Goal: Task Accomplishment & Management: Use online tool/utility

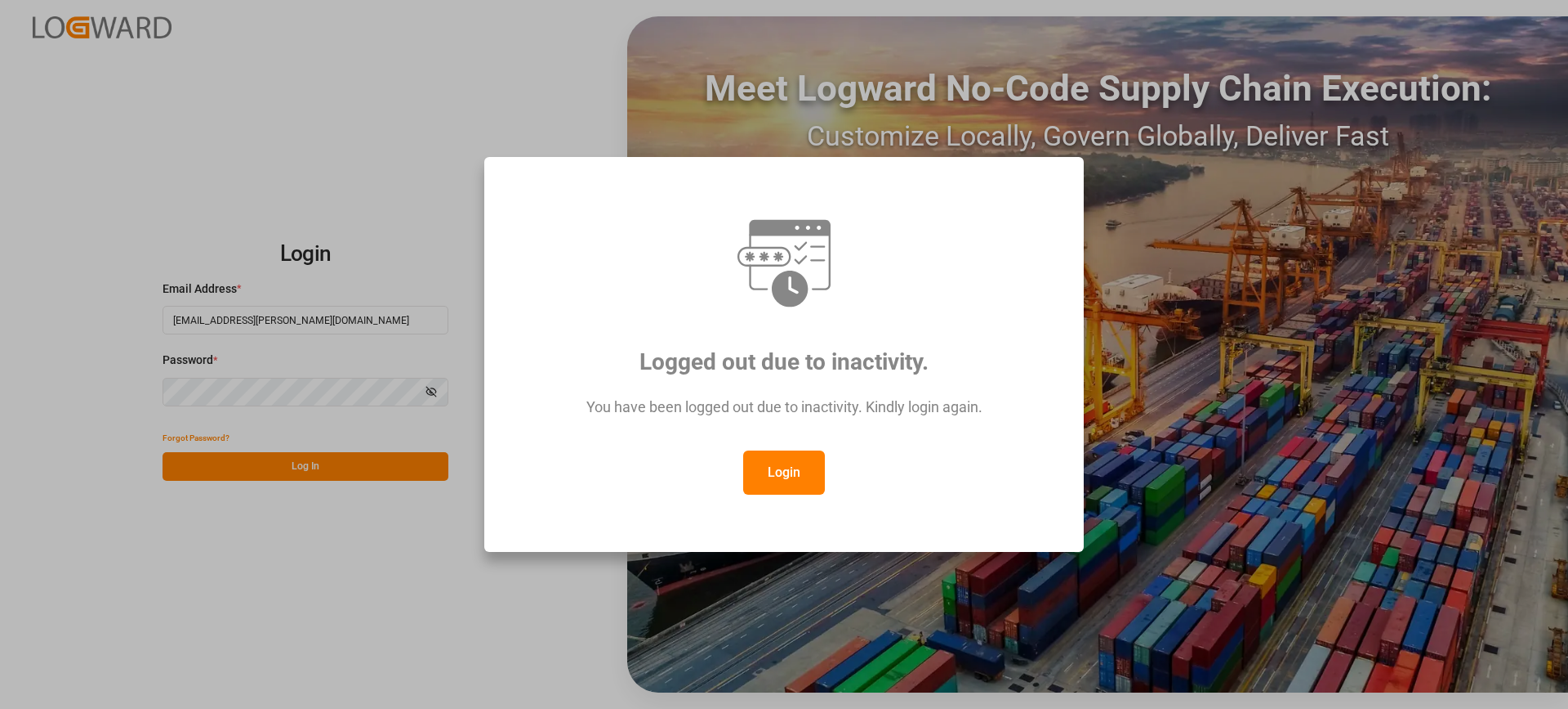
click at [792, 470] on button "Login" at bounding box center [784, 472] width 82 height 44
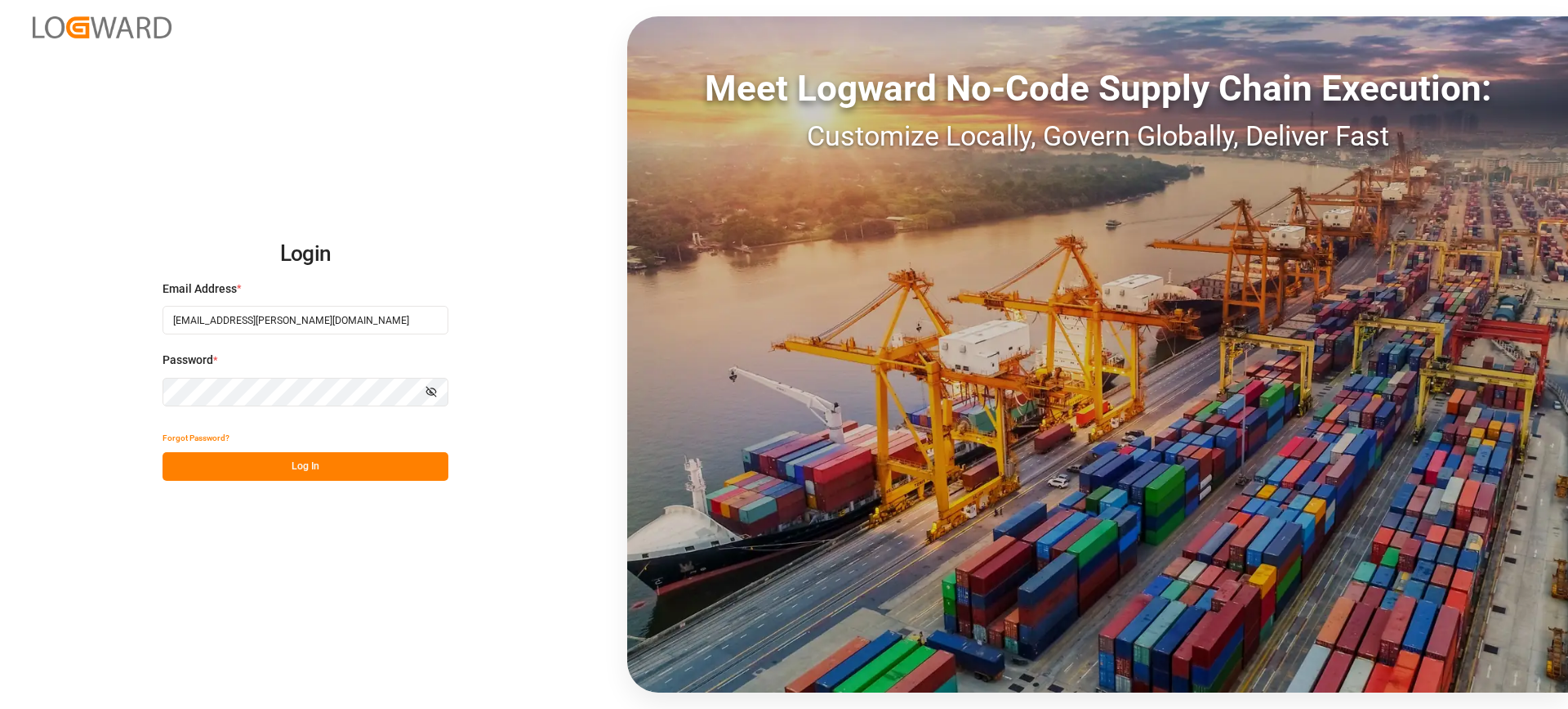
click at [393, 469] on button "Log In" at bounding box center [305, 466] width 286 height 29
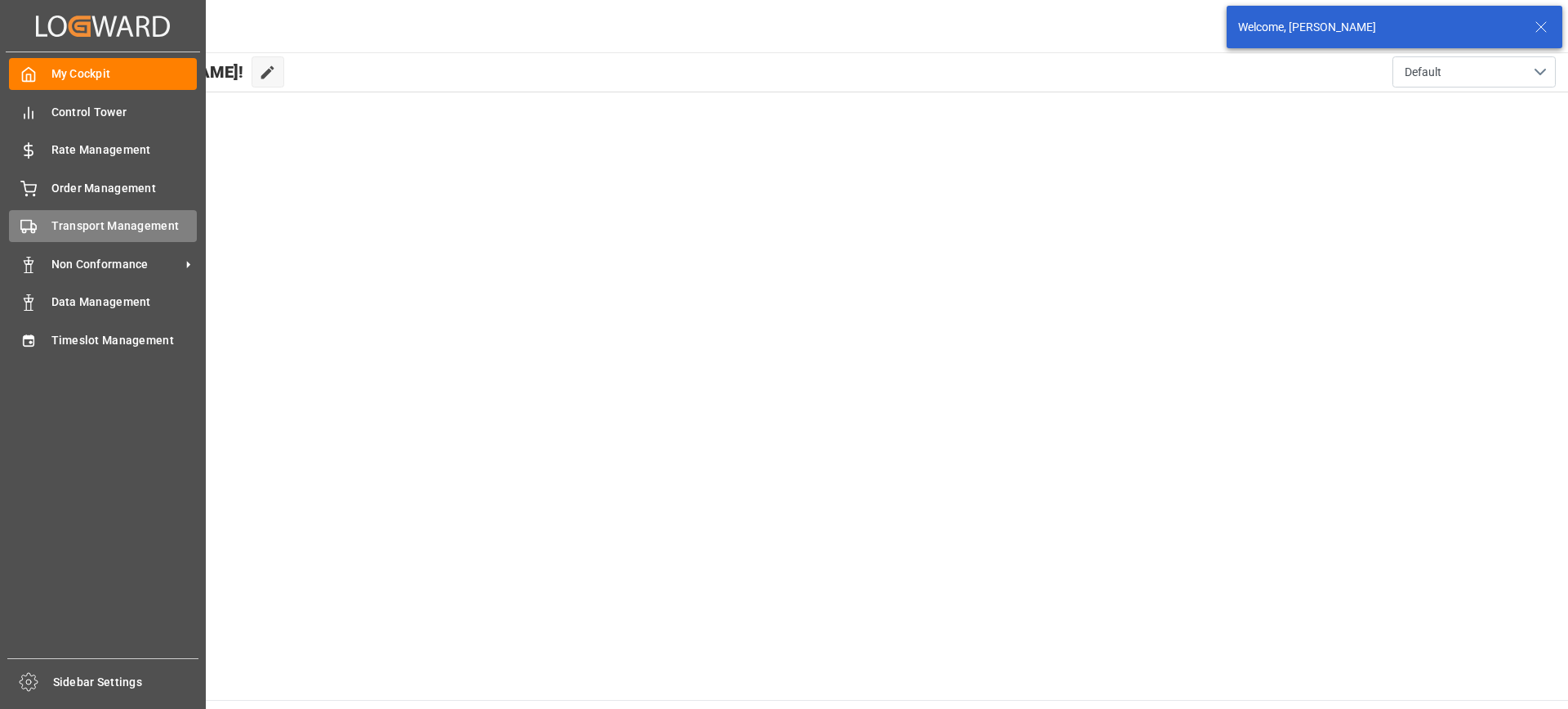
click at [38, 226] on div "Transport Management Transport Management" at bounding box center [102, 226] width 188 height 32
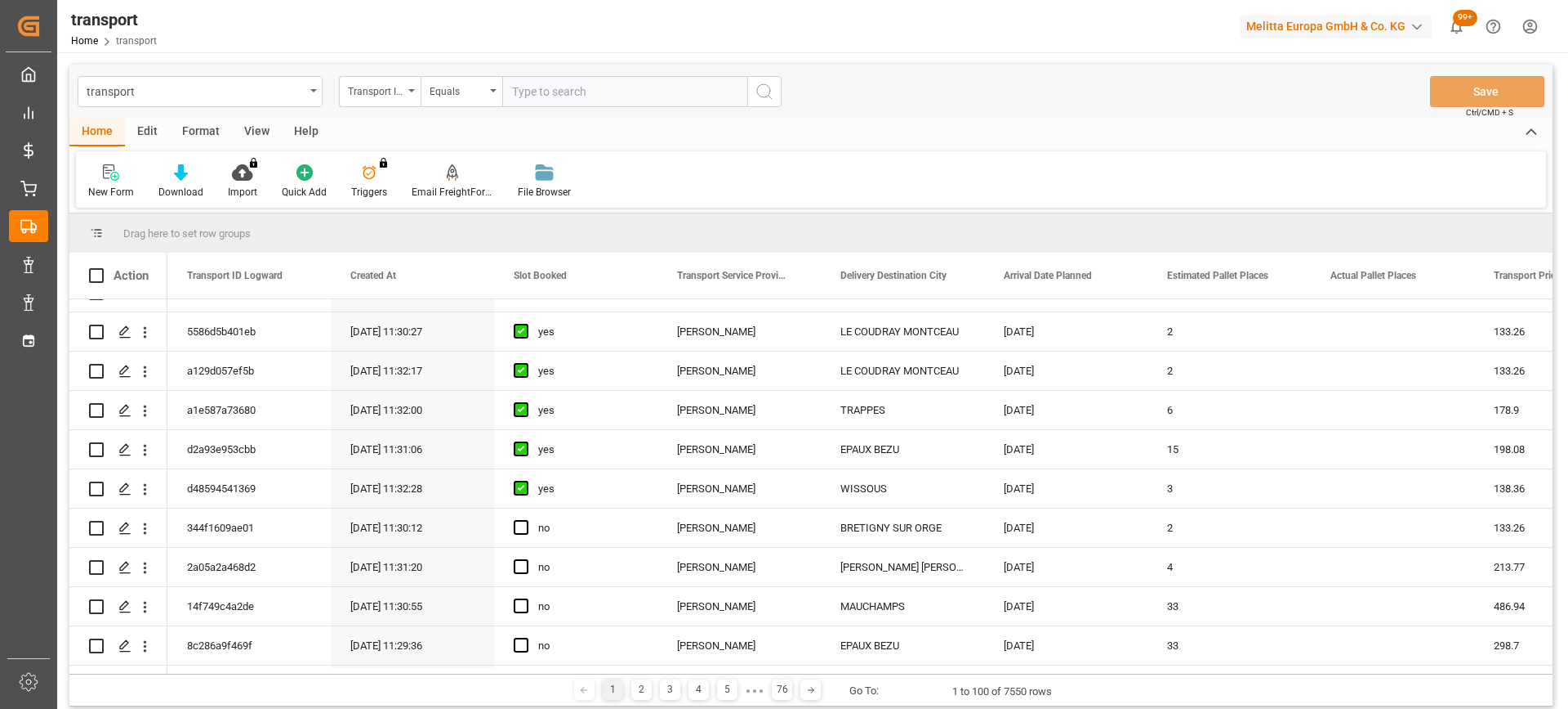
scroll to position [736, 0]
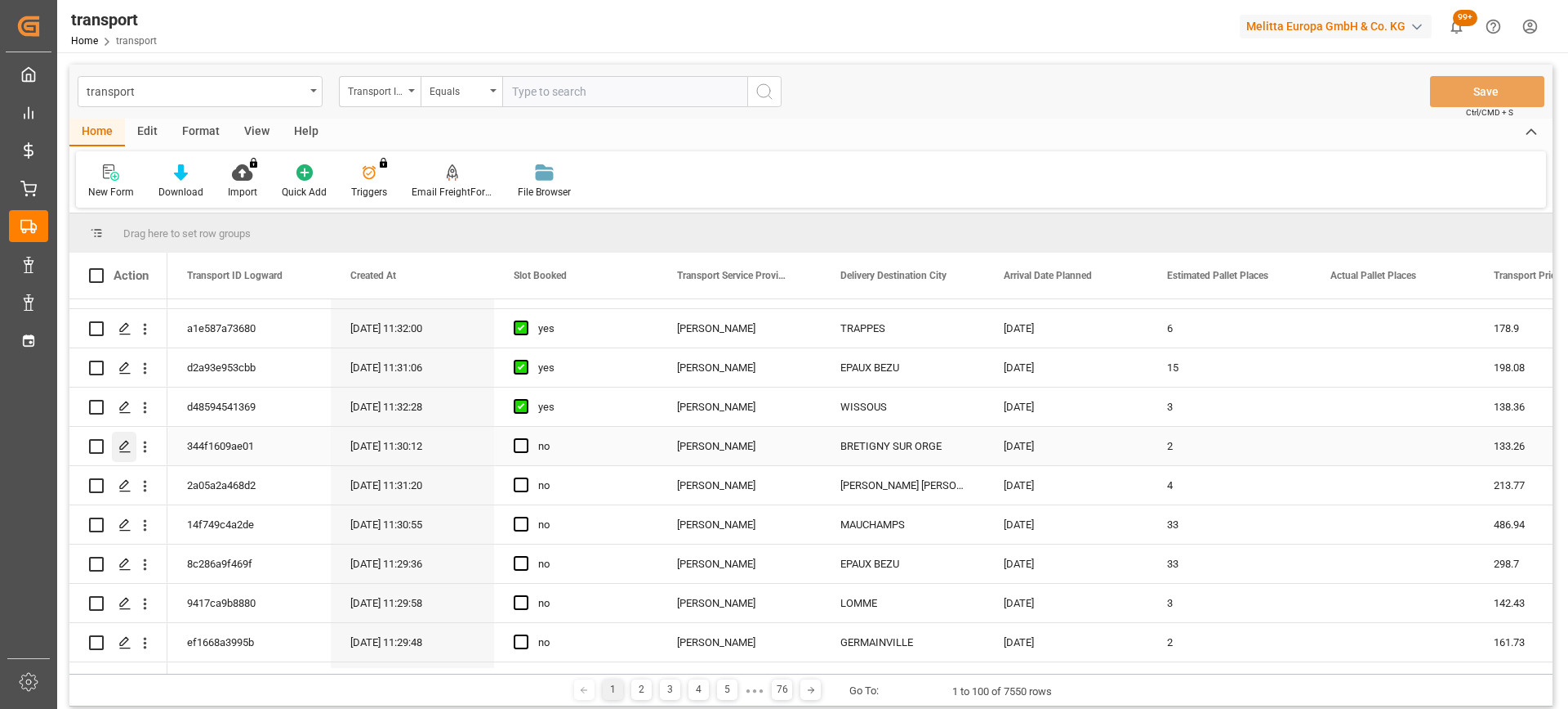
click at [127, 437] on div "Press SPACE to select this row." at bounding box center [124, 446] width 24 height 30
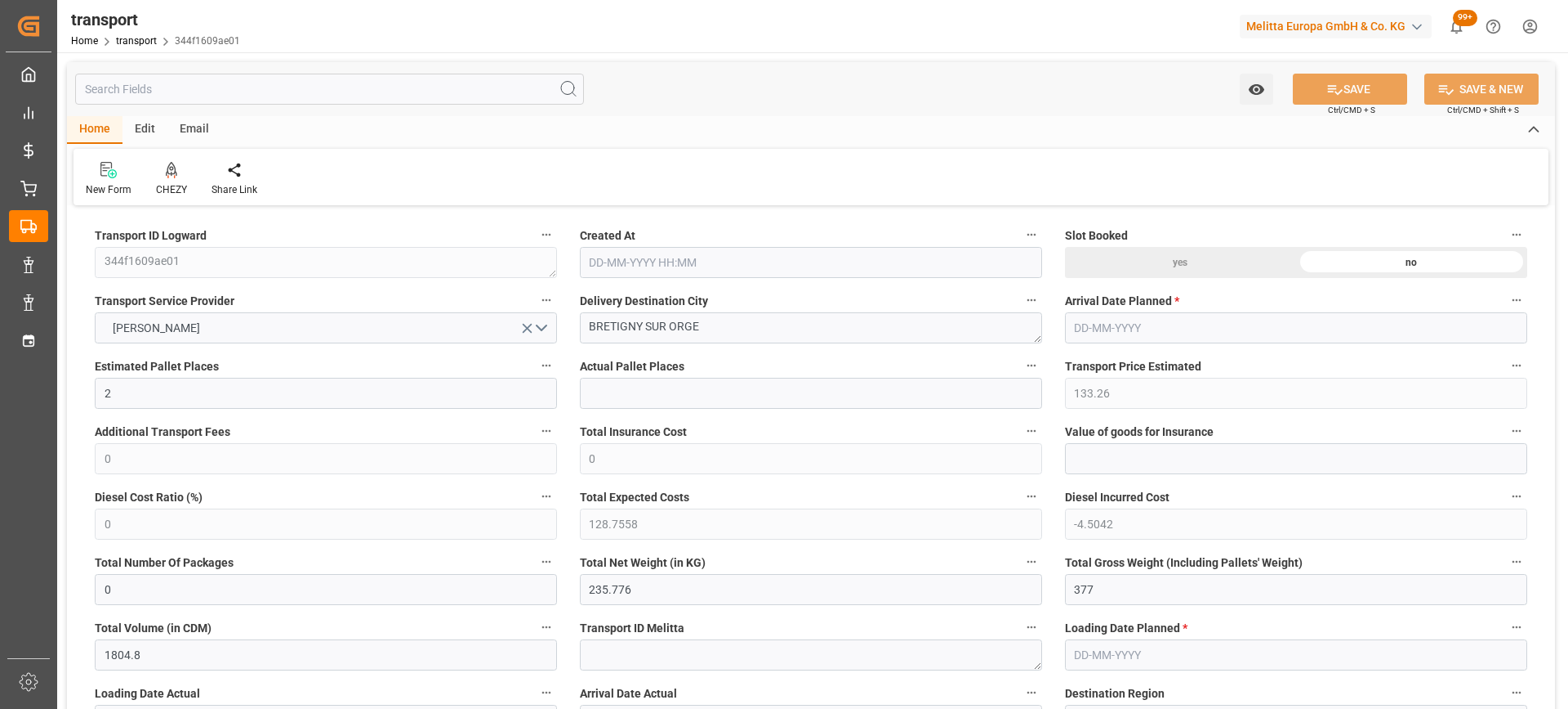
type input "15-09-2025 11:30"
type input "[DATE]"
drag, startPoint x: 677, startPoint y: 339, endPoint x: 545, endPoint y: 357, distance: 133.2
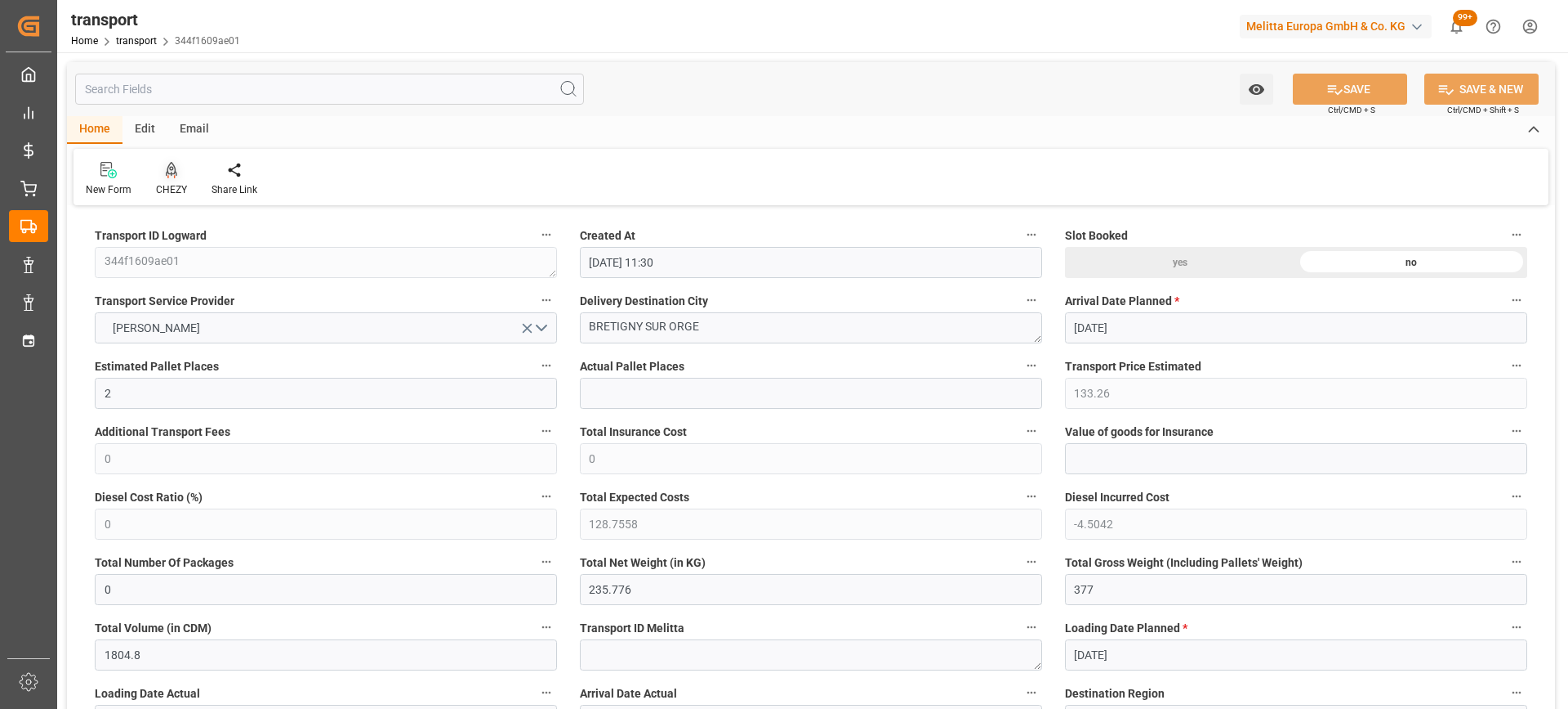
click at [167, 172] on icon at bounding box center [171, 169] width 11 height 16
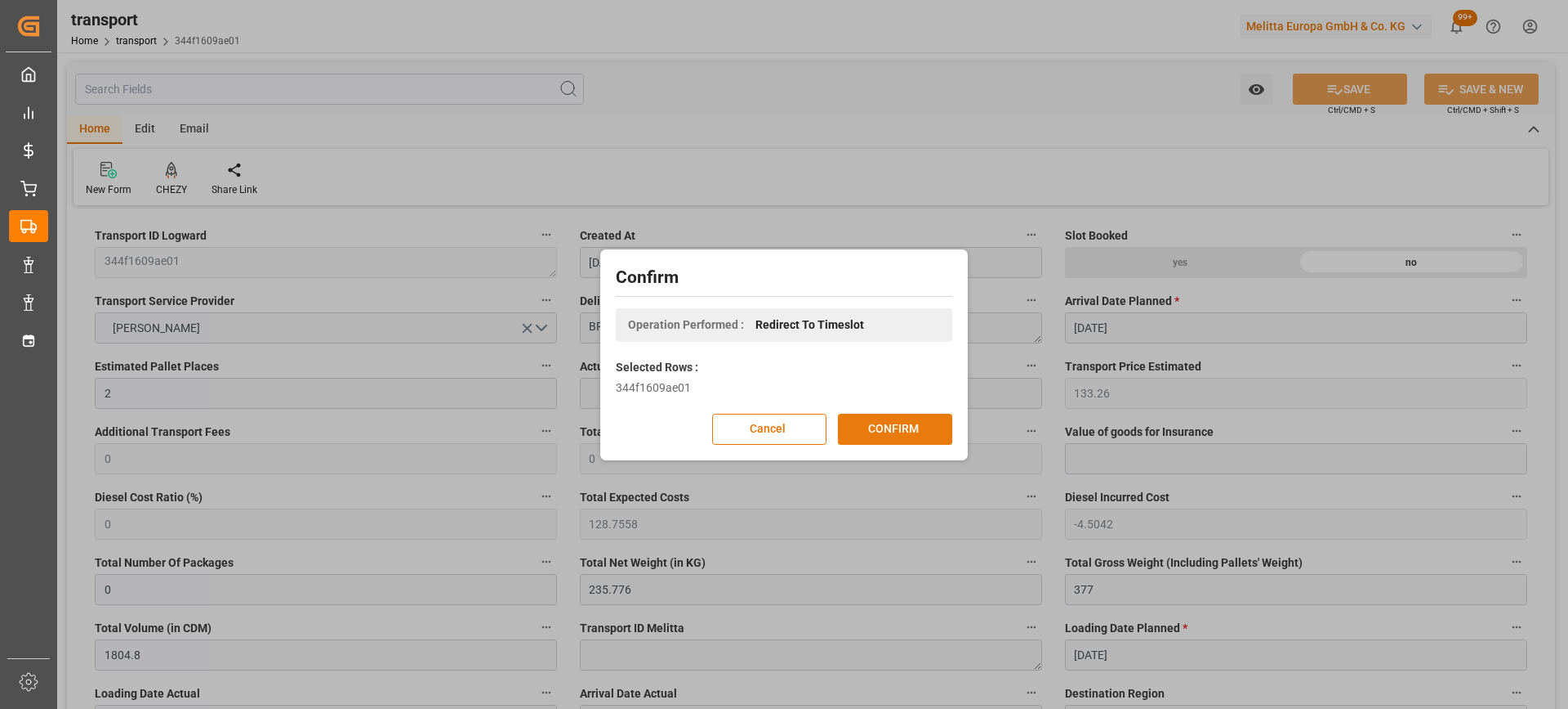
click at [911, 430] on button "CONFIRM" at bounding box center [895, 430] width 114 height 31
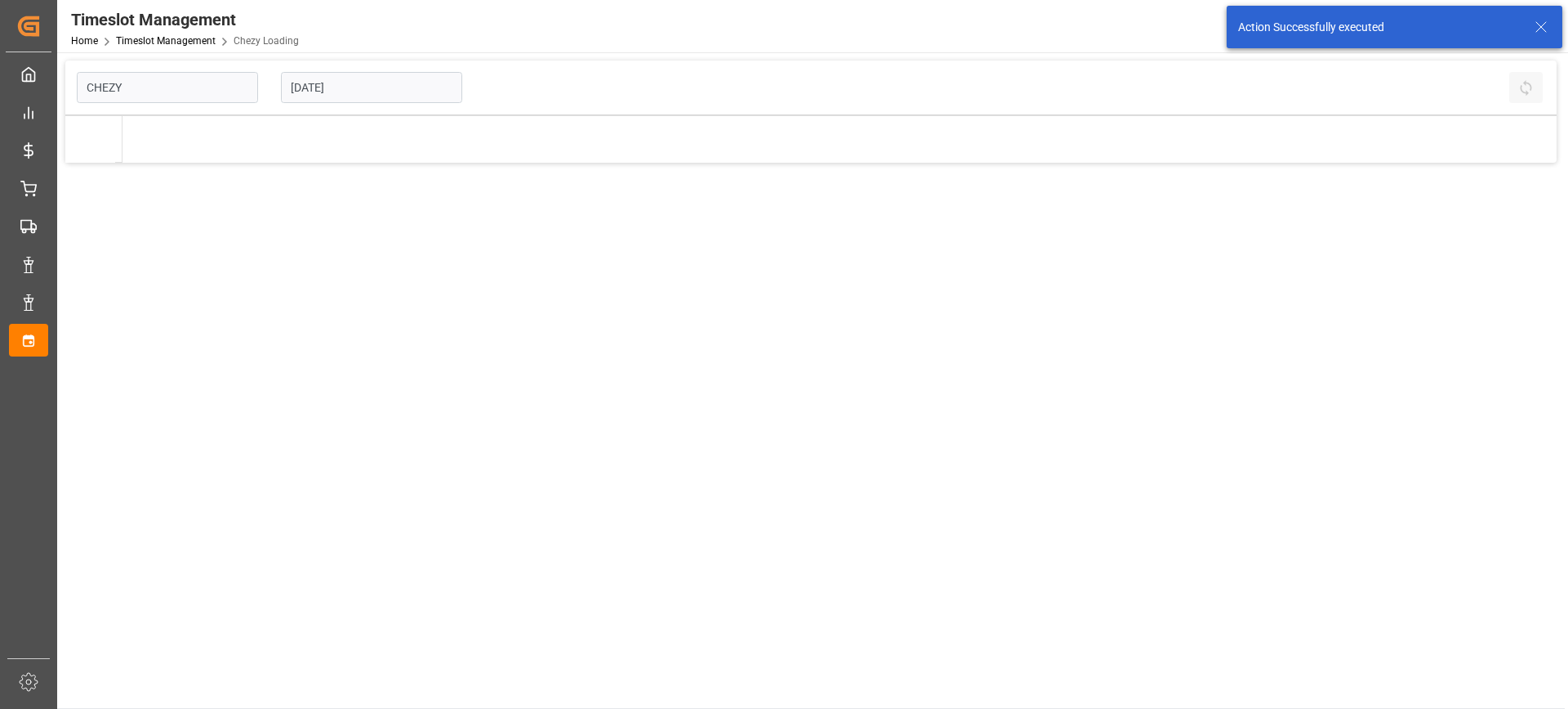
type input "Chezy Loading"
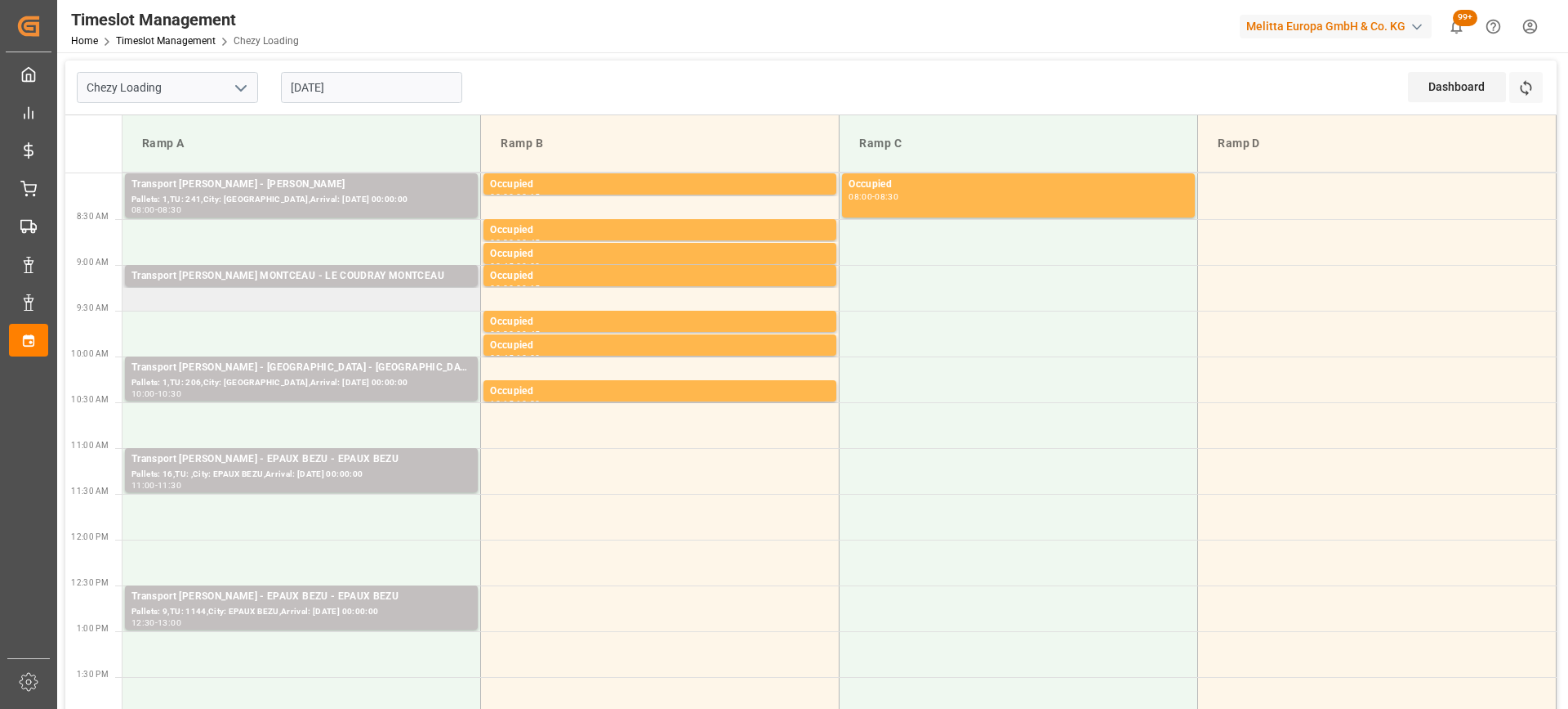
click at [303, 303] on td "Transport Delisle - LE COUDRAY MONTCEAU - LE COUDRAY MONTCEAU Pallets: ,TU: 330…" at bounding box center [301, 287] width 358 height 46
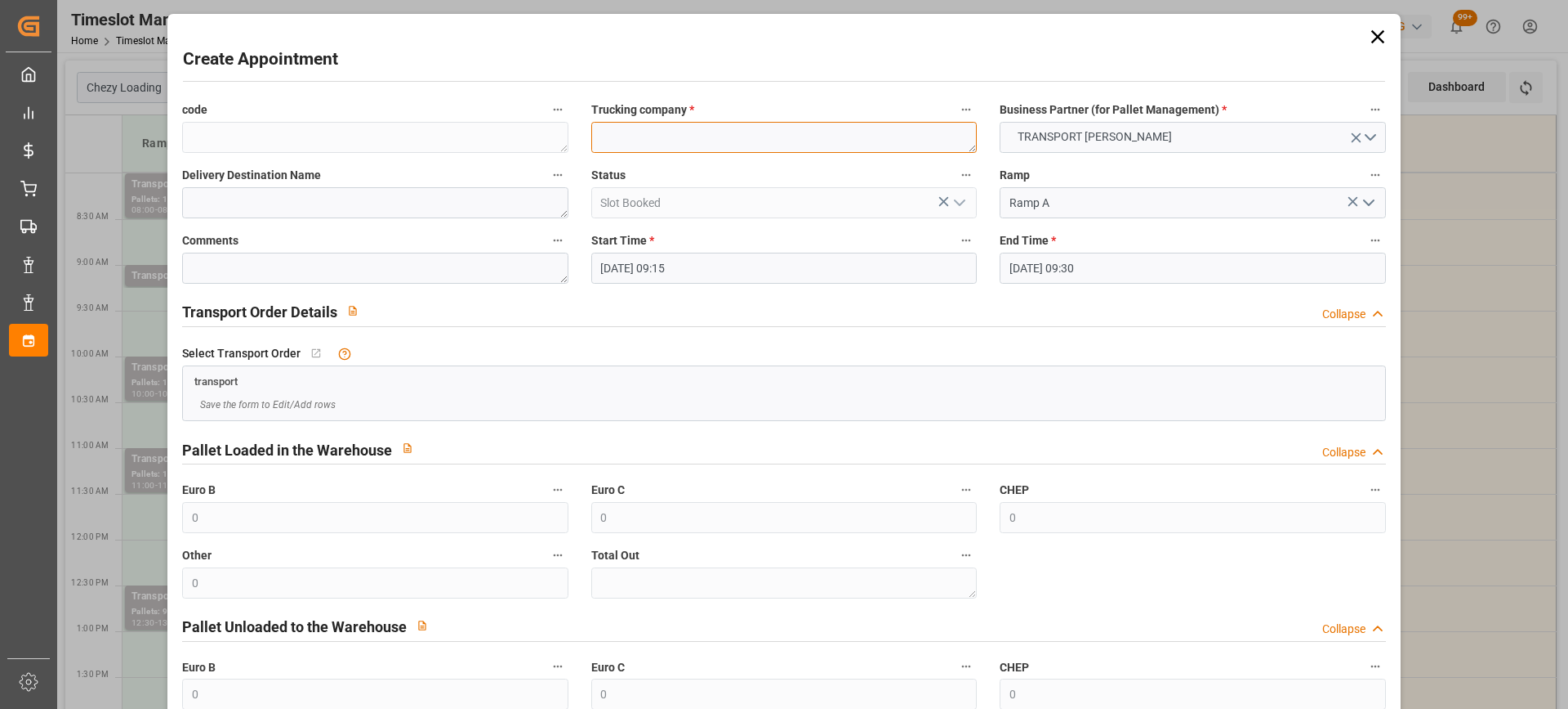
paste textarea "BRETIGNY SUR ORGE"
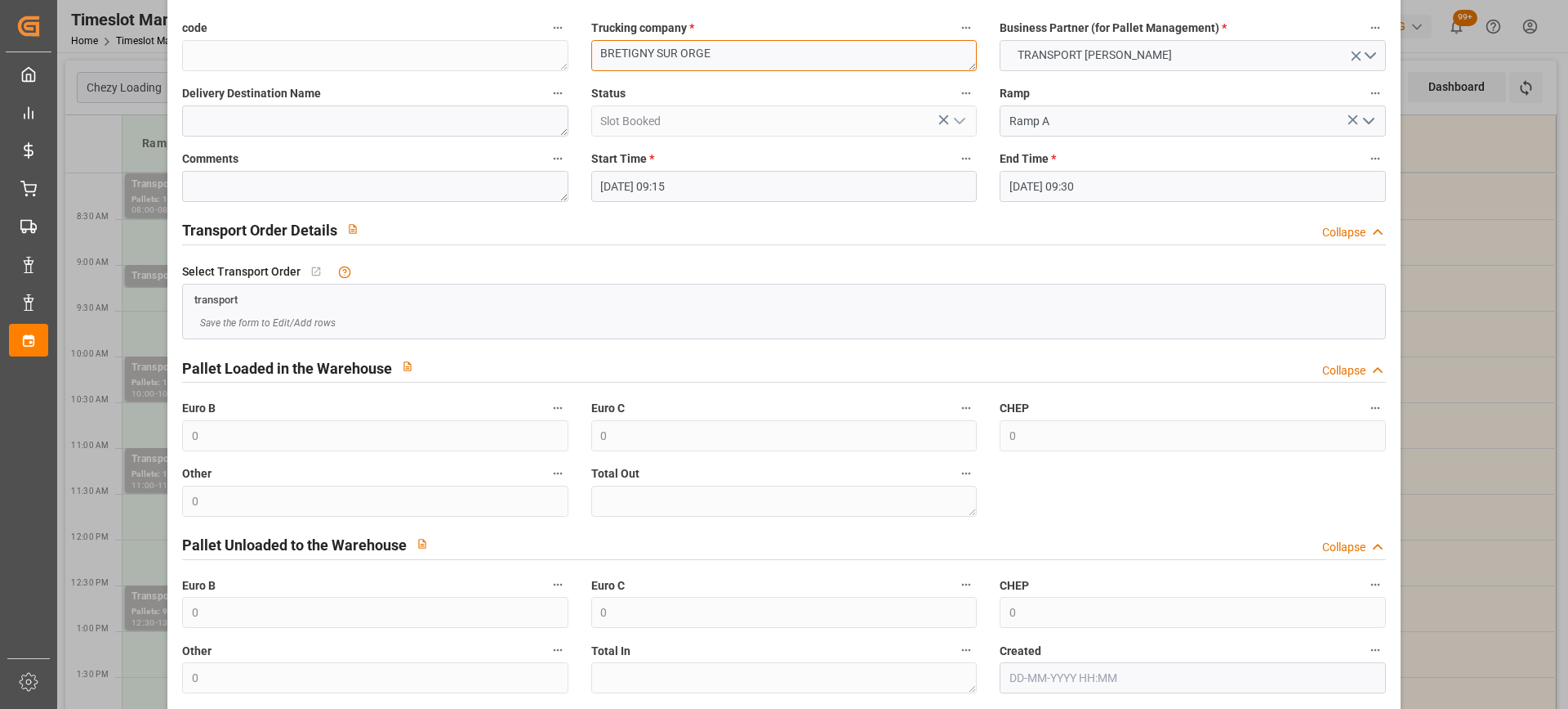
scroll to position [161, 0]
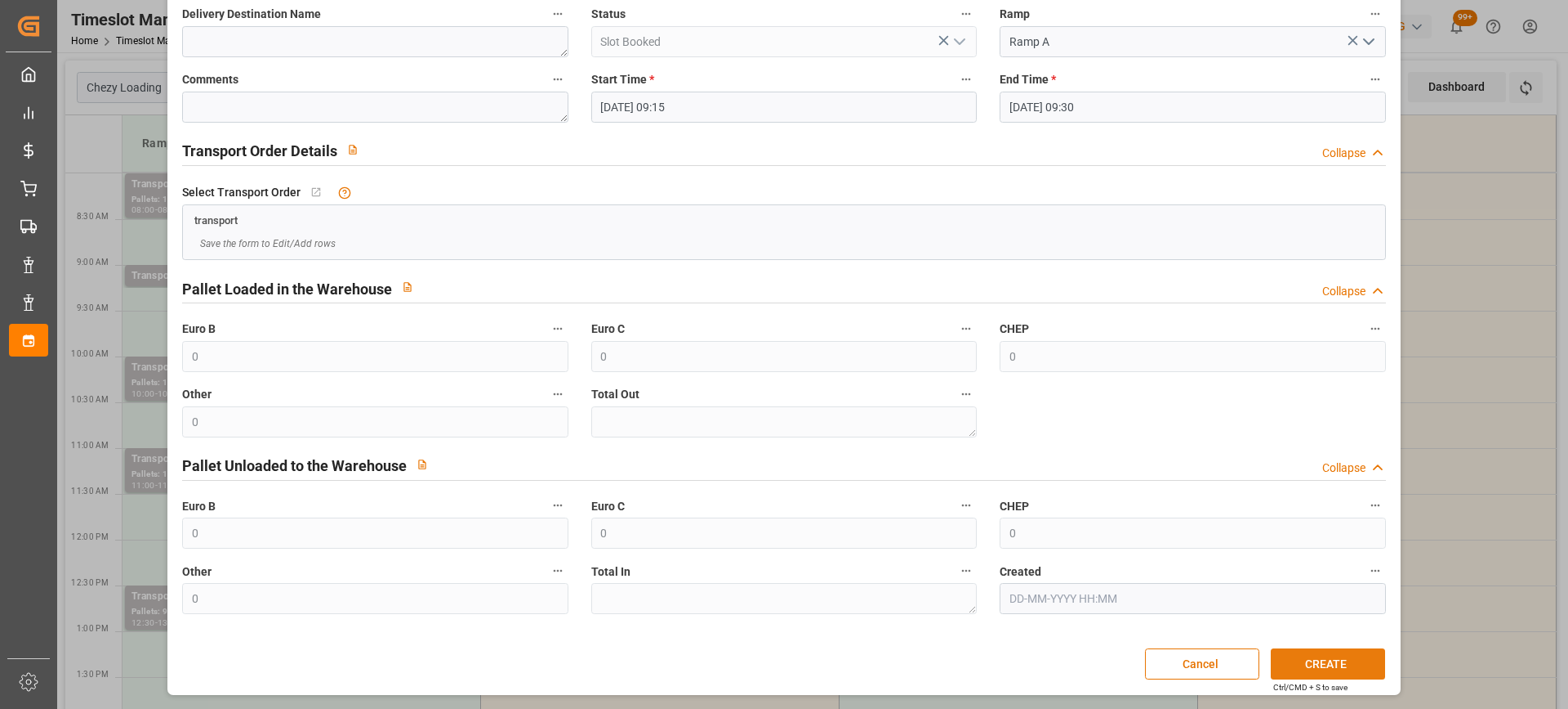
type textarea "BRETIGNY SUR ORGE"
click at [1359, 668] on button "CREATE" at bounding box center [1329, 664] width 114 height 31
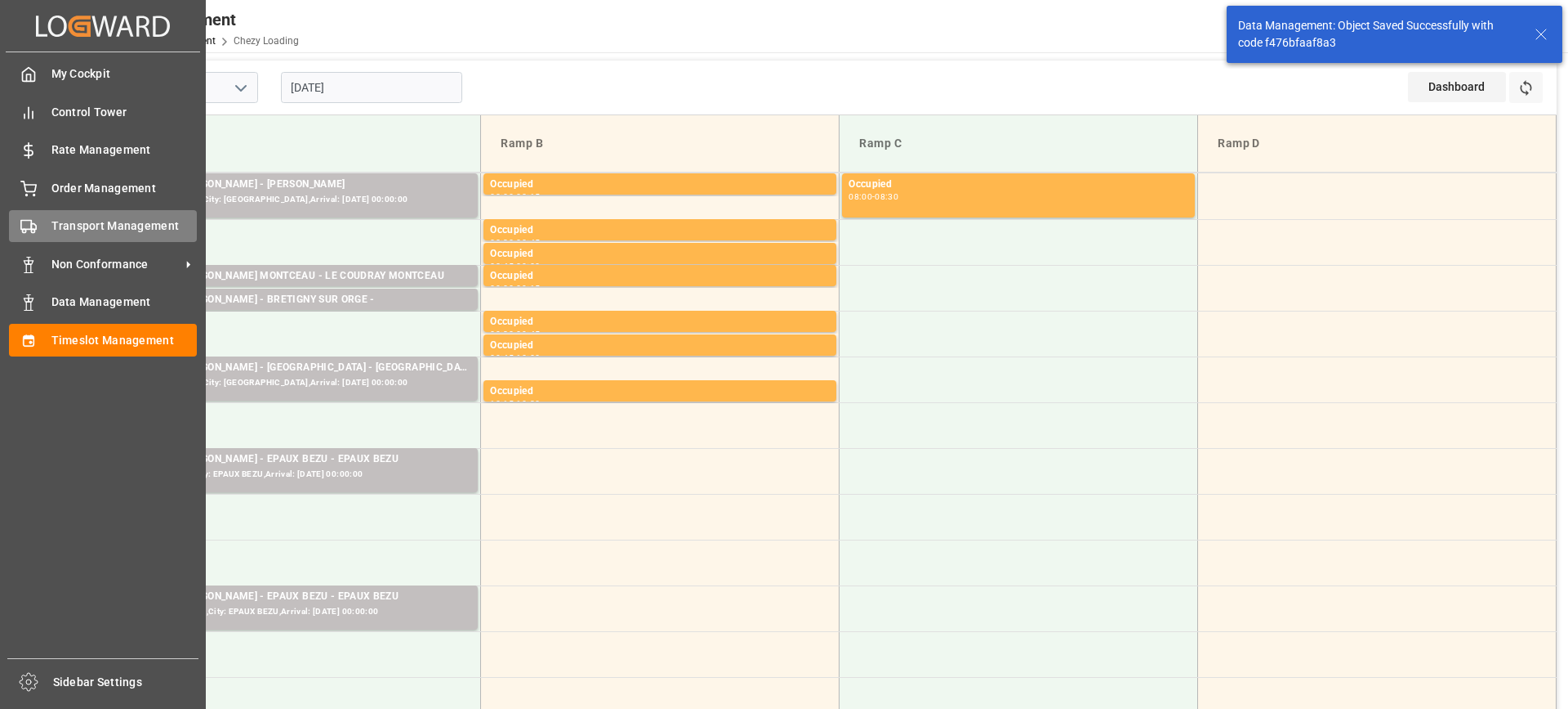
click at [47, 229] on div "Transport Management Transport Management" at bounding box center [102, 226] width 188 height 32
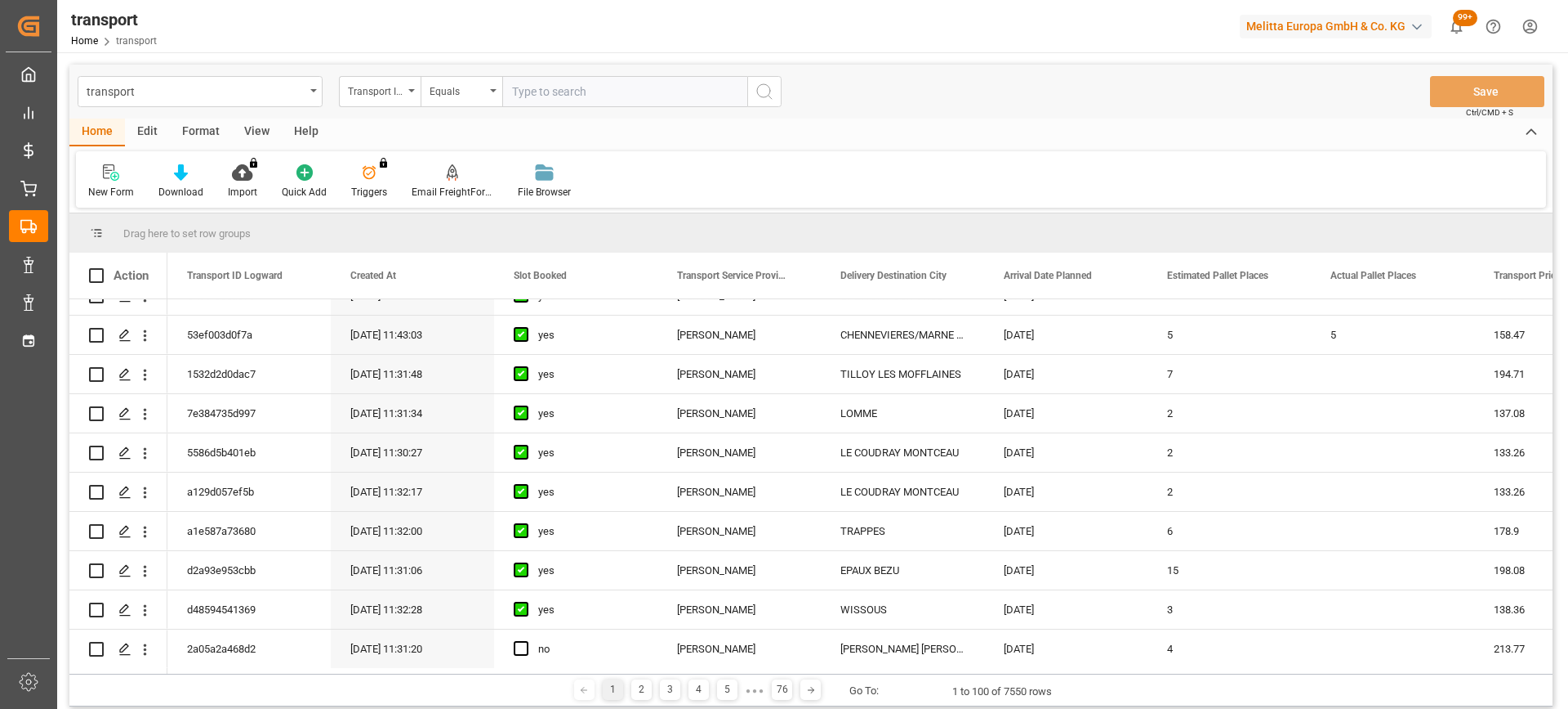
scroll to position [736, 0]
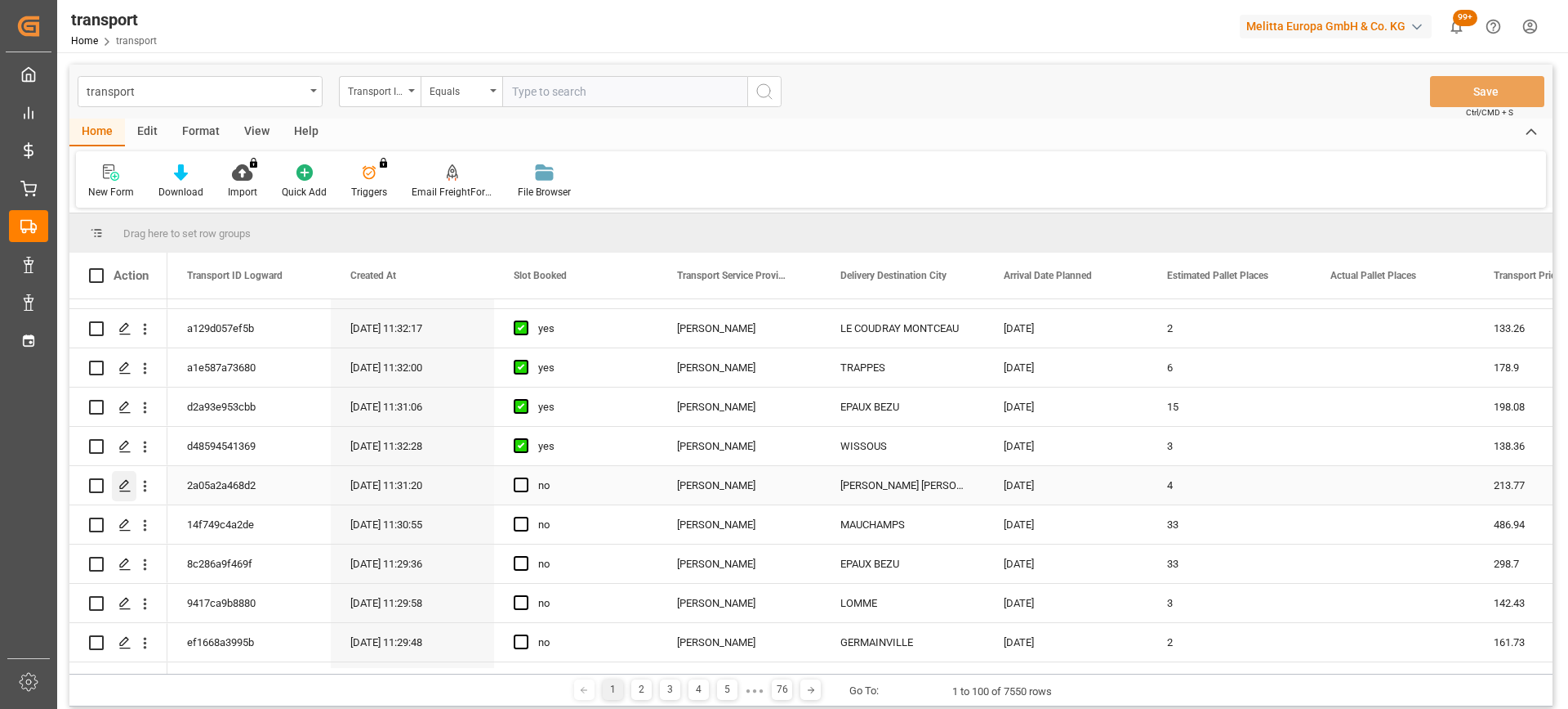
click at [127, 481] on icon "Press SPACE to select this row." at bounding box center [125, 485] width 13 height 13
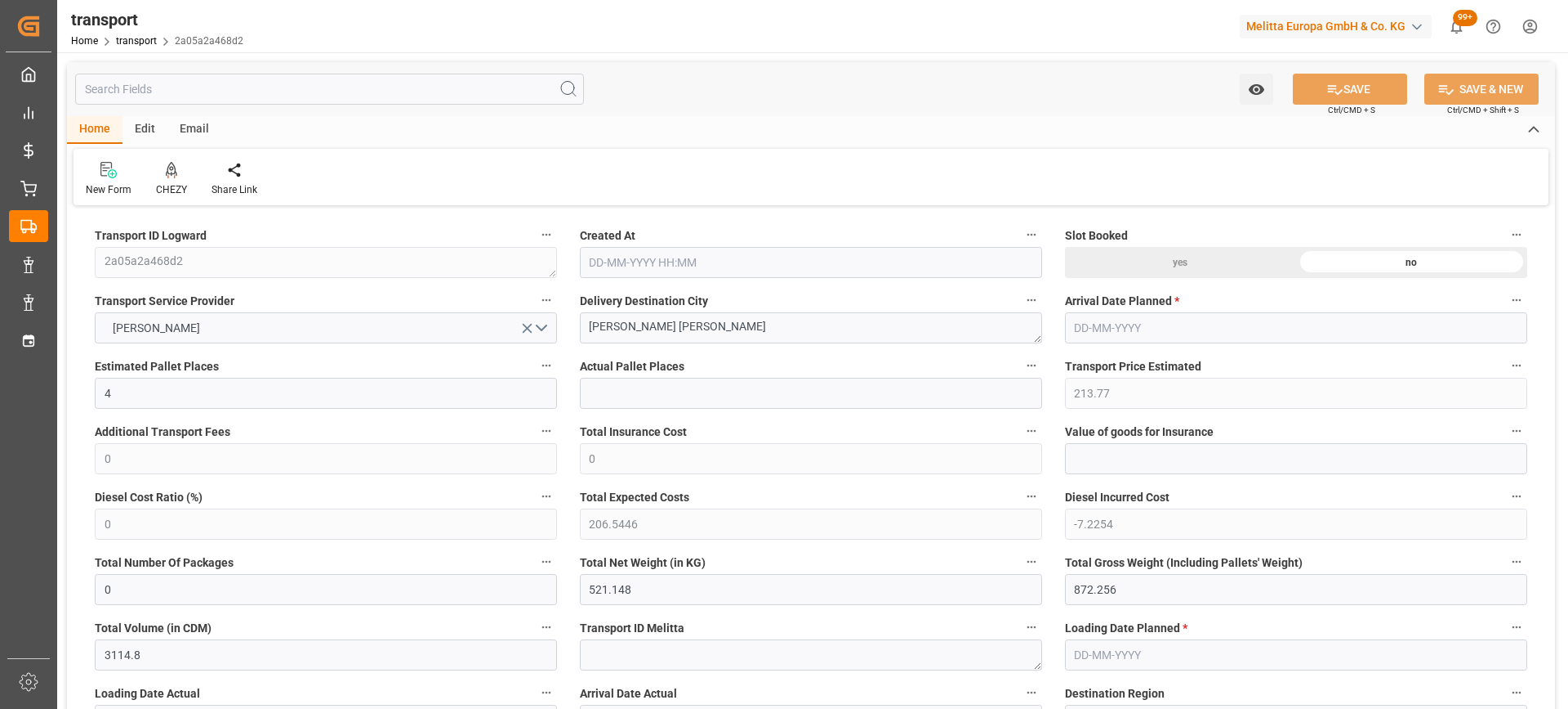
type input "4"
type input "213.77"
type input "0"
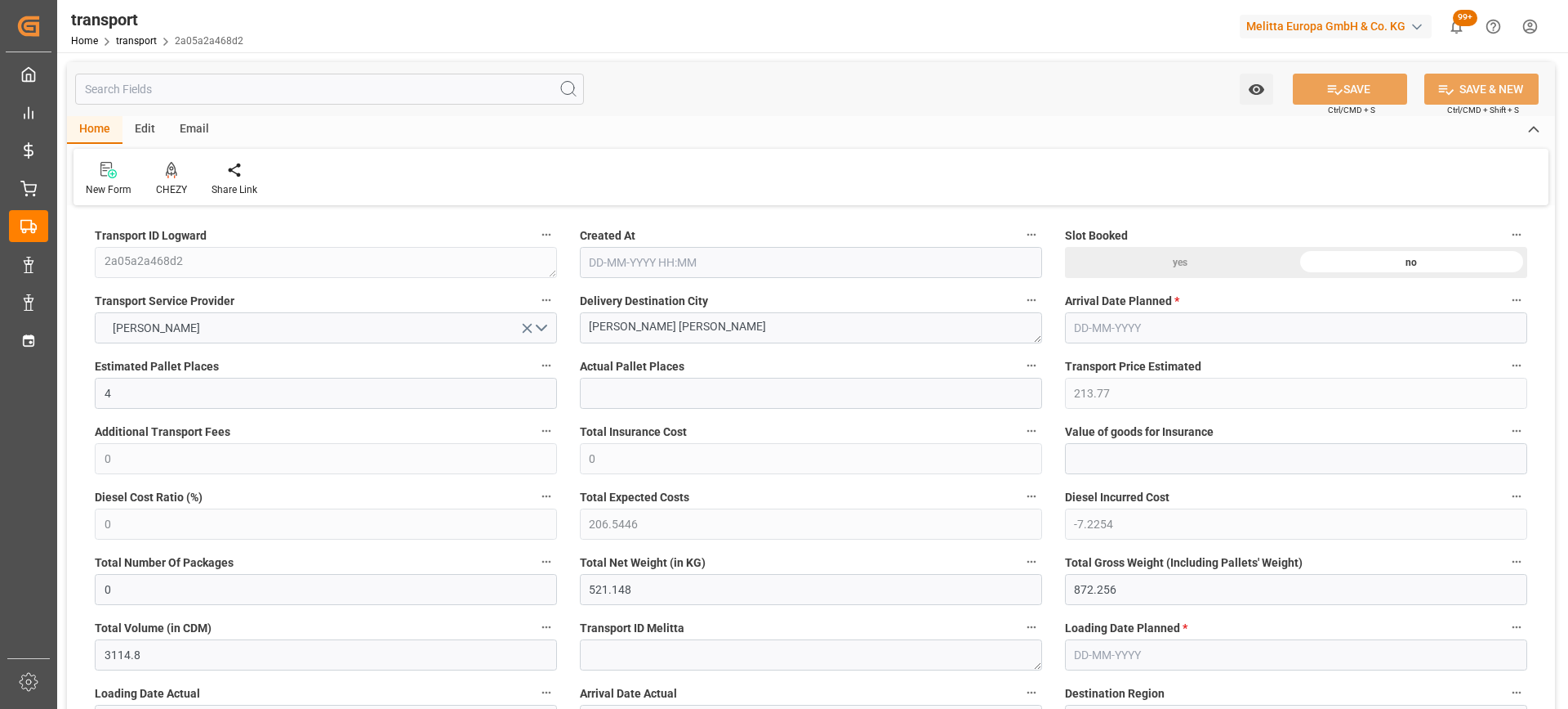
type input "206.5446"
type input "-7.2254"
type input "0"
type input "521.148"
type input "872.256"
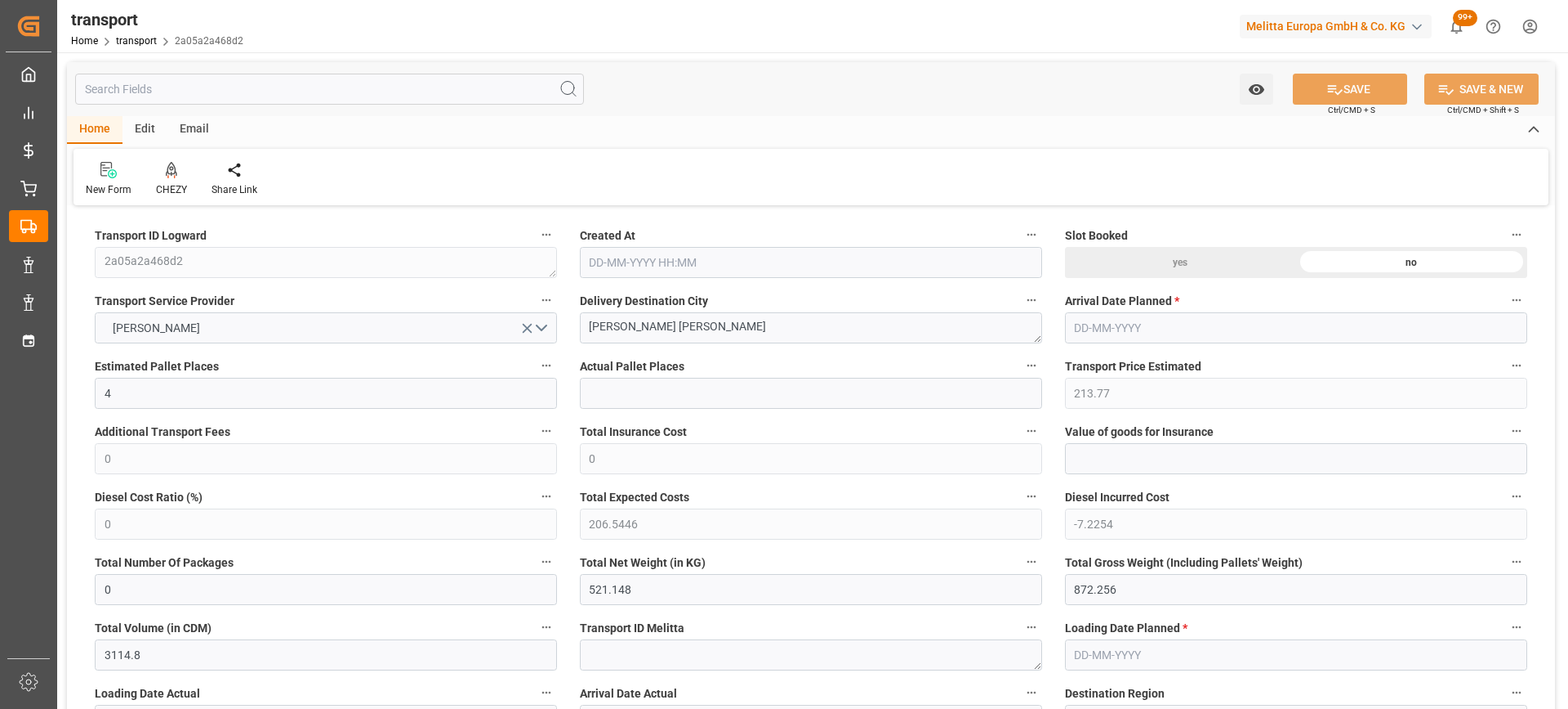
type input "3114.8"
type input "14"
type input "3"
type input "143"
type input "9"
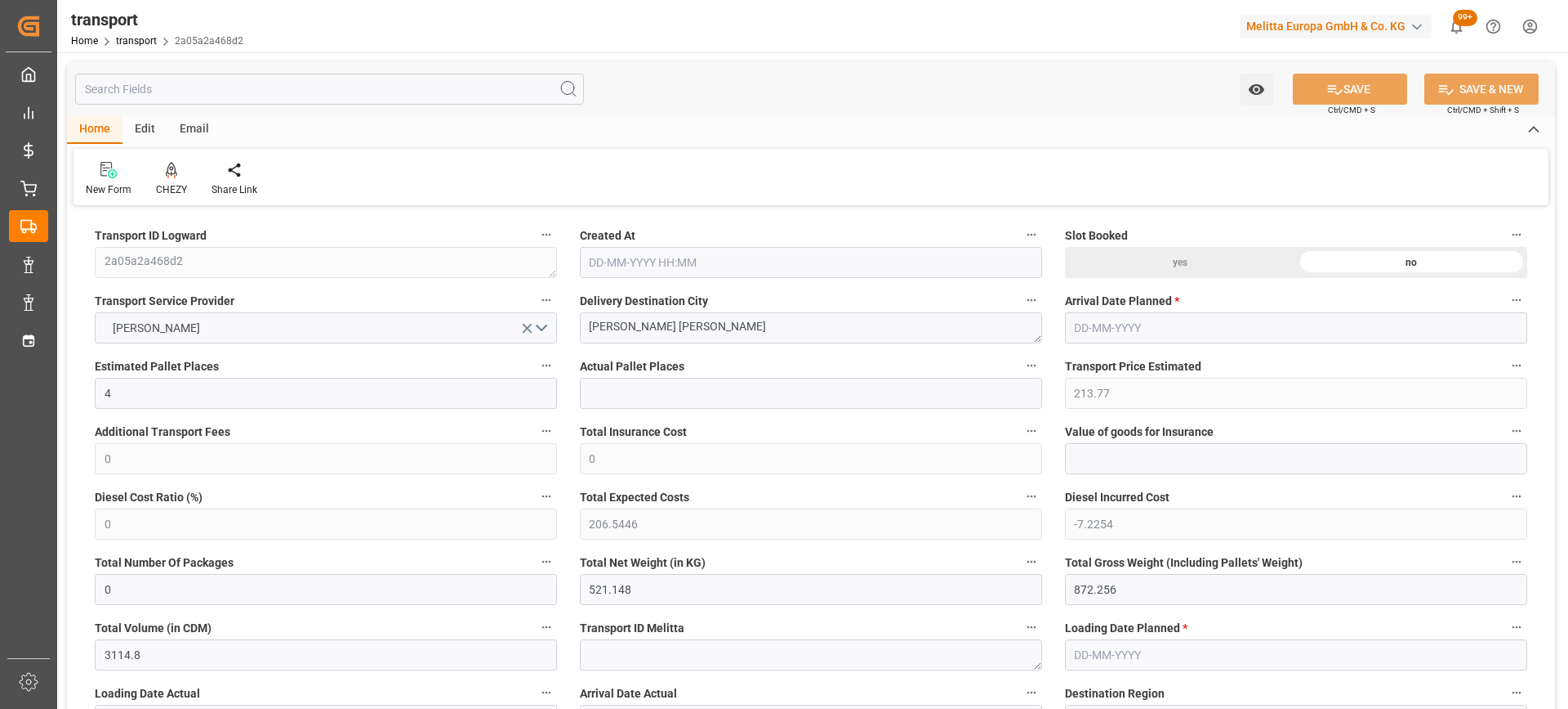
type input "101"
type input "645.576"
type input "0"
type input "4710.8598"
type input "0"
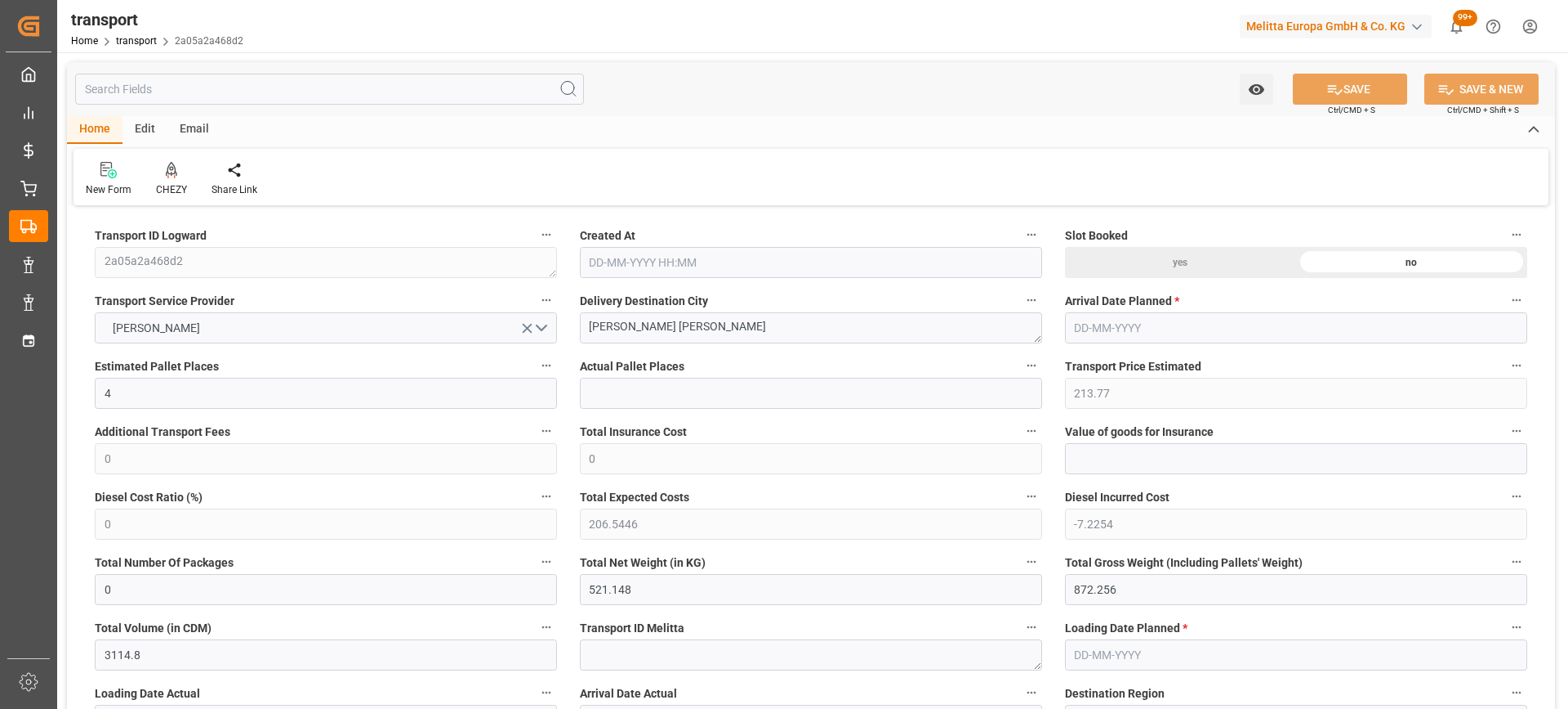
type input "0"
type input "21"
type input "35"
type input "15-09-2025 11:31"
type input "[DATE]"
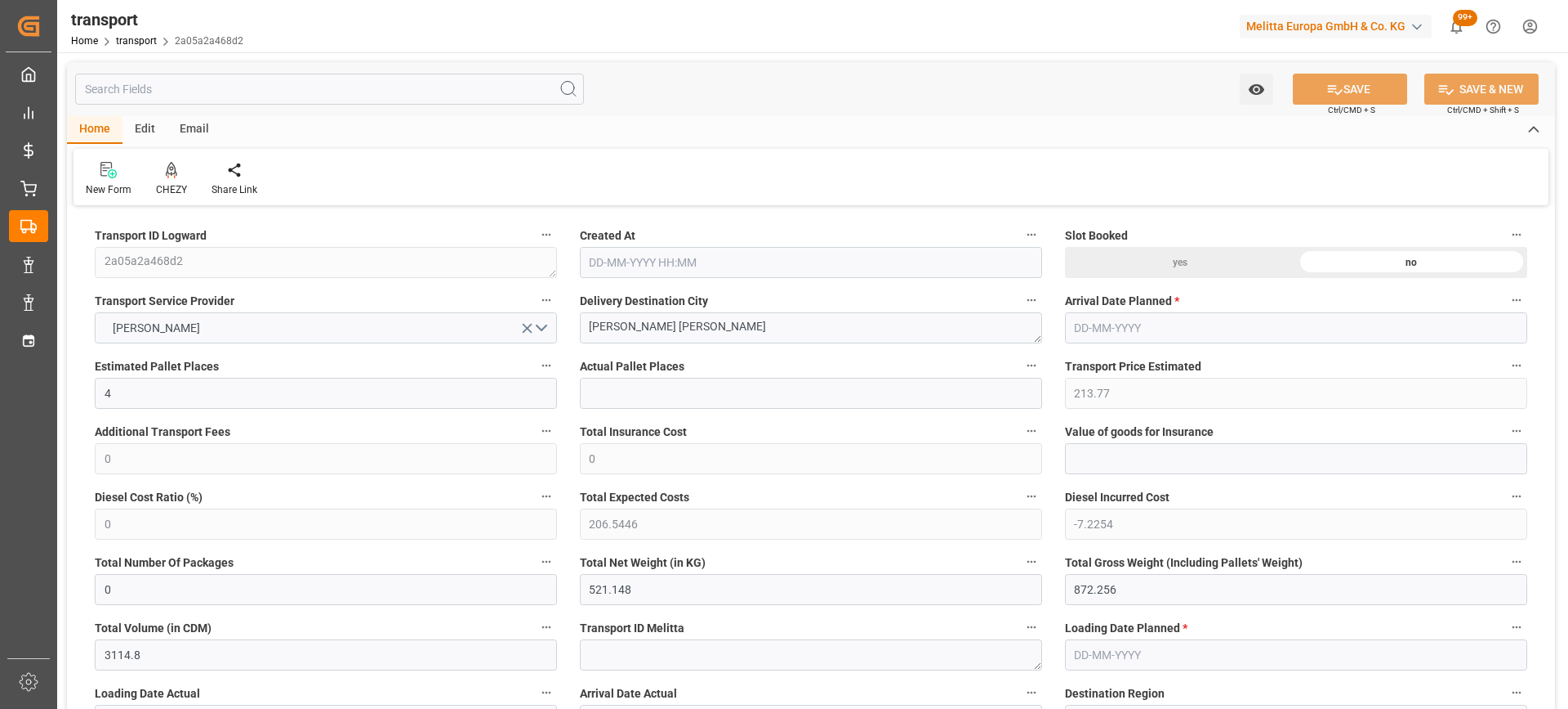
type input "[DATE]"
drag, startPoint x: 721, startPoint y: 325, endPoint x: 390, endPoint y: 345, distance: 331.6
click at [175, 169] on icon at bounding box center [171, 169] width 11 height 16
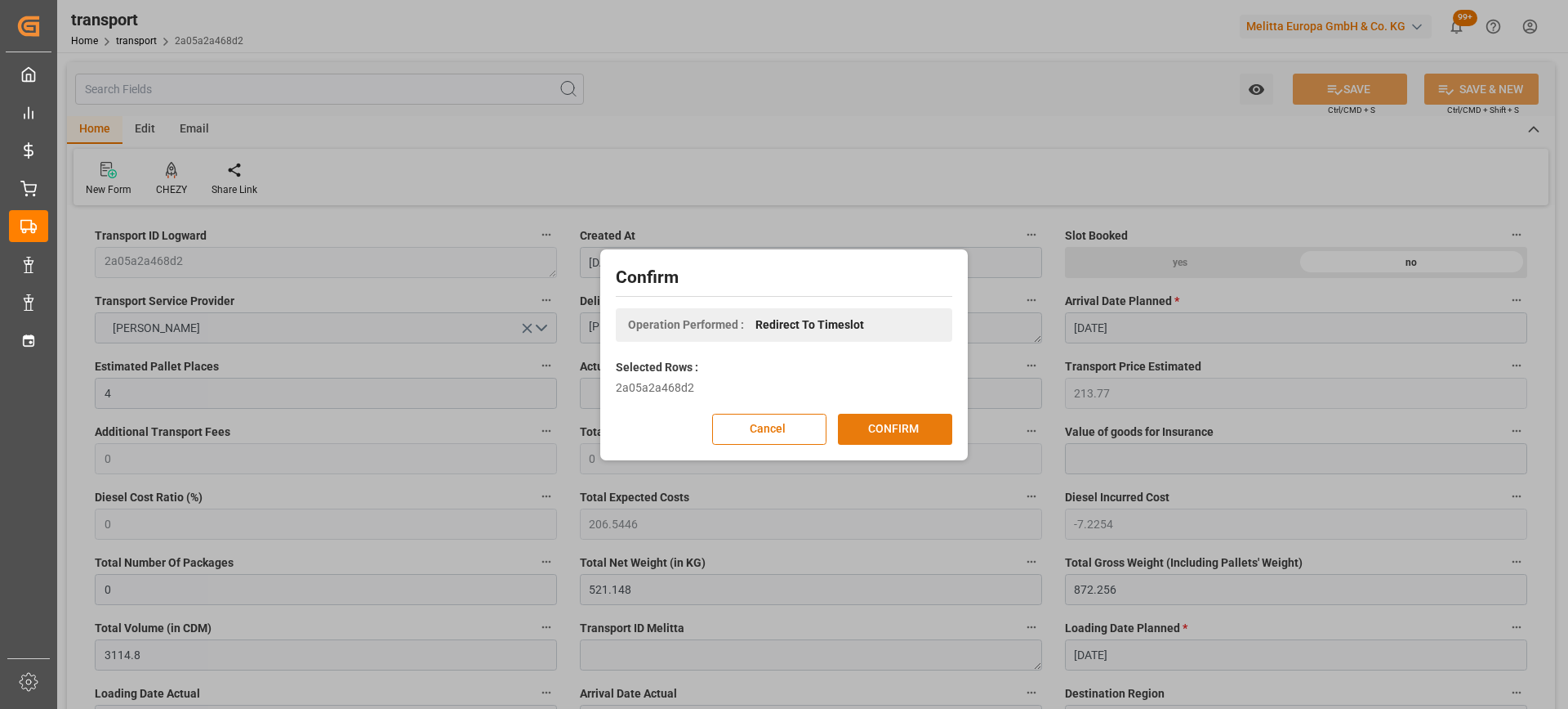
click at [892, 432] on button "CONFIRM" at bounding box center [895, 430] width 114 height 31
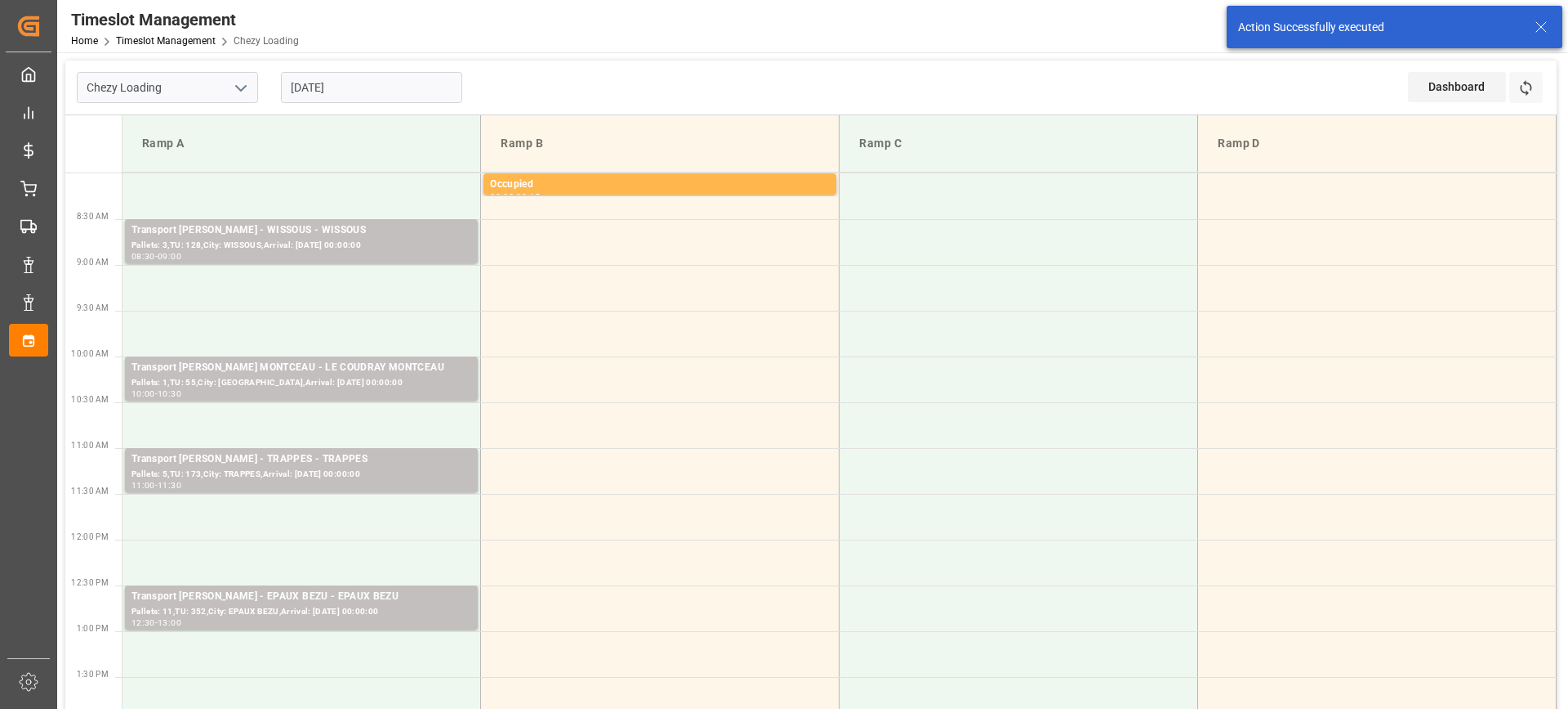
click at [407, 92] on input "[DATE]" at bounding box center [371, 88] width 181 height 31
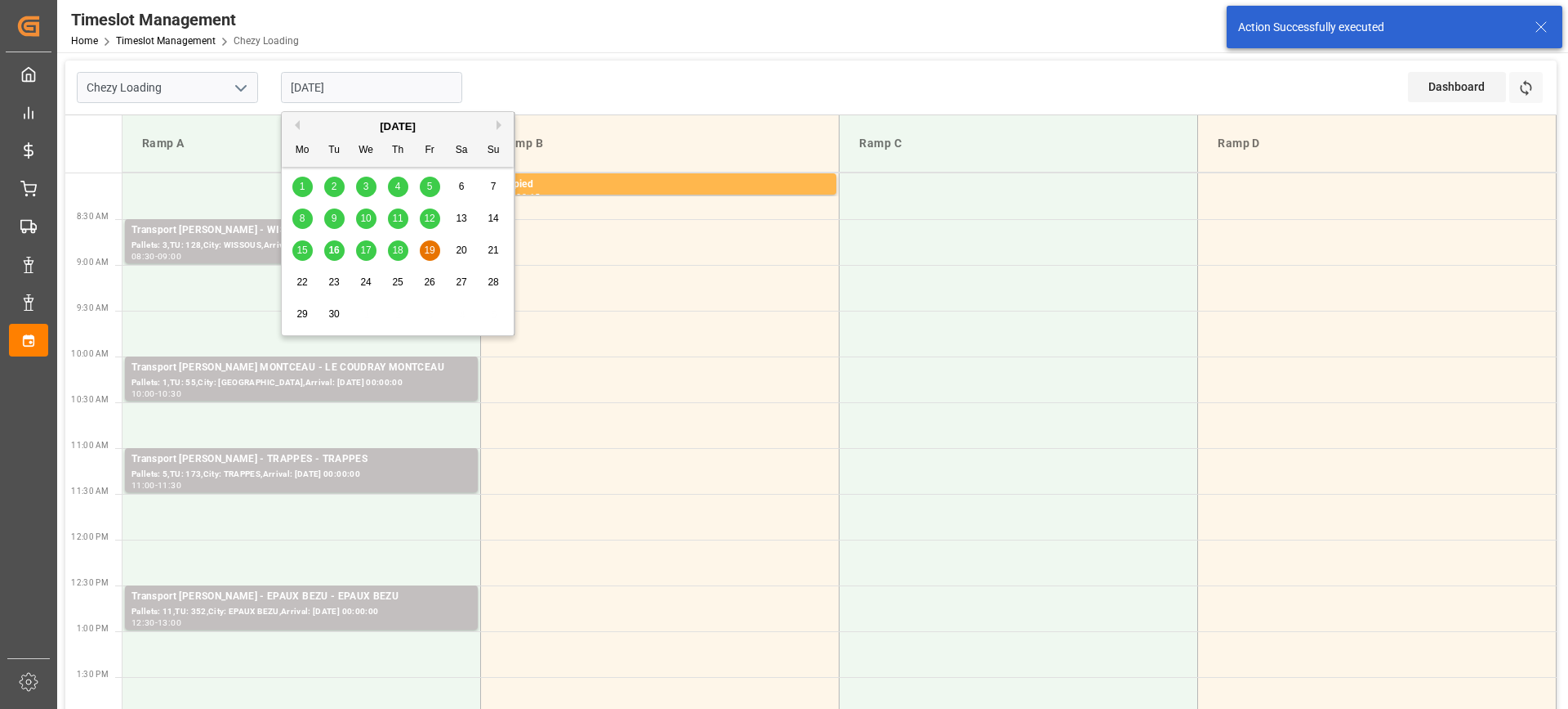
click at [398, 257] on div "18" at bounding box center [398, 251] width 21 height 20
type input "[DATE]"
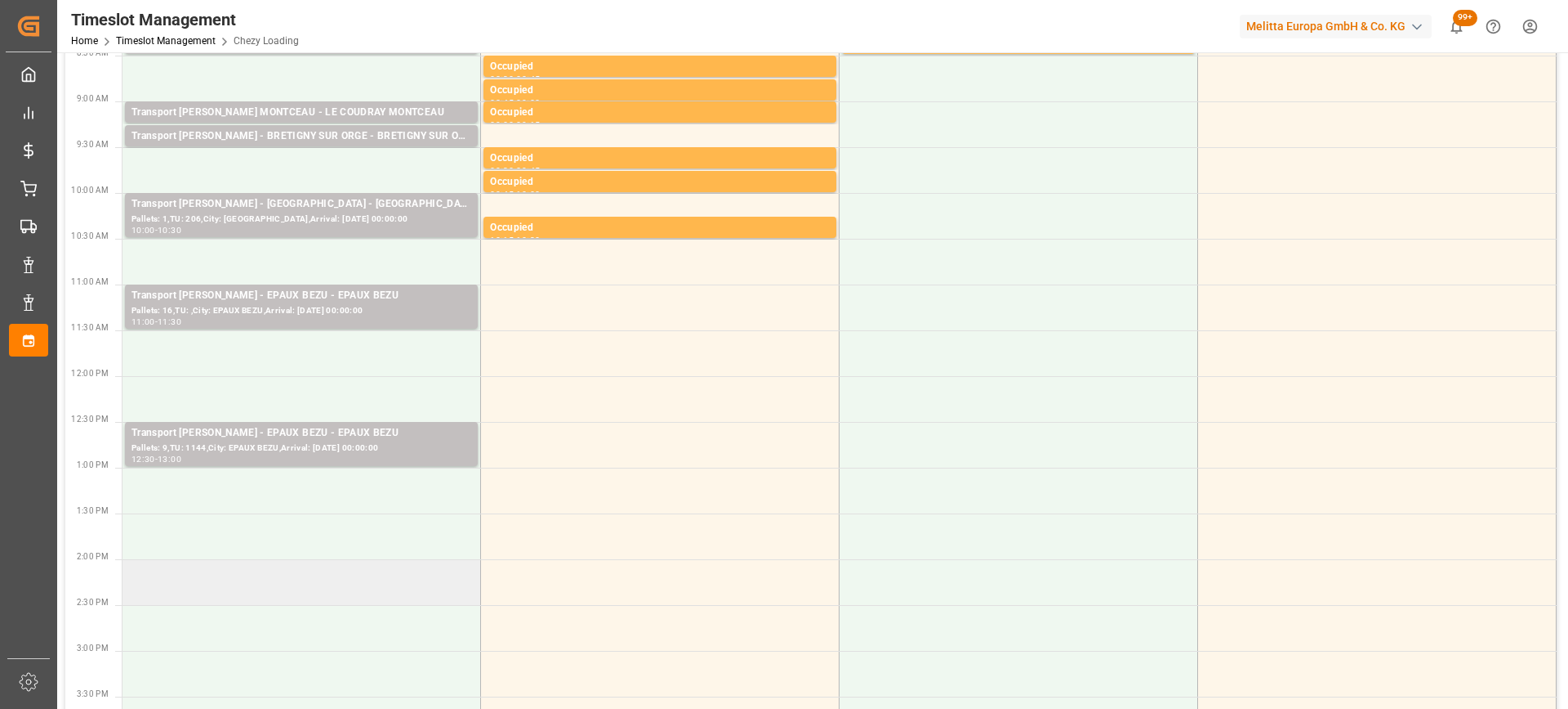
scroll to position [246, 0]
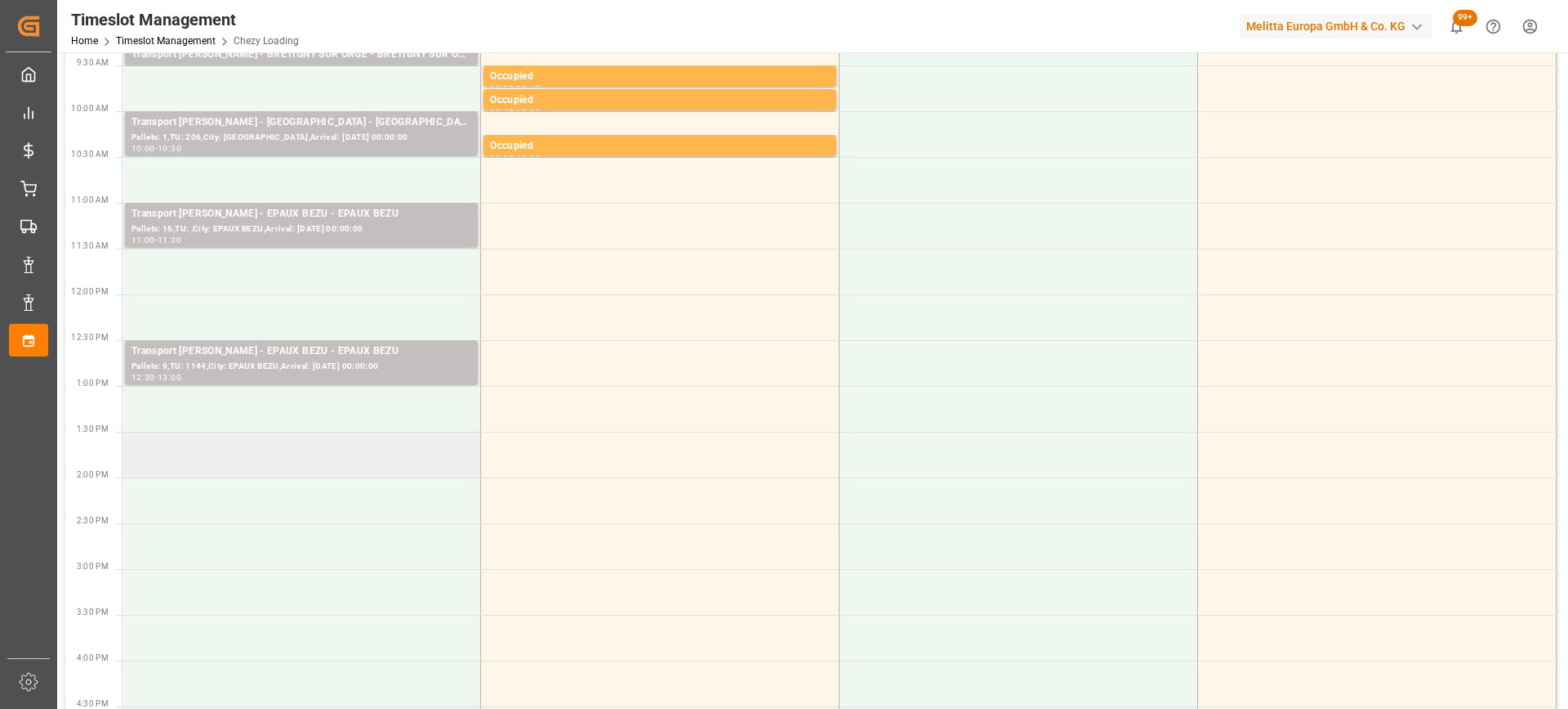
click at [347, 471] on td at bounding box center [301, 454] width 358 height 46
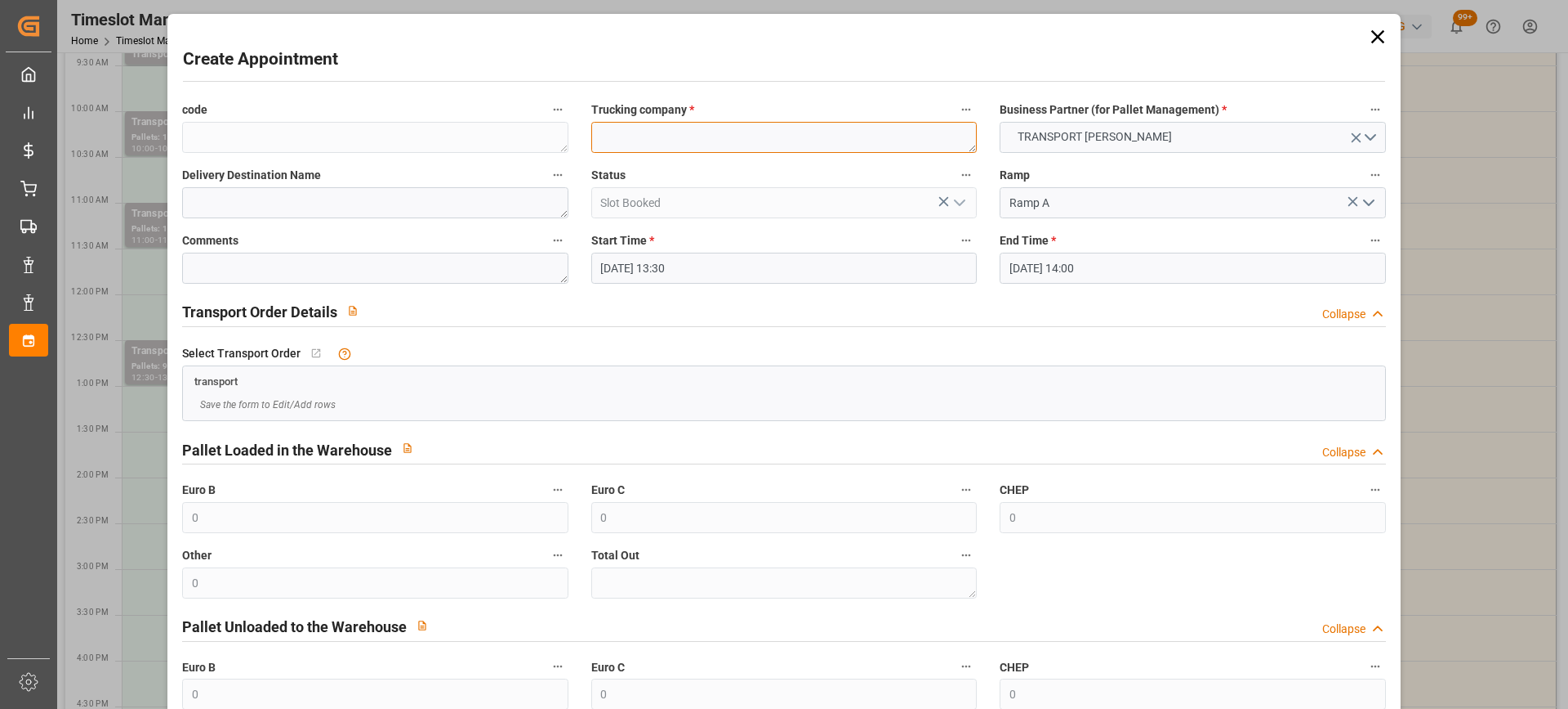
paste textarea "[PERSON_NAME] [PERSON_NAME]"
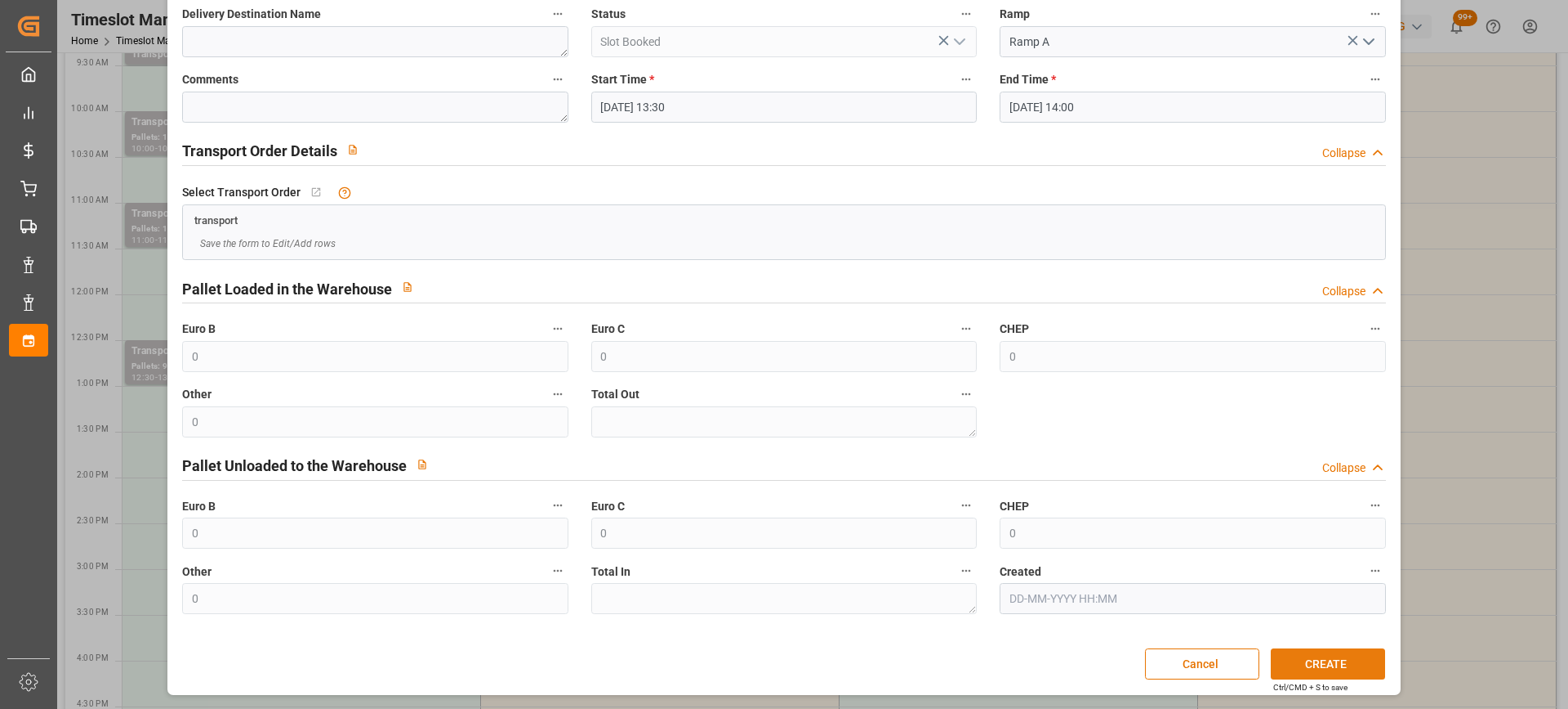
type textarea "[PERSON_NAME] [PERSON_NAME]"
click at [1334, 666] on button "CREATE" at bounding box center [1329, 664] width 114 height 31
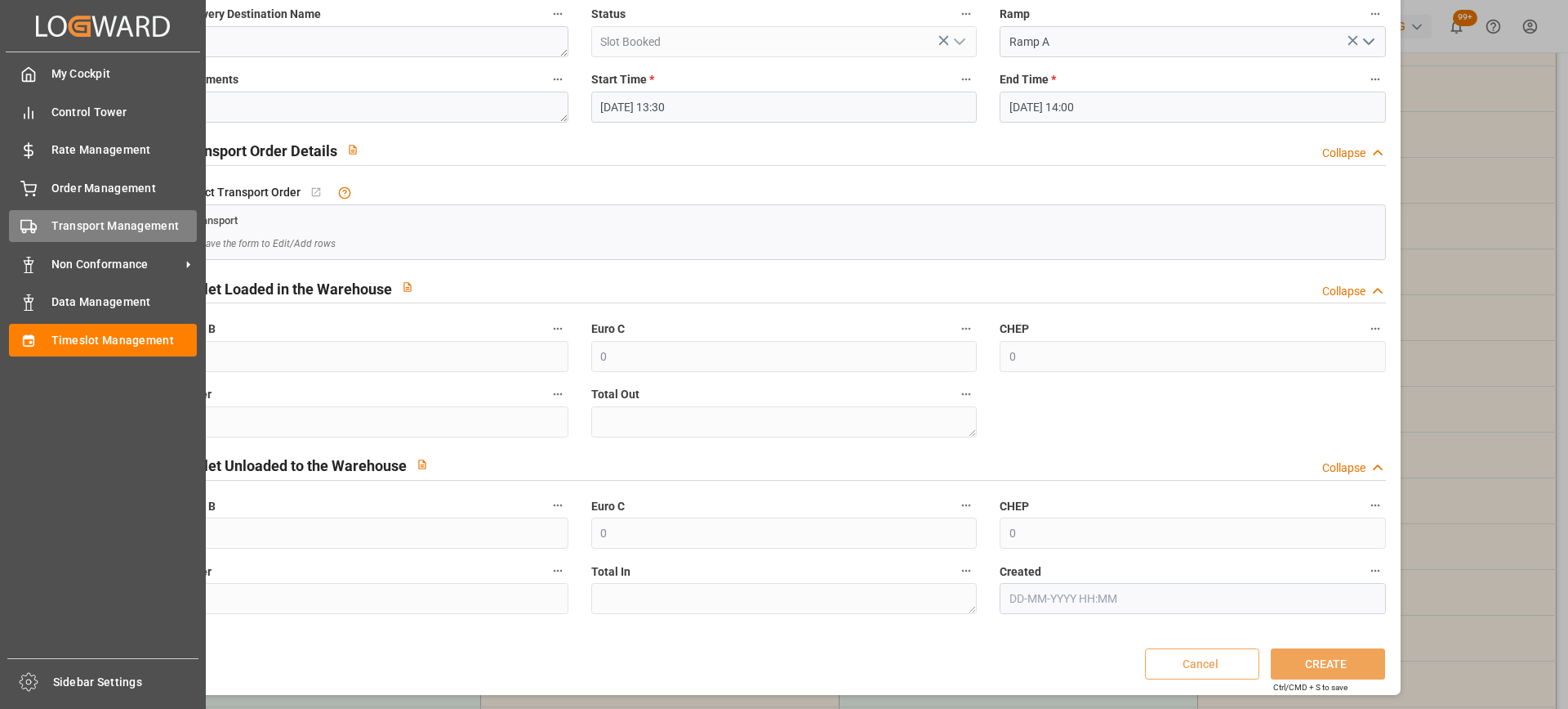
click at [49, 222] on div "Transport Management Transport Management" at bounding box center [102, 226] width 188 height 32
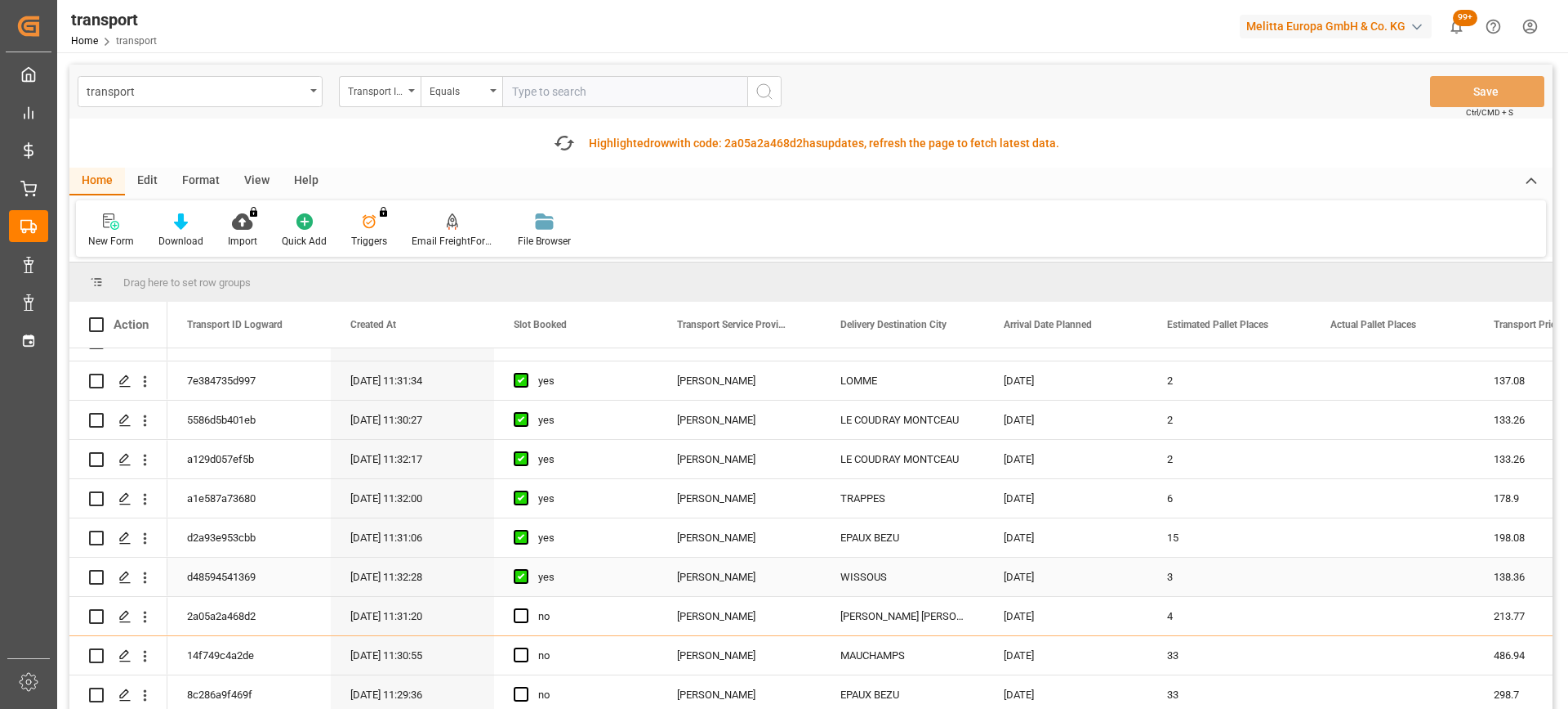
scroll to position [654, 0]
click at [129, 654] on icon "Press SPACE to select this row." at bounding box center [125, 655] width 13 height 13
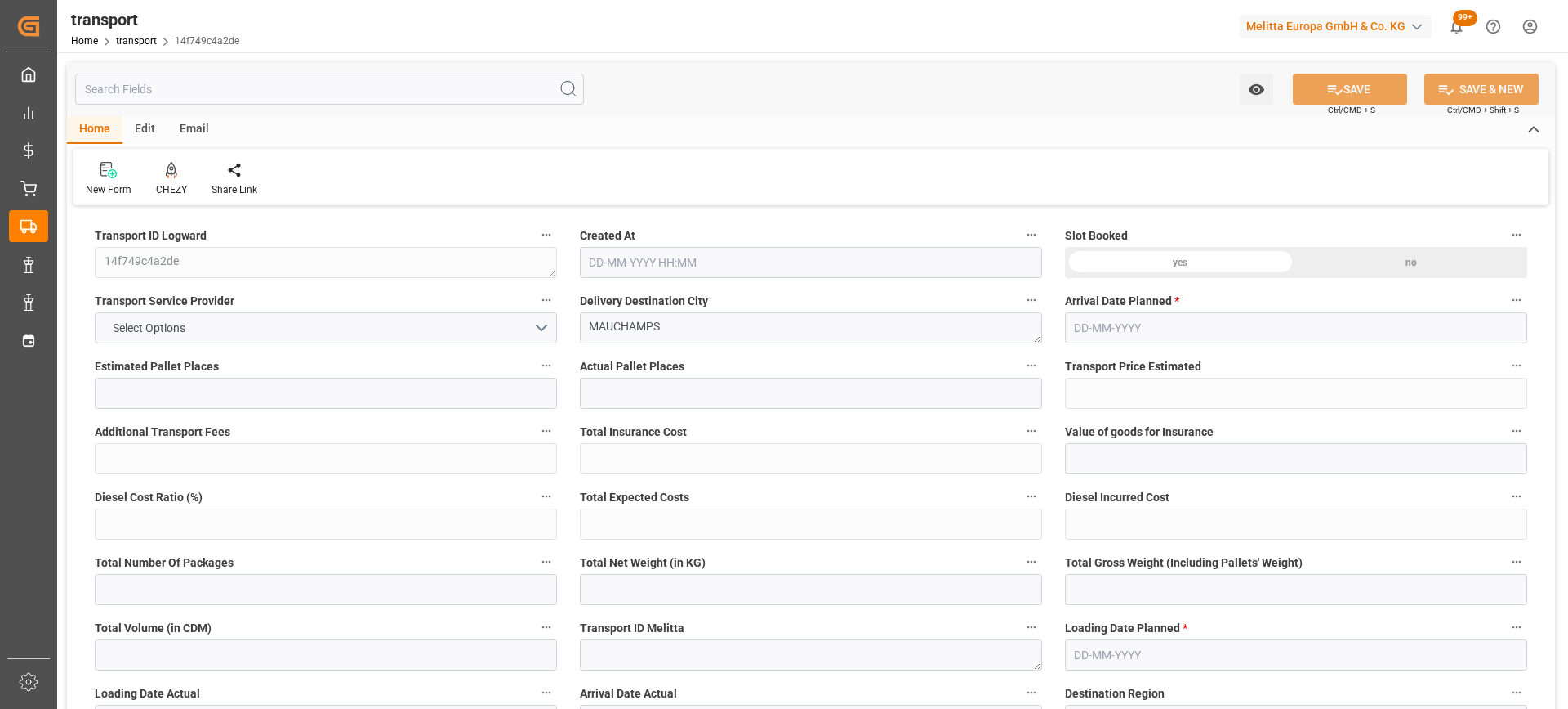
type input "33"
type input "486.94"
type input "0"
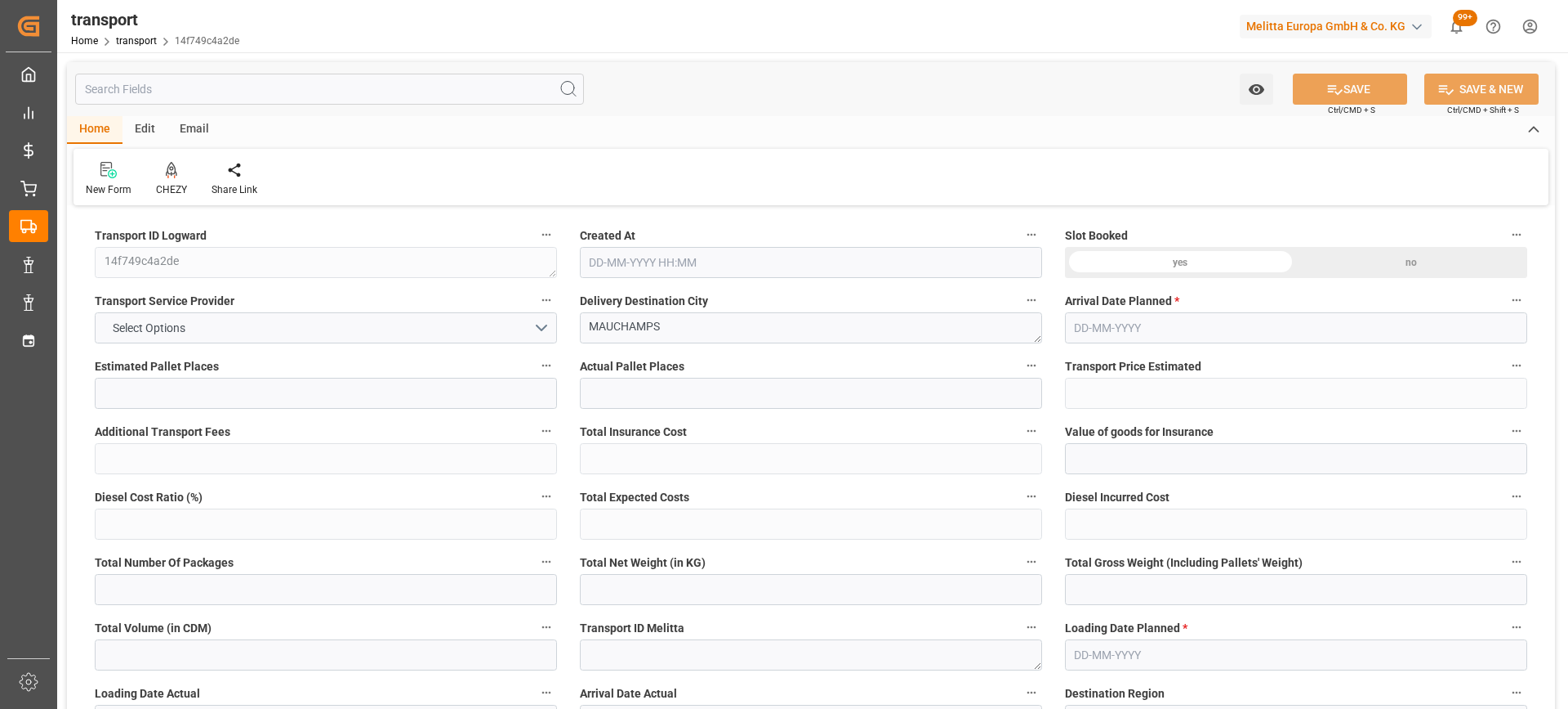
type input "470.4814"
type input "-16.4586"
type input "0"
type input "7051.826"
type input "10919.232"
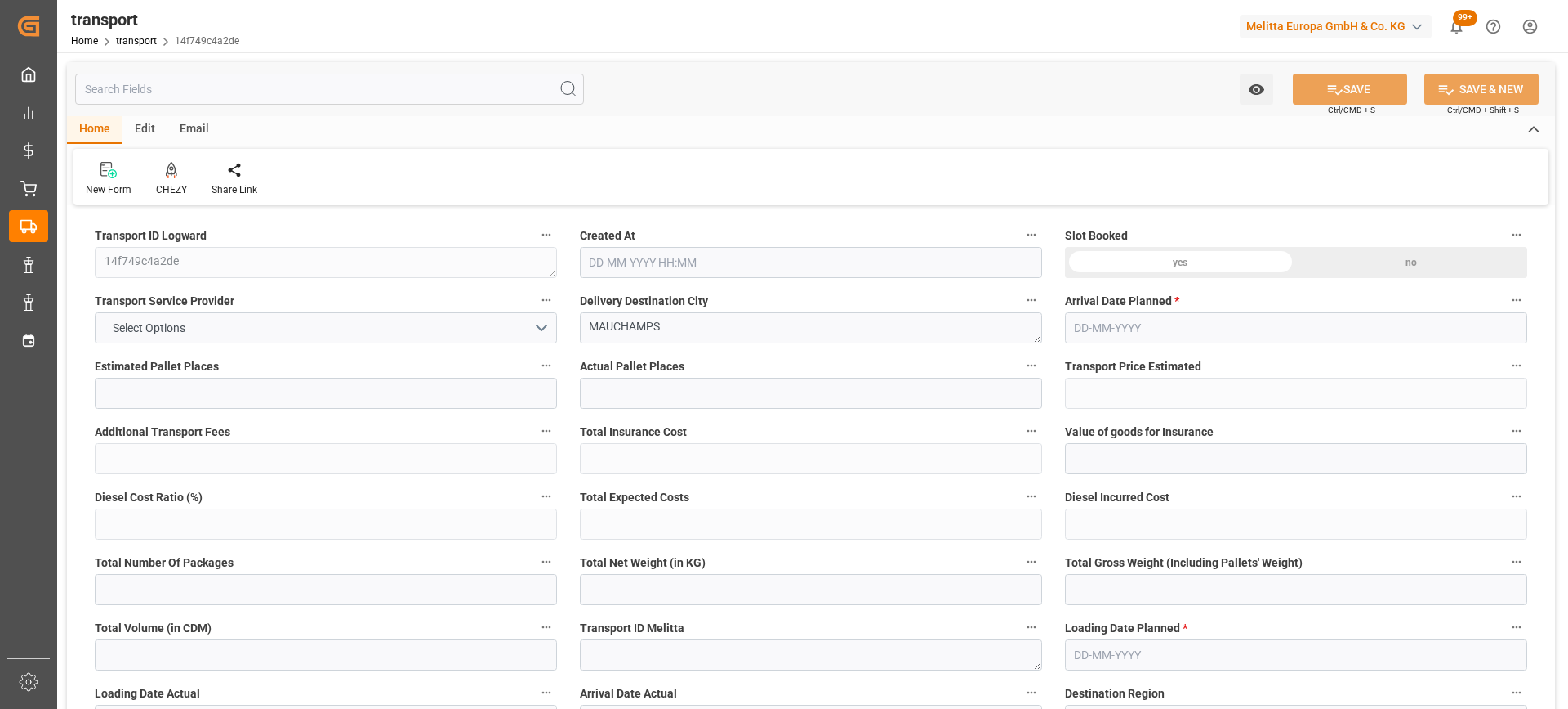
type input "42604.628"
type input "91"
type input "52"
type input "1172"
type input "64"
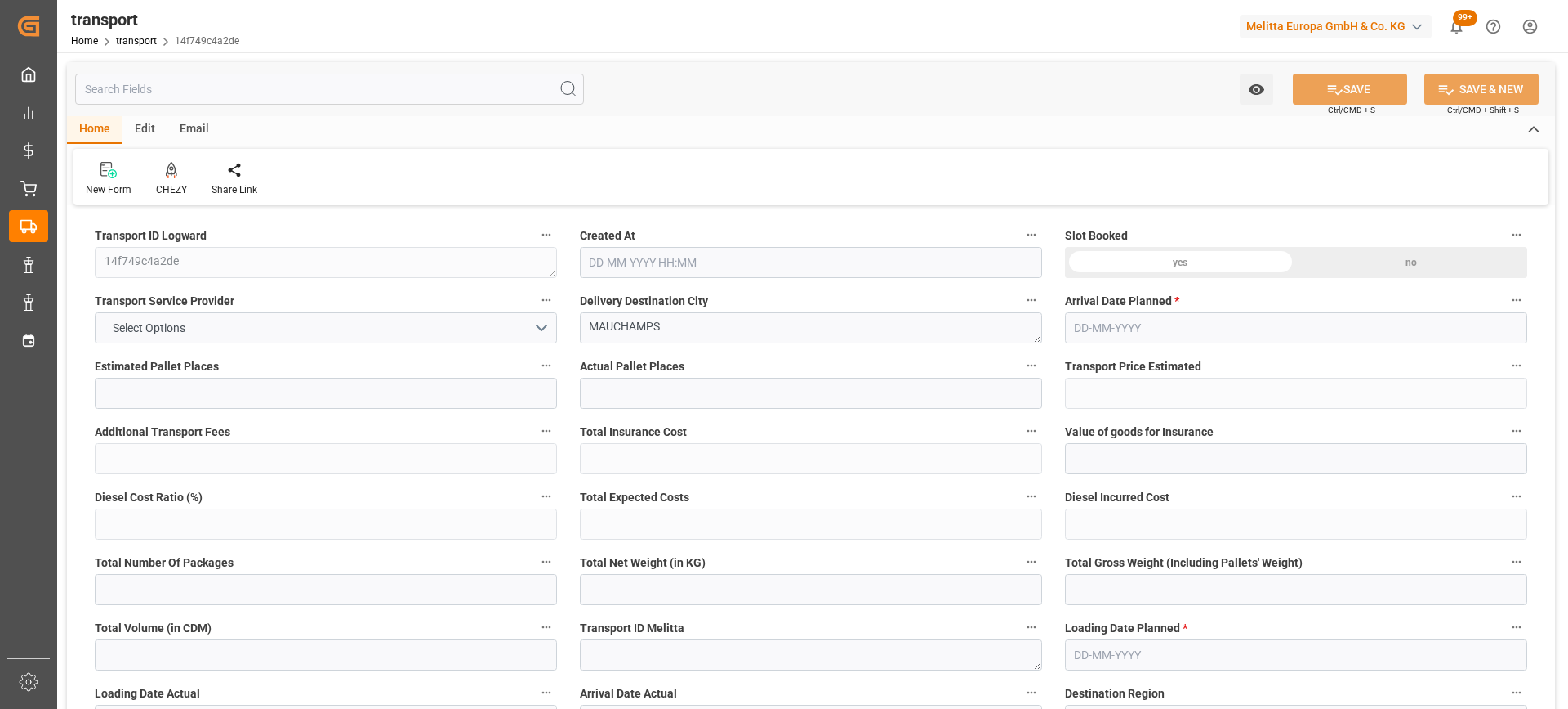
type input "101"
type input "9096.568"
type input "0"
type input "4710.8598"
type input "0"
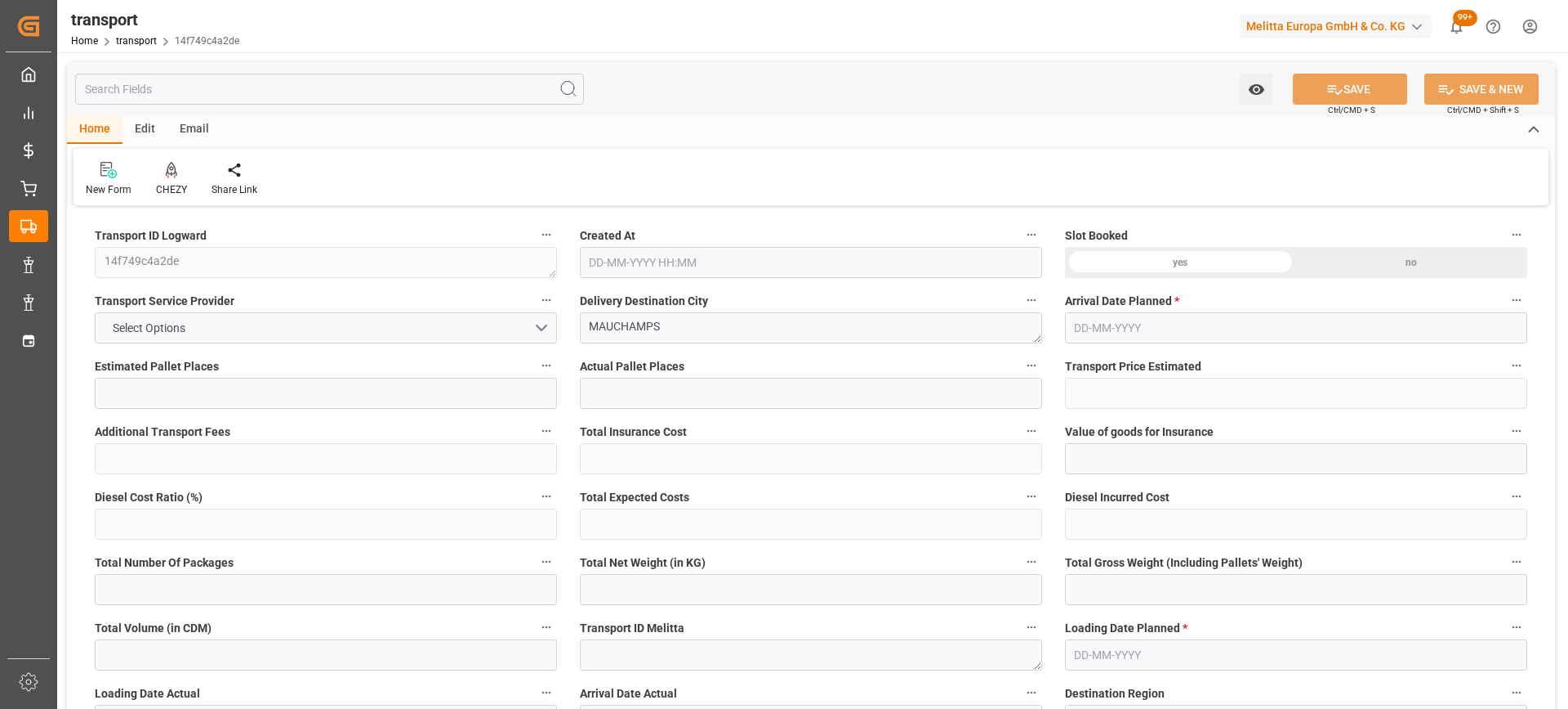
type input "0"
type input "21"
type input "35"
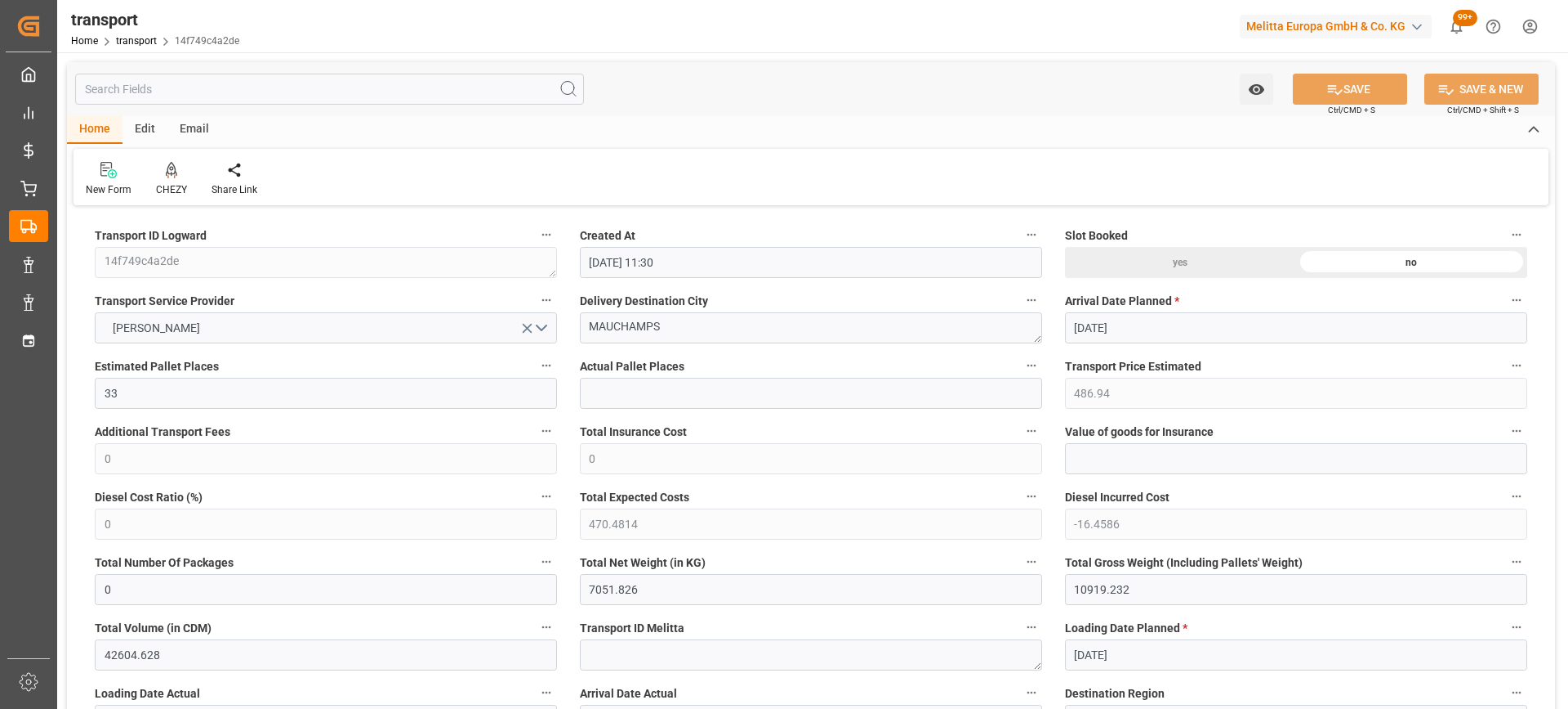
type input "15-09-2025 11:30"
type input "[DATE]"
drag, startPoint x: 670, startPoint y: 336, endPoint x: 505, endPoint y: 359, distance: 166.6
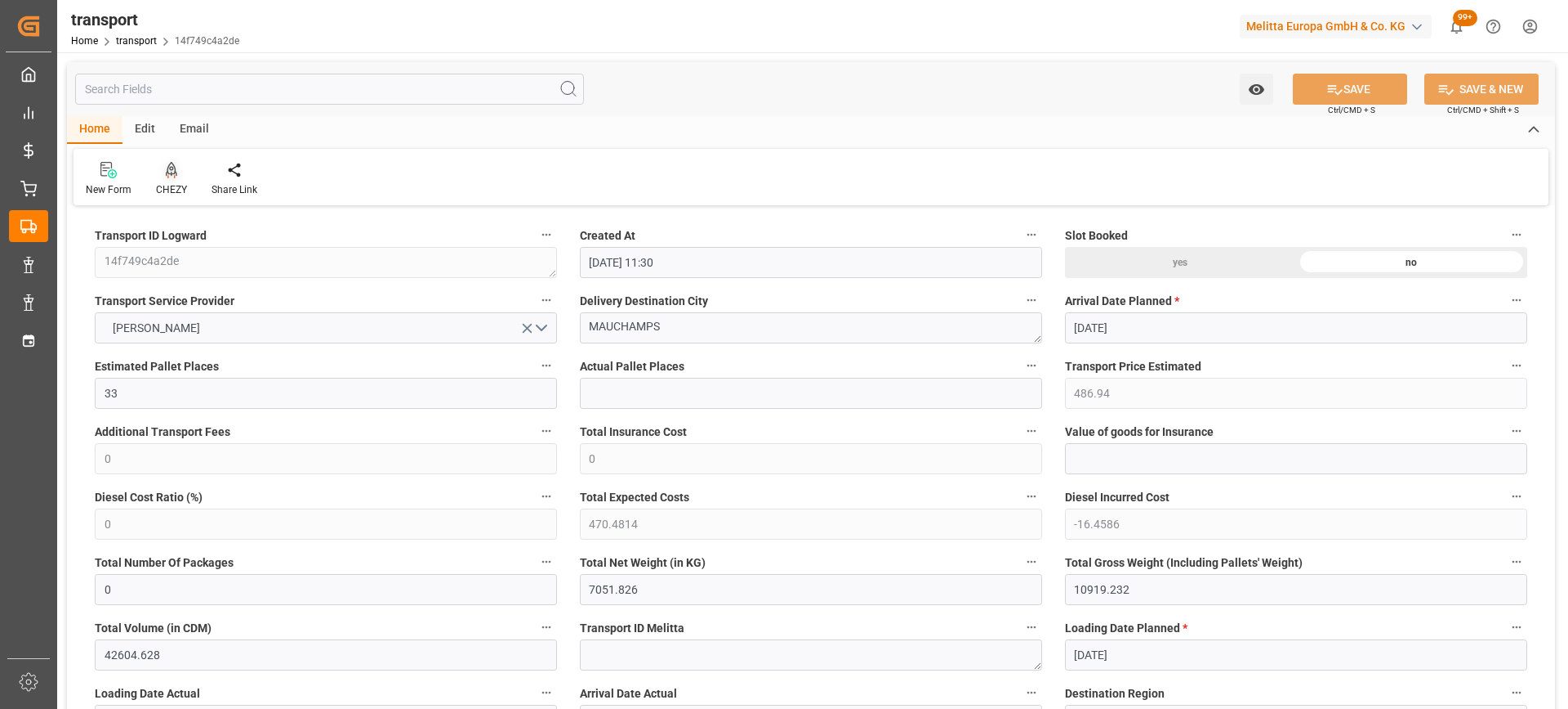
click at [173, 170] on icon at bounding box center [171, 169] width 11 height 16
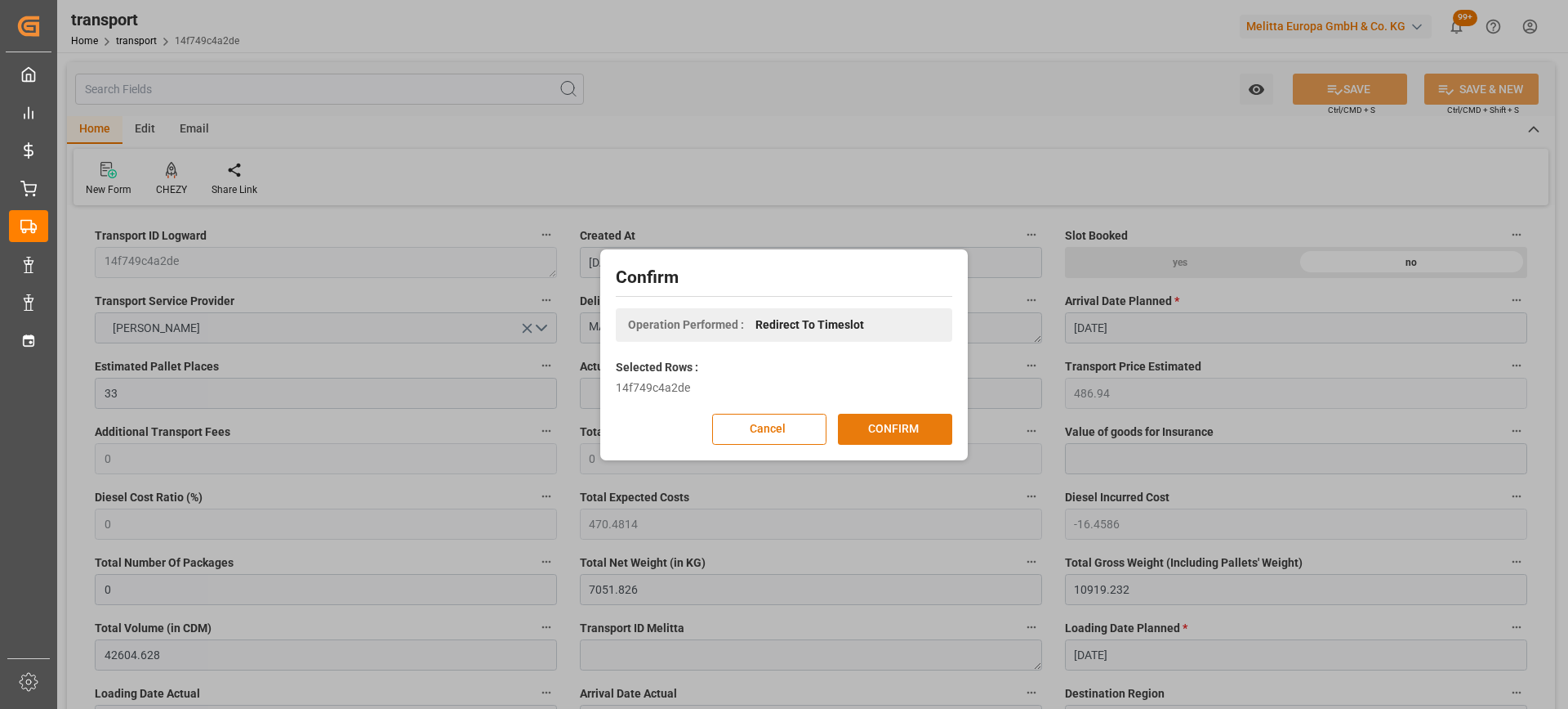
click at [899, 430] on button "CONFIRM" at bounding box center [895, 430] width 114 height 31
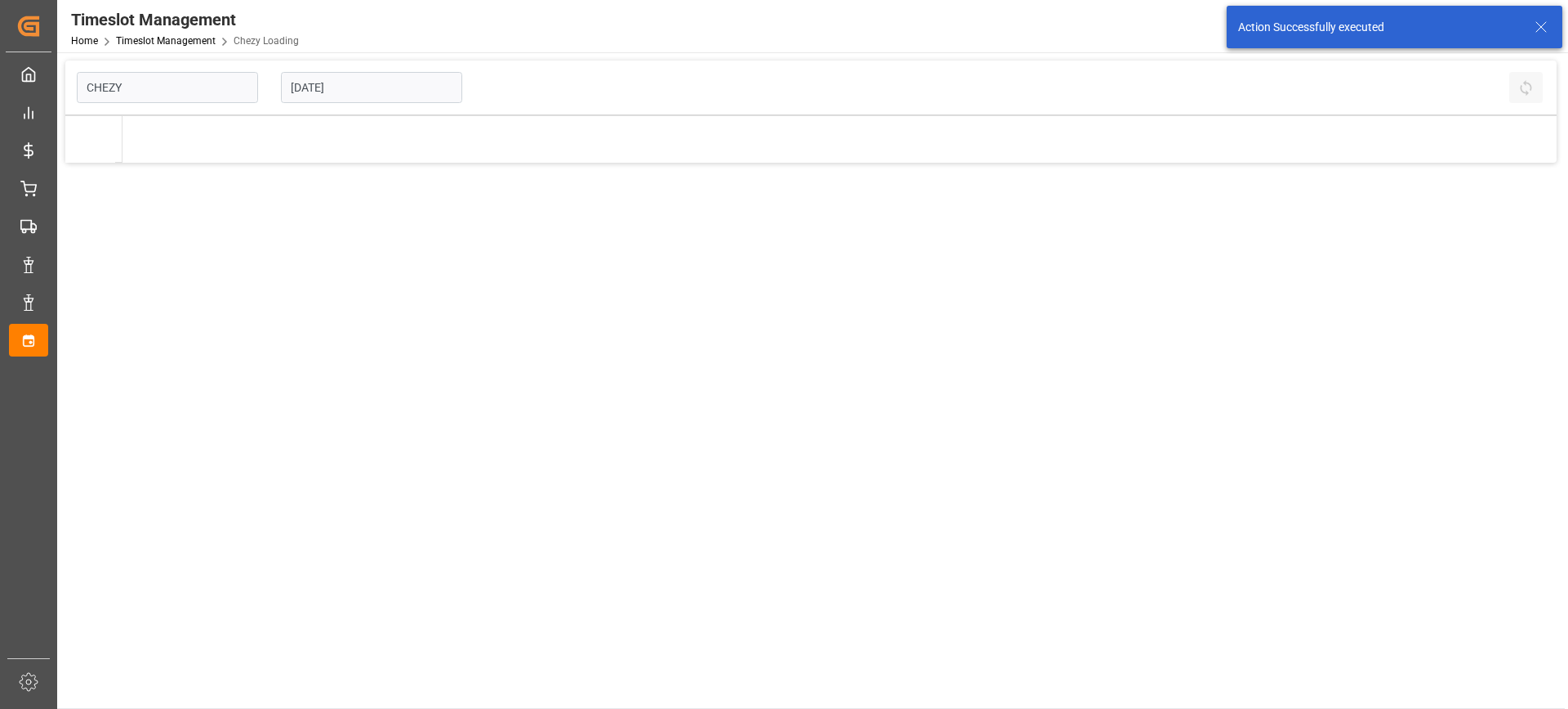
type input "Chezy Loading"
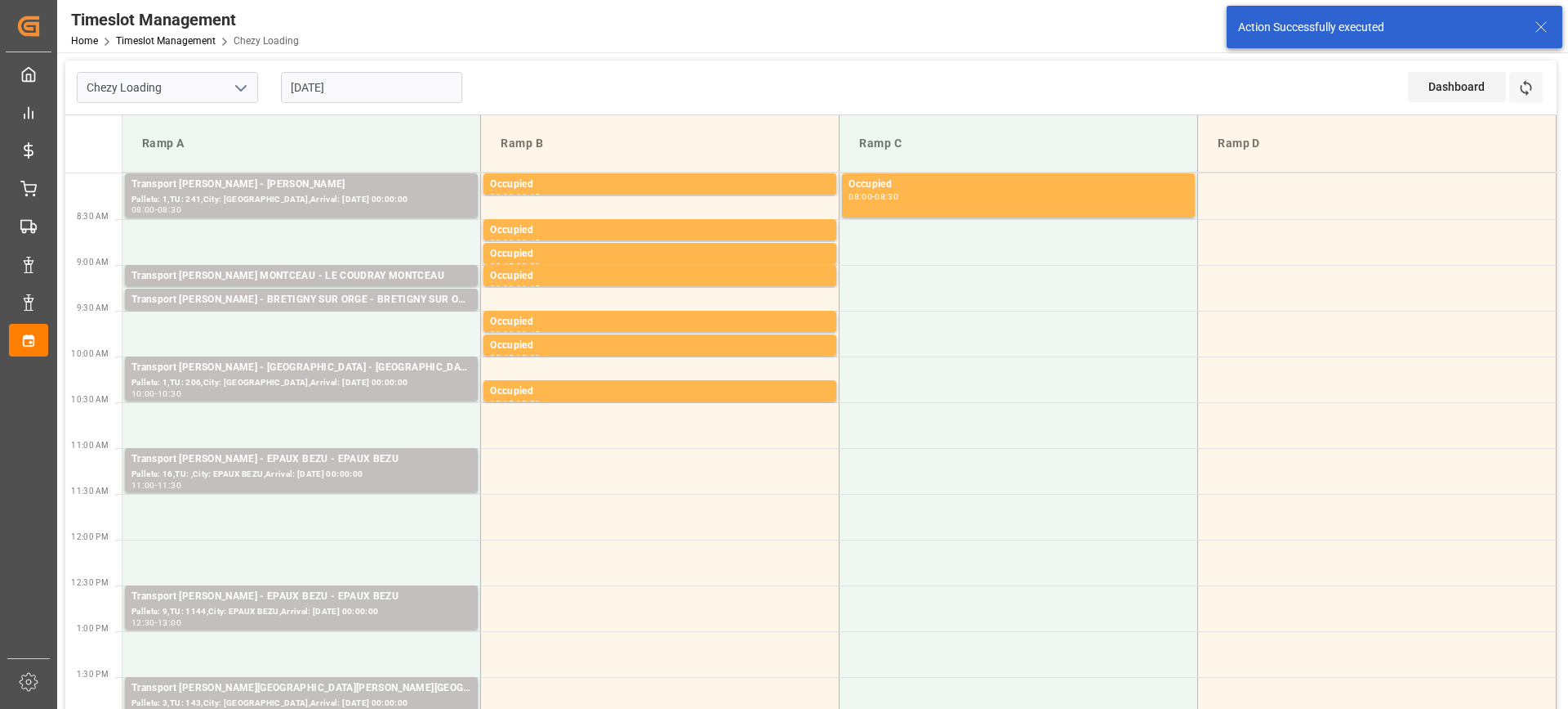
scroll to position [327, 0]
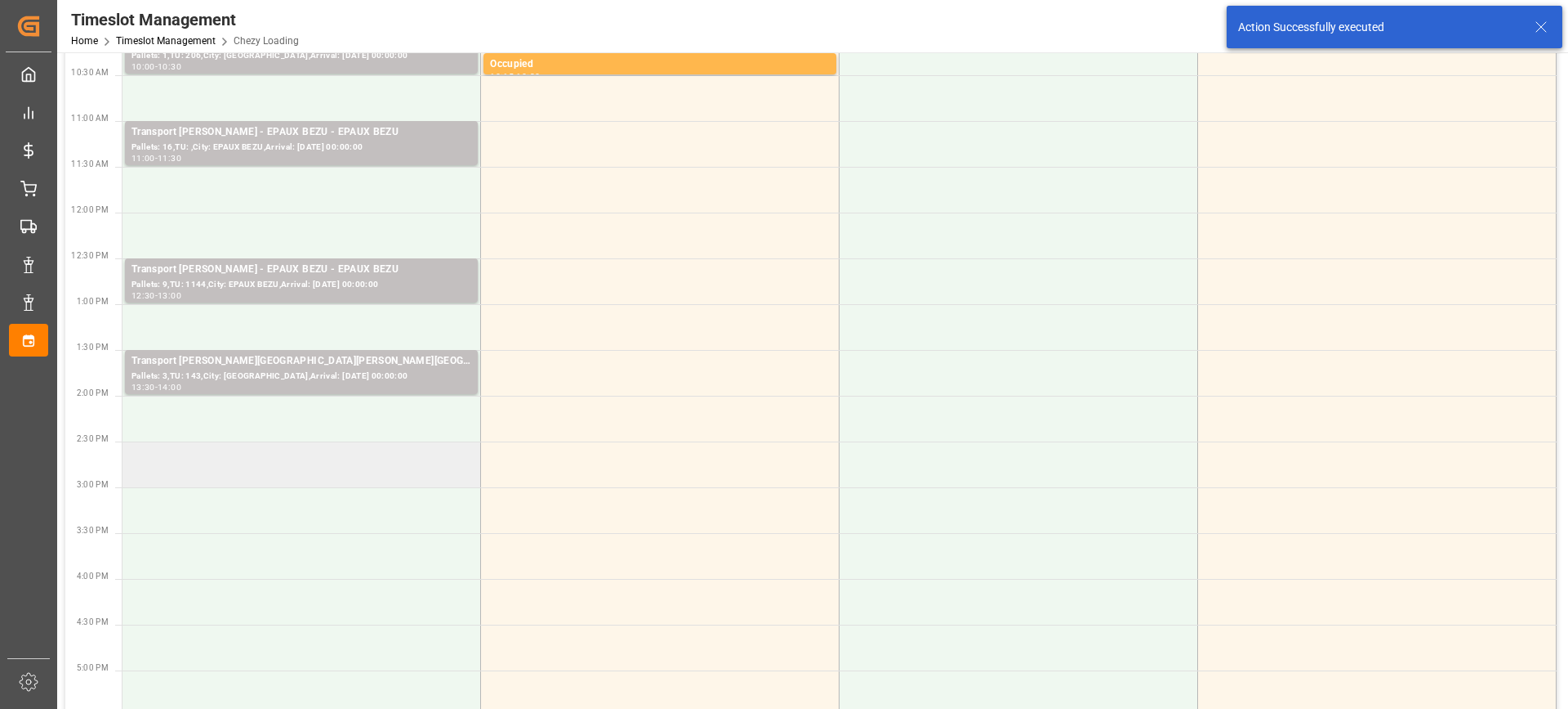
click at [328, 478] on td at bounding box center [301, 464] width 358 height 46
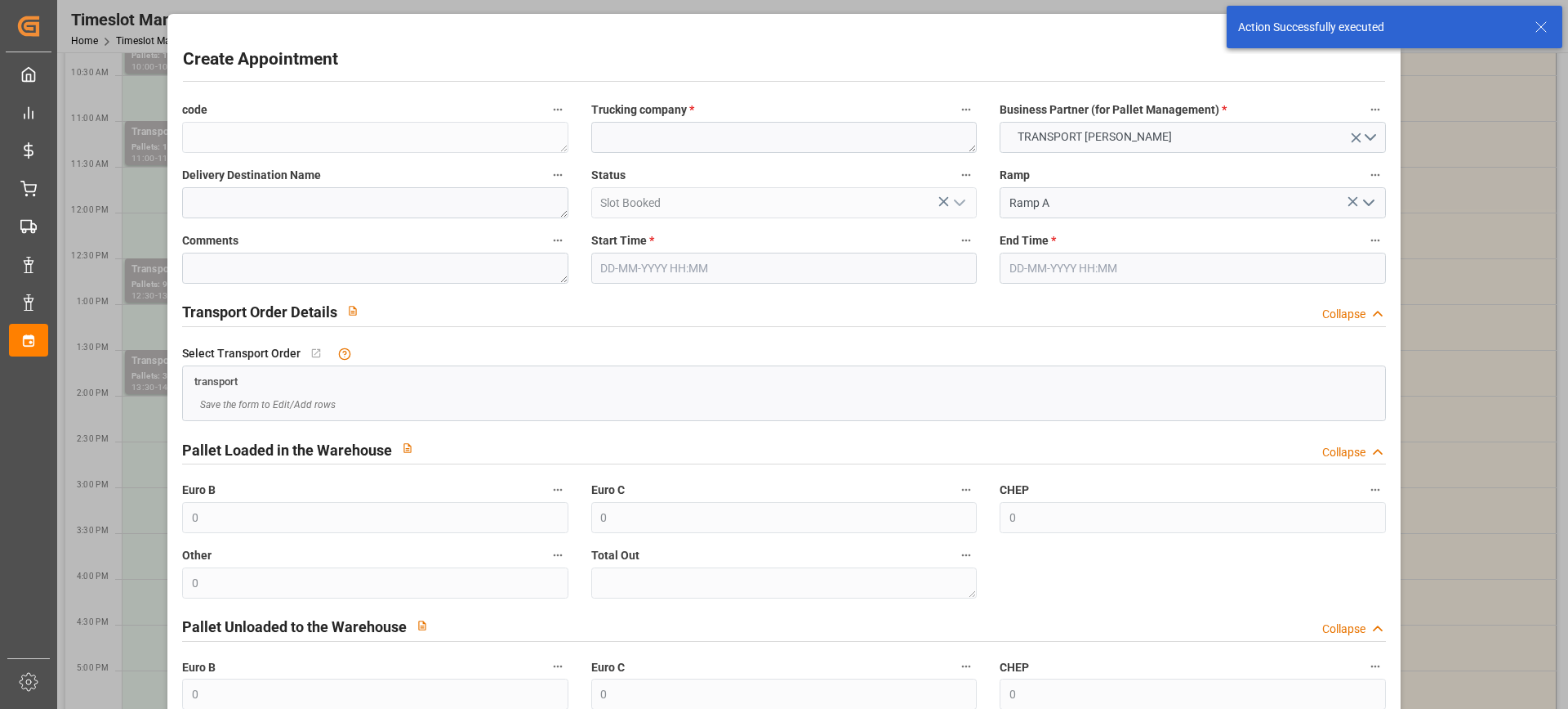
type input "[DATE] 14:30"
type input "[DATE] 15:30"
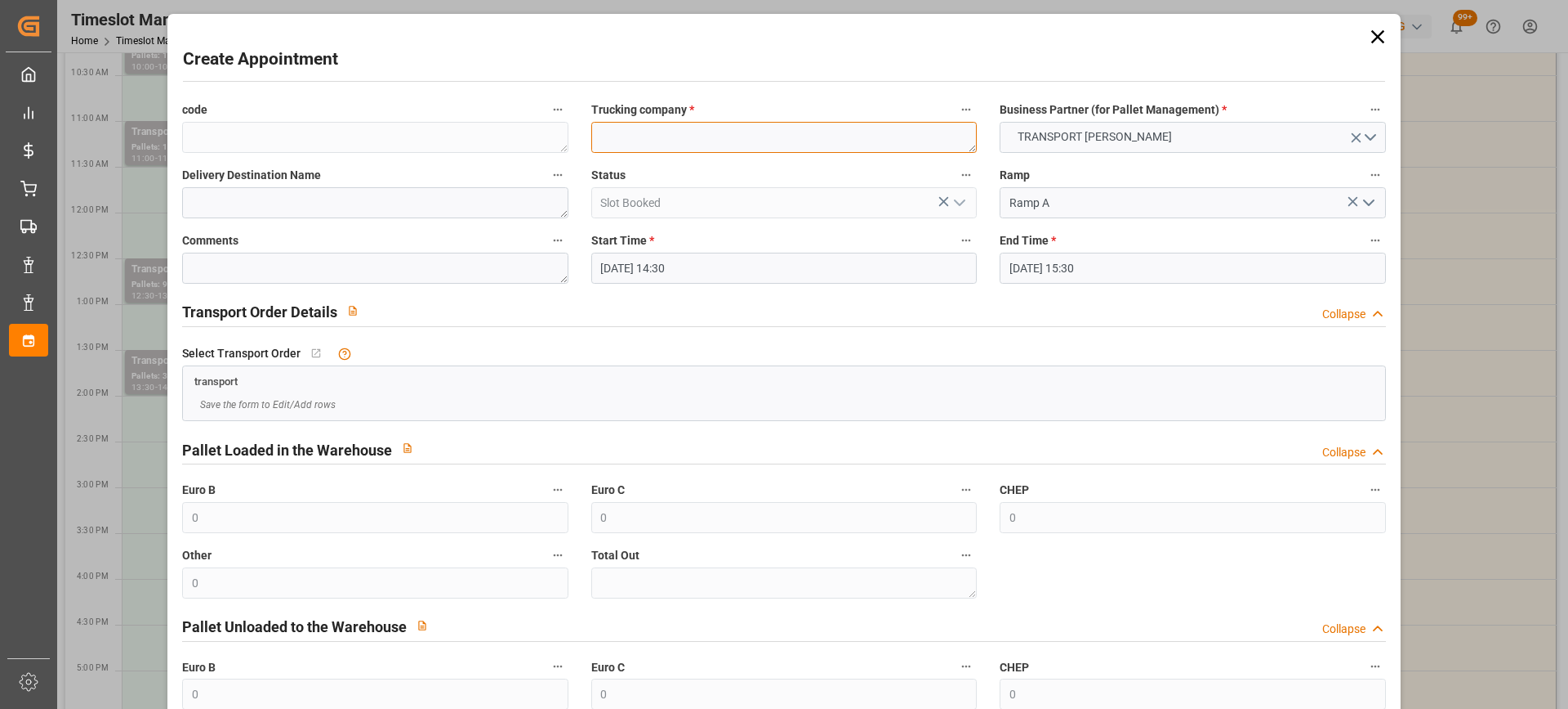
paste textarea "MAUCHAMPS"
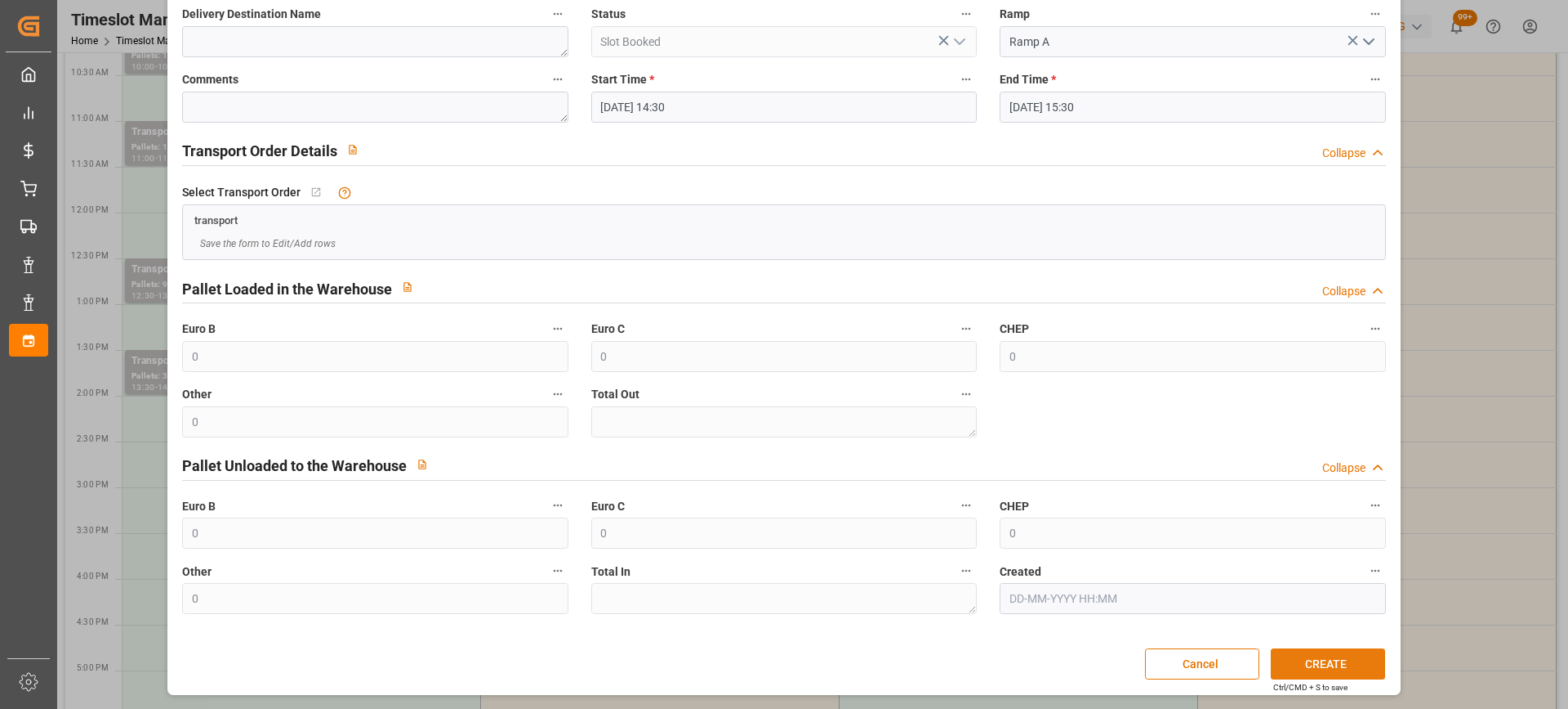
type textarea "MAUCHAMPS"
click at [1321, 657] on button "CREATE" at bounding box center [1329, 664] width 114 height 31
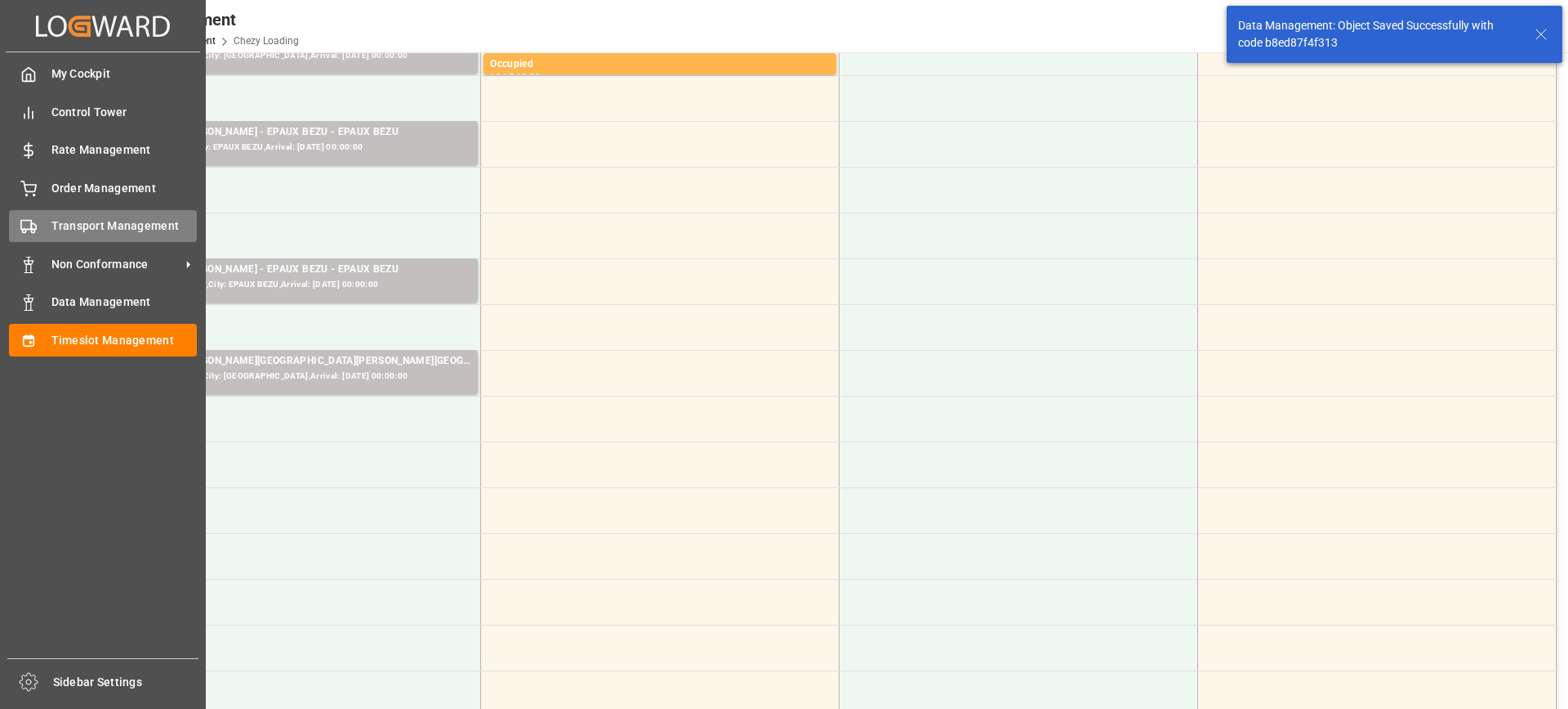
click at [49, 224] on div "Transport Management Transport Management" at bounding box center [102, 226] width 188 height 32
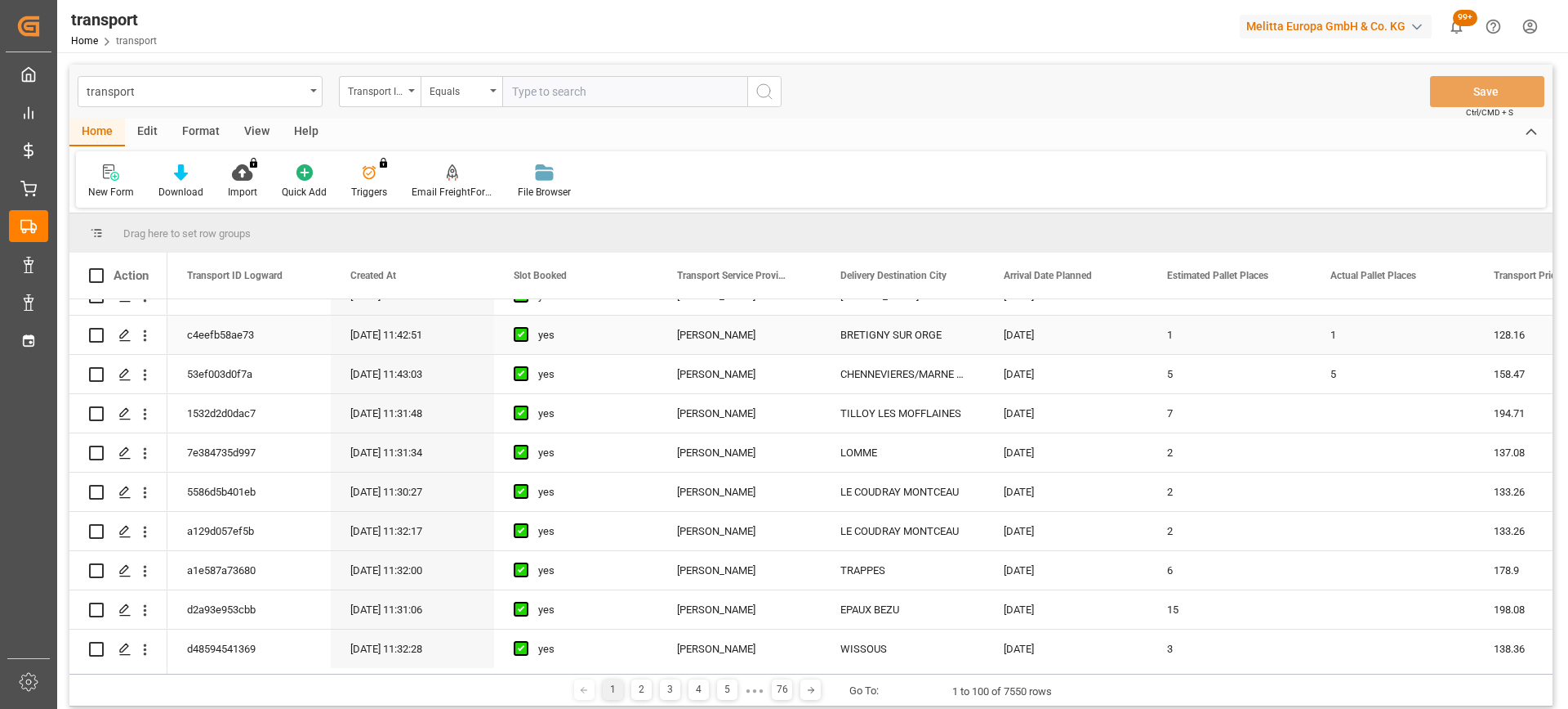
scroll to position [817, 0]
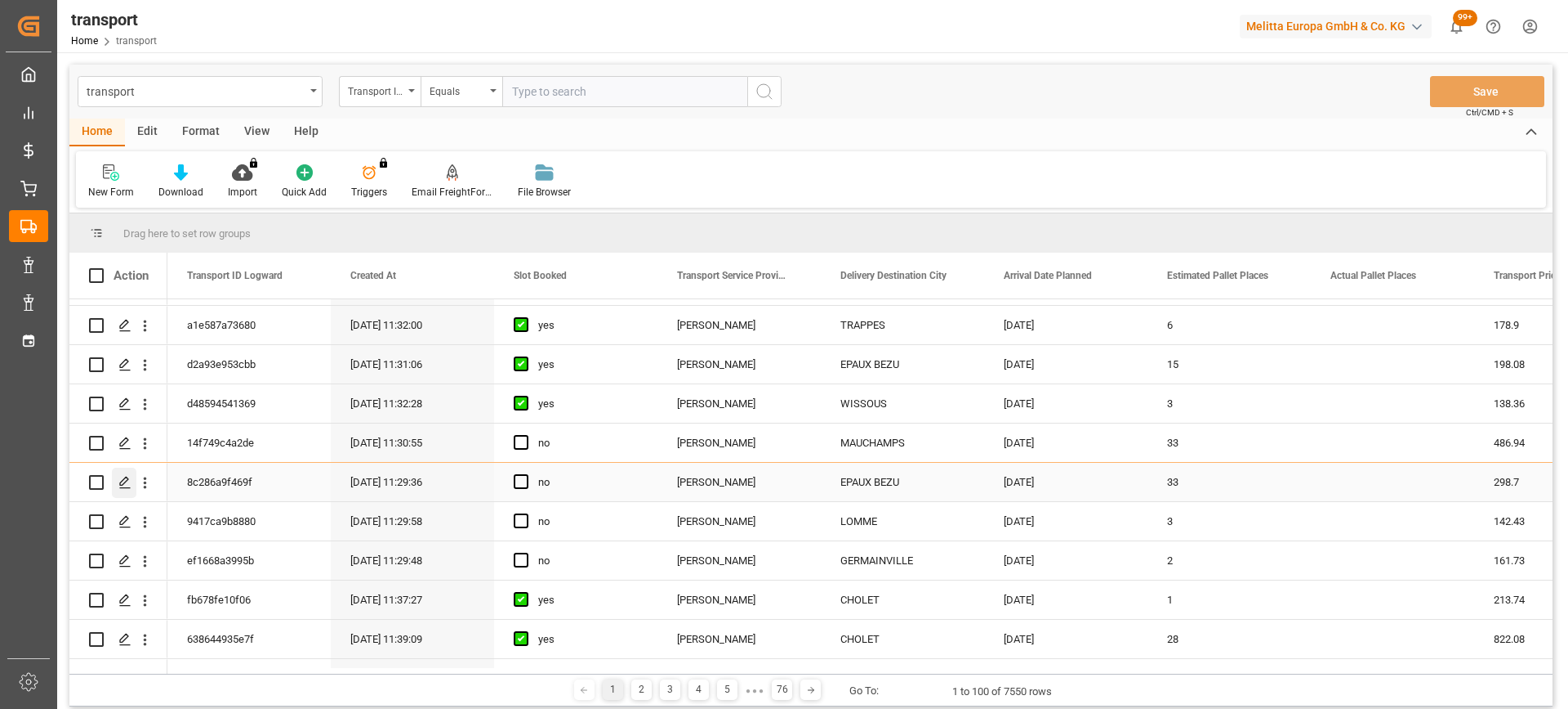
click at [125, 476] on icon "Press SPACE to select this row." at bounding box center [125, 482] width 13 height 13
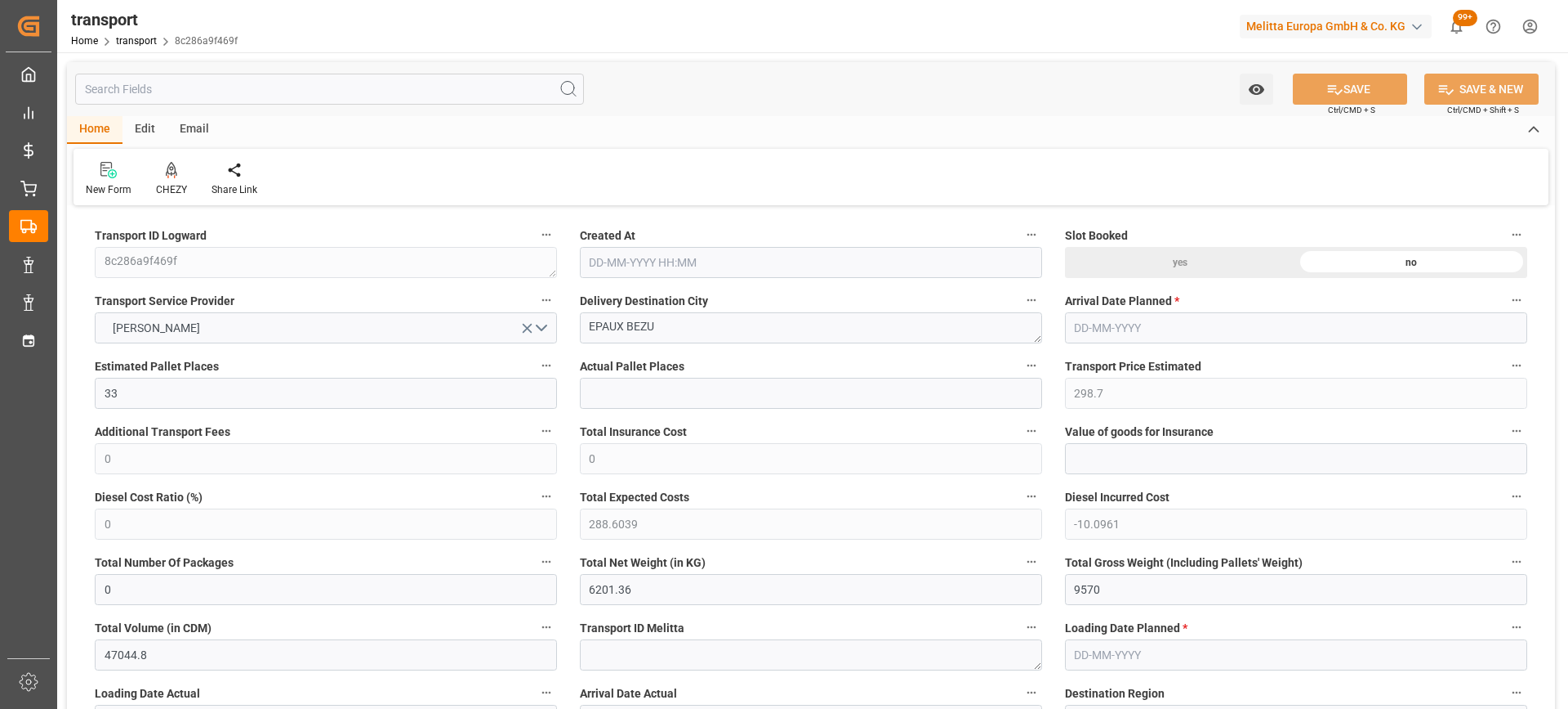
type input "33"
type input "298.7"
type input "0"
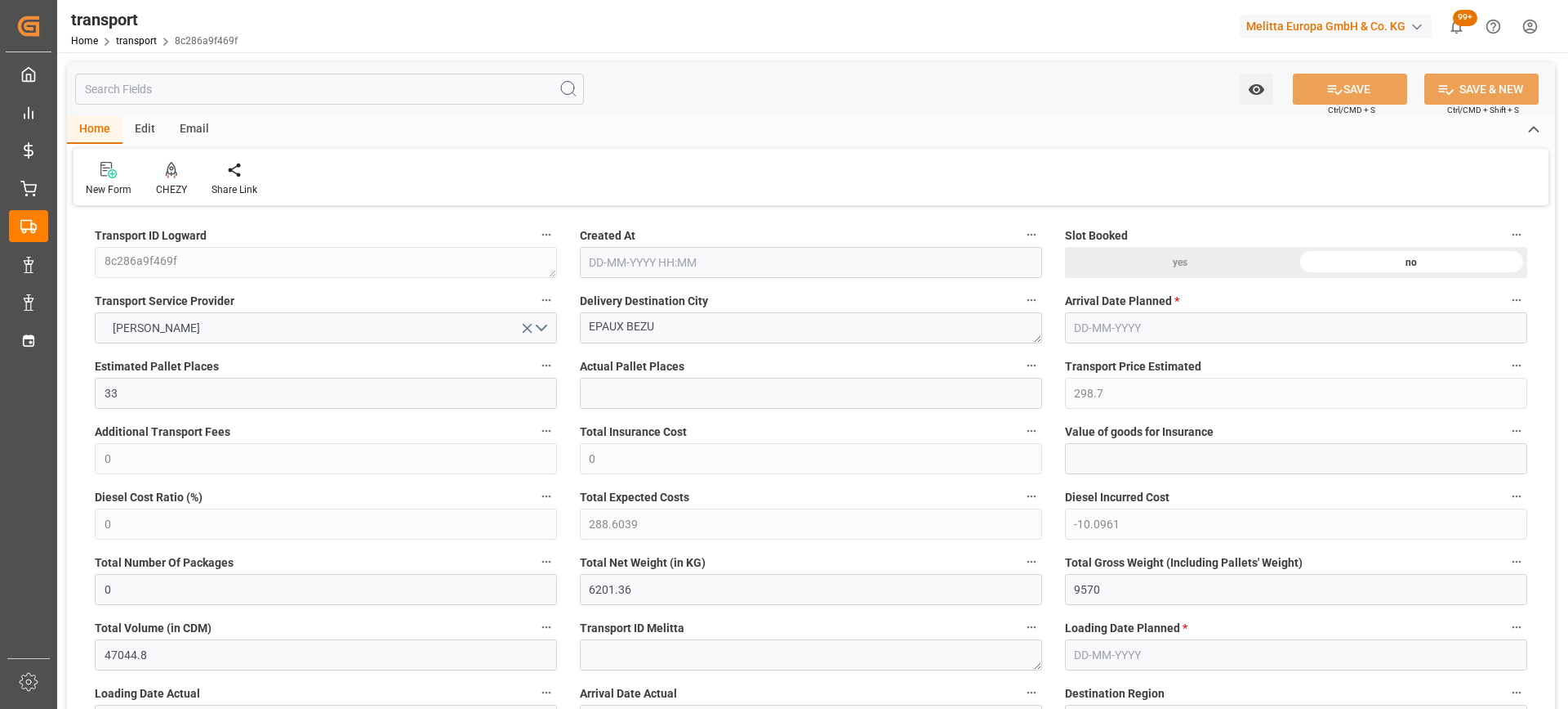
type input "288.6039"
type input "-10.0961"
type input "0"
type input "6201.36"
type input "9570"
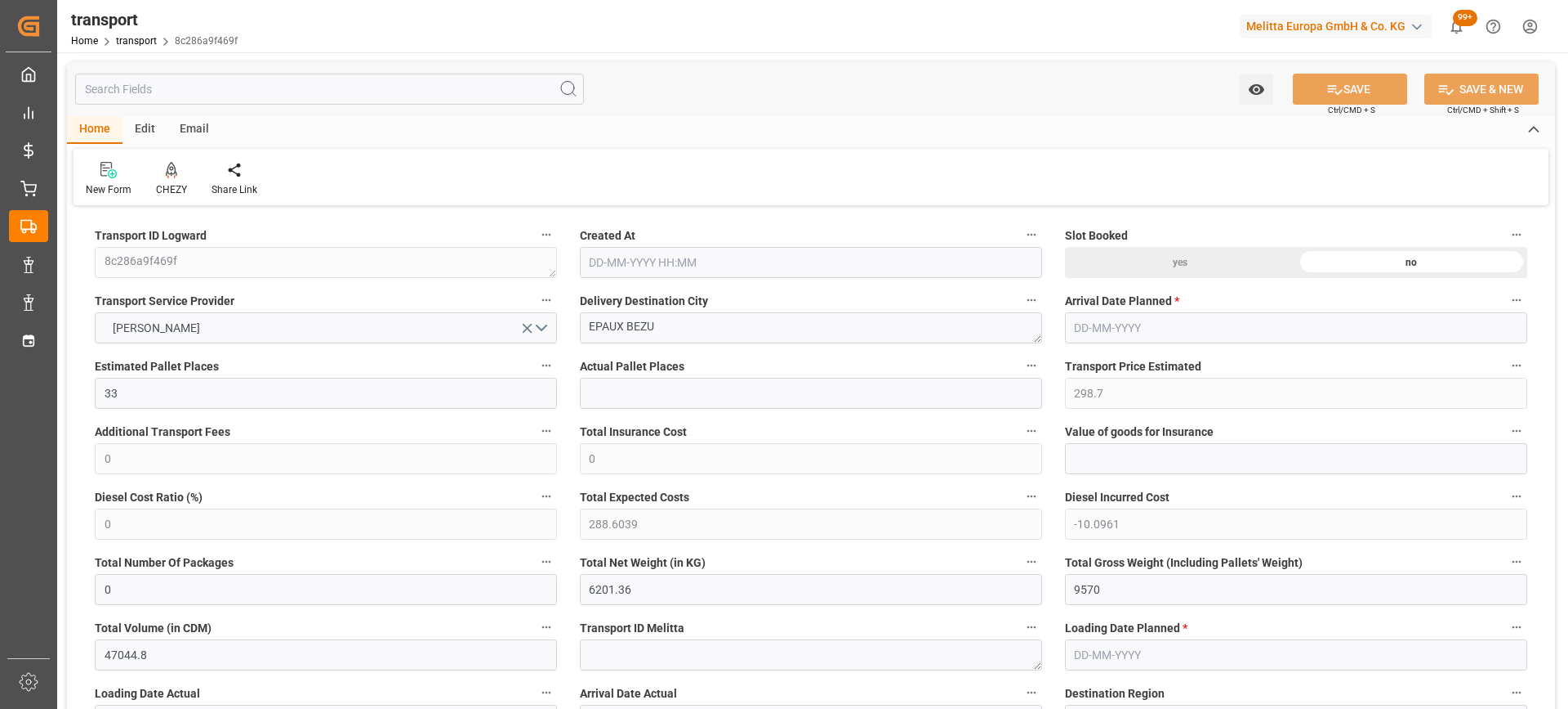
type input "47044.8"
type input "2"
type input "0"
type input "2376"
type input "66"
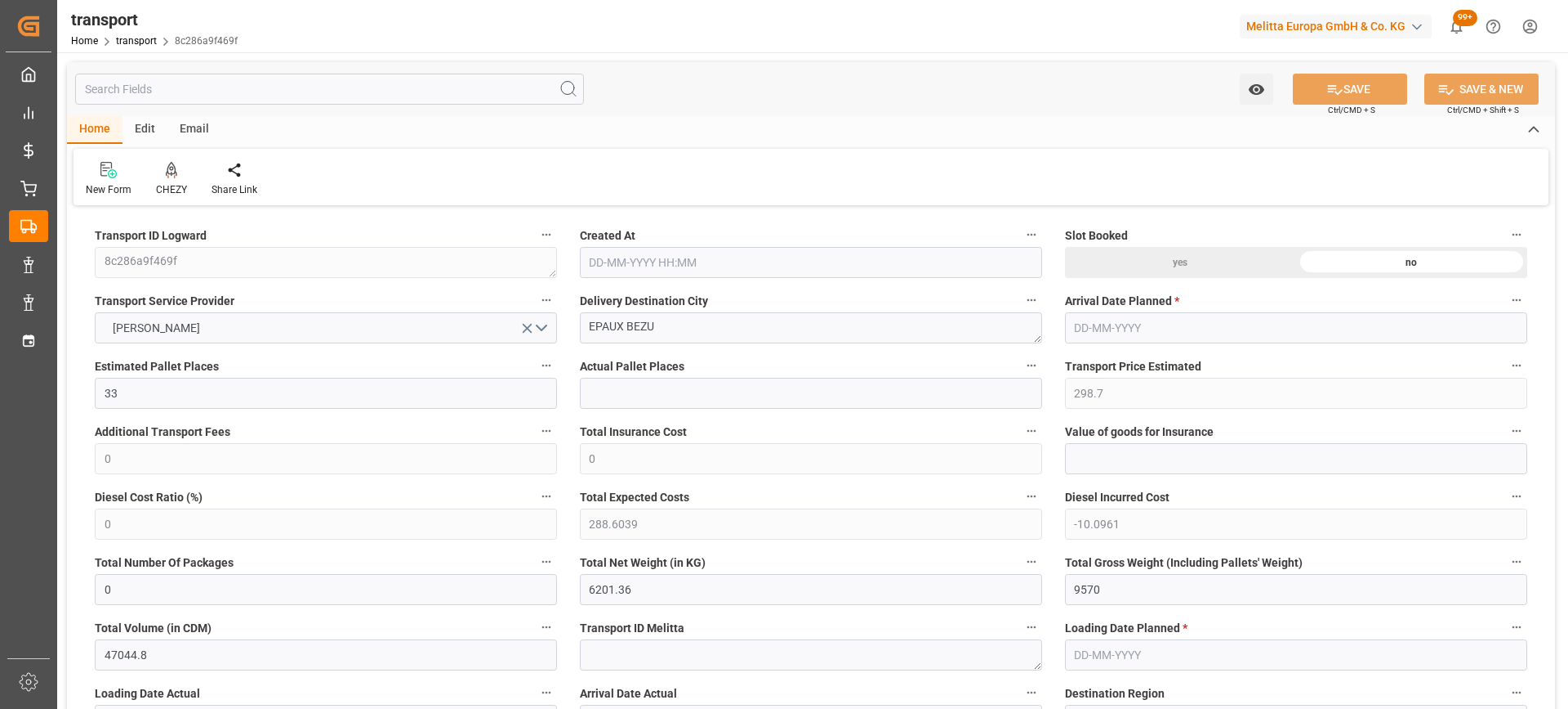
type input "101"
type input "7698.24"
type input "0"
type input "4710.8598"
type input "0"
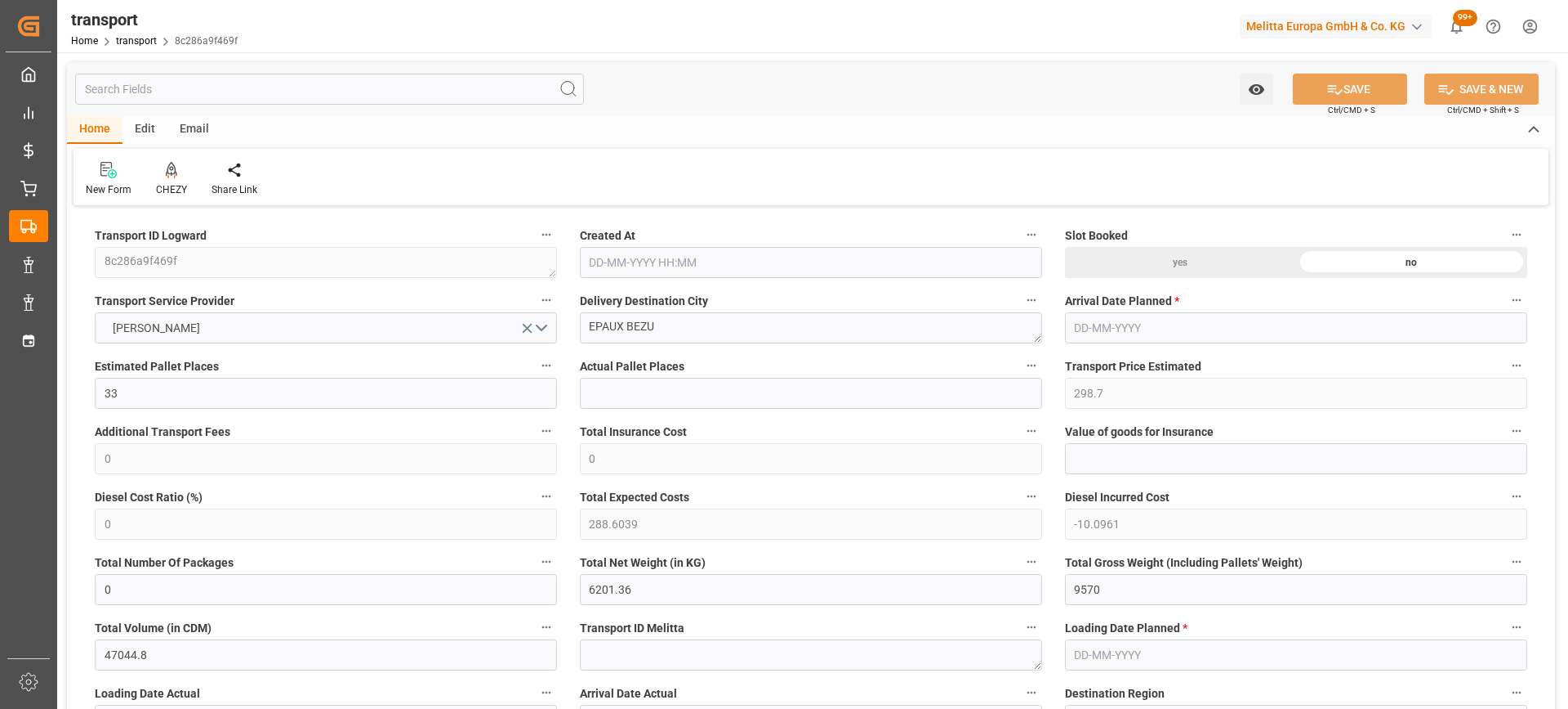
type input "0"
type input "21"
type input "35"
type input "15-09-2025 11:29"
type input "[DATE]"
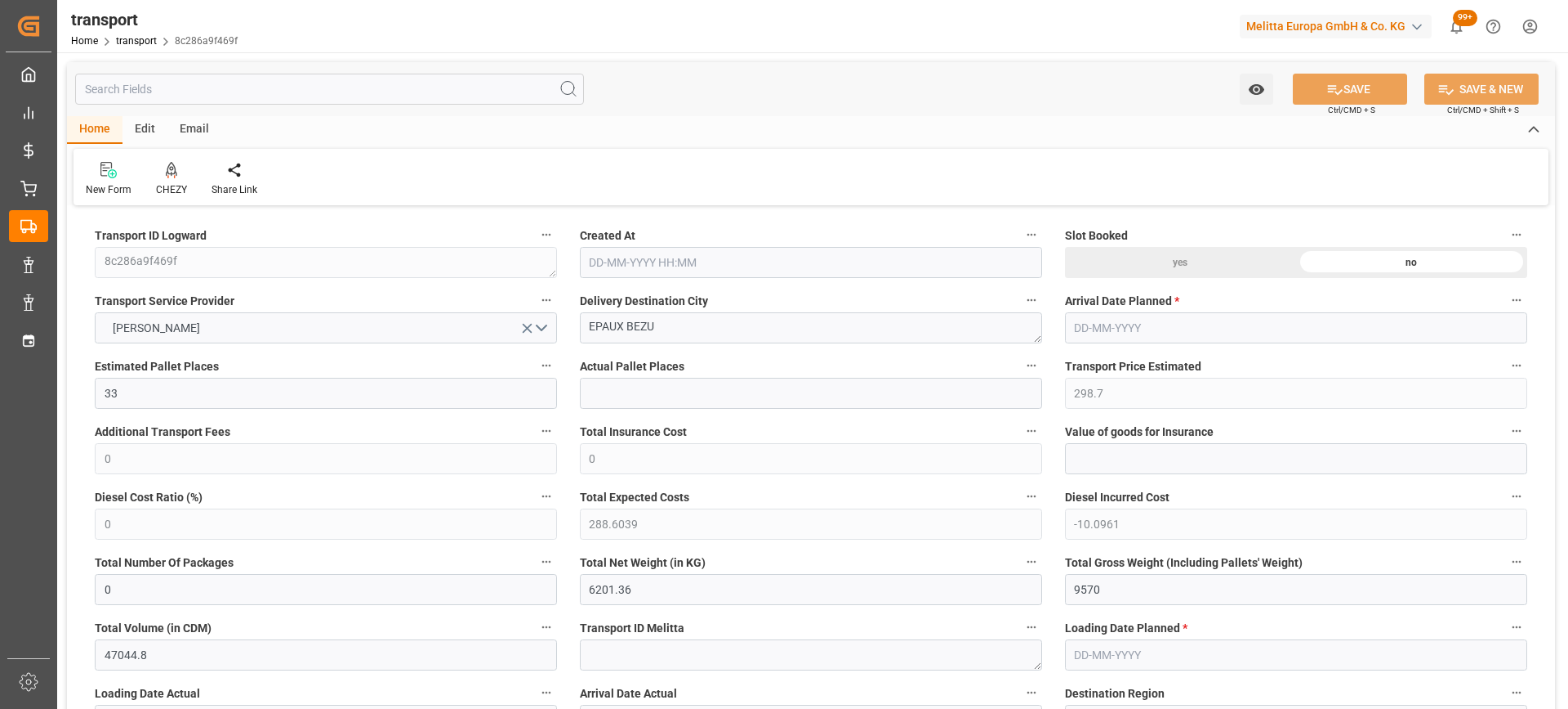
type input "[DATE]"
drag, startPoint x: 688, startPoint y: 327, endPoint x: 453, endPoint y: 364, distance: 237.9
click at [170, 173] on icon at bounding box center [171, 168] width 11 height 14
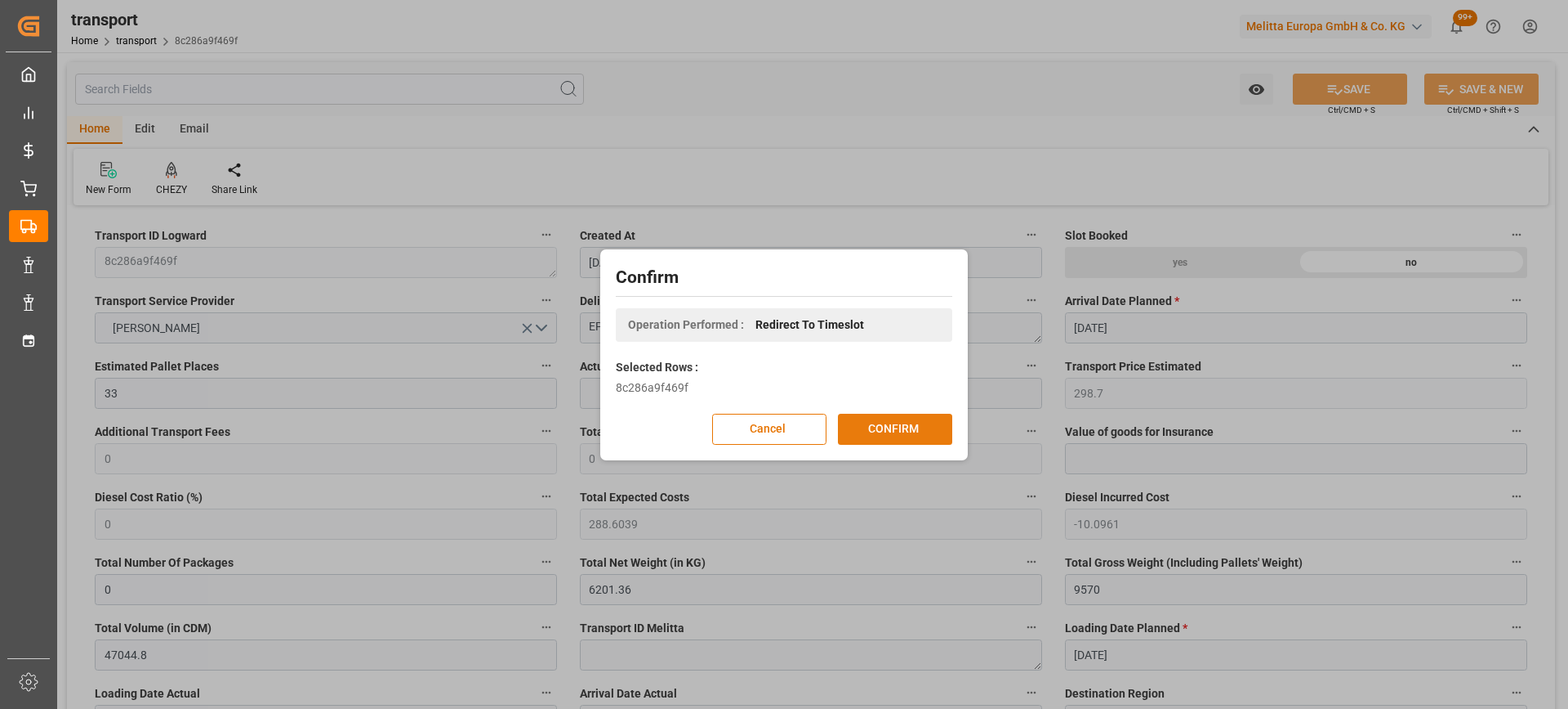
click at [892, 431] on button "CONFIRM" at bounding box center [895, 430] width 114 height 31
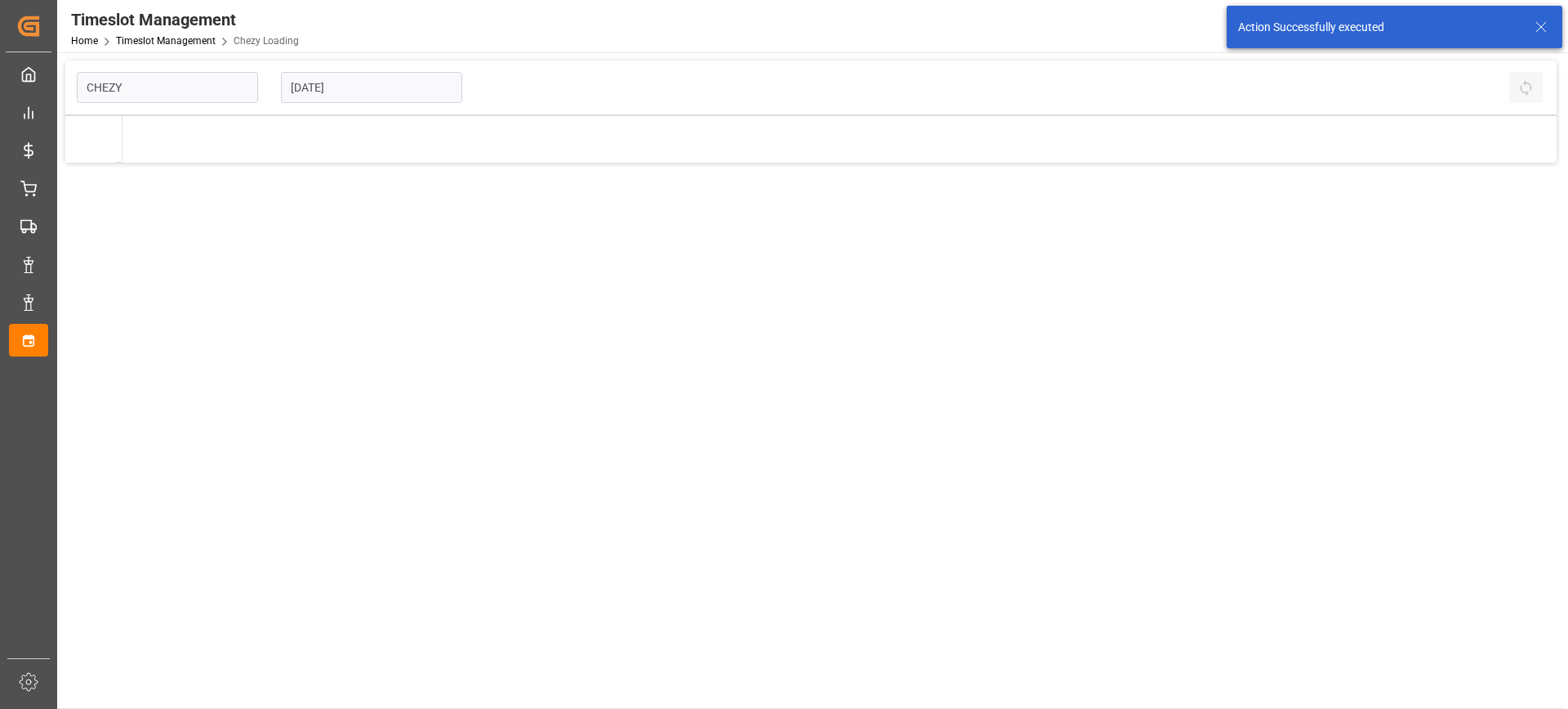
type input "Chezy Loading"
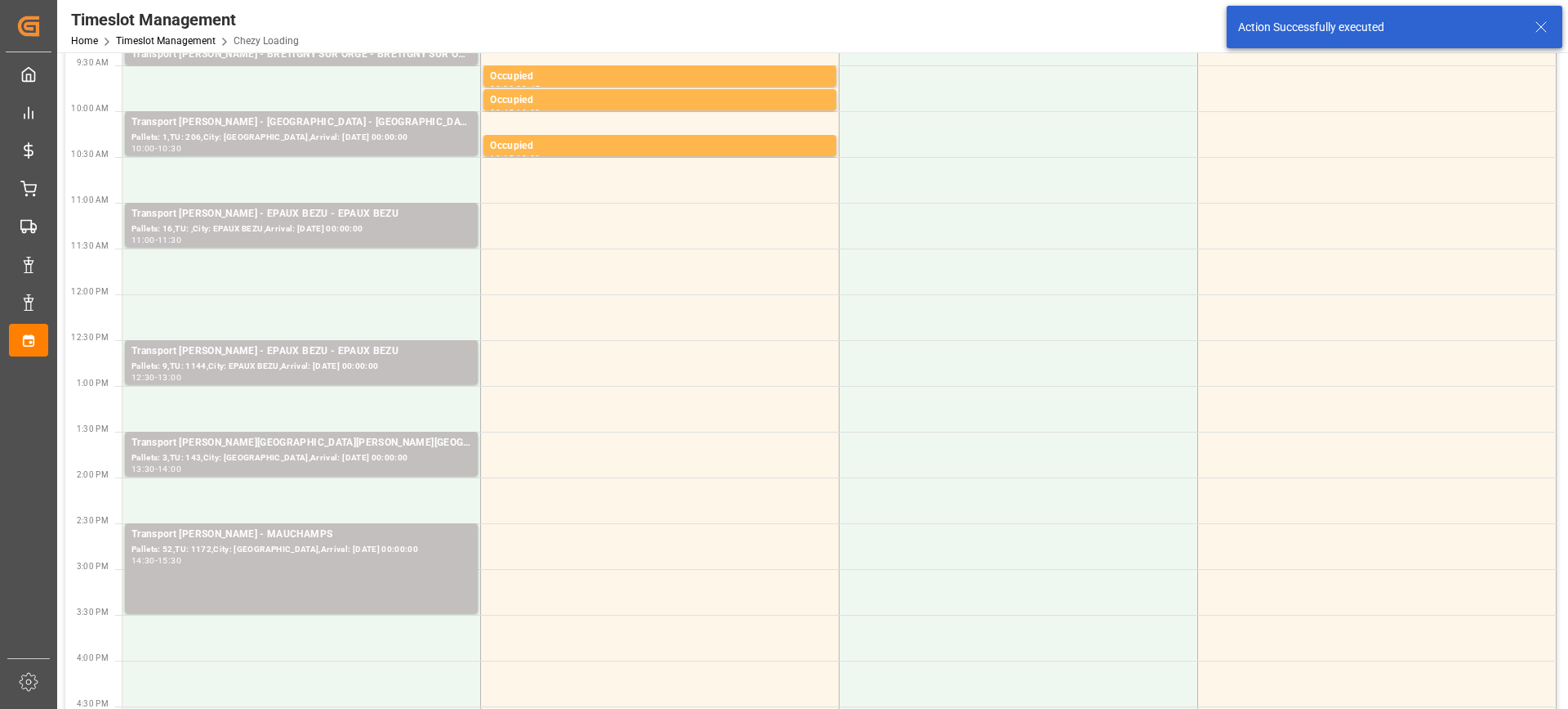
scroll to position [327, 0]
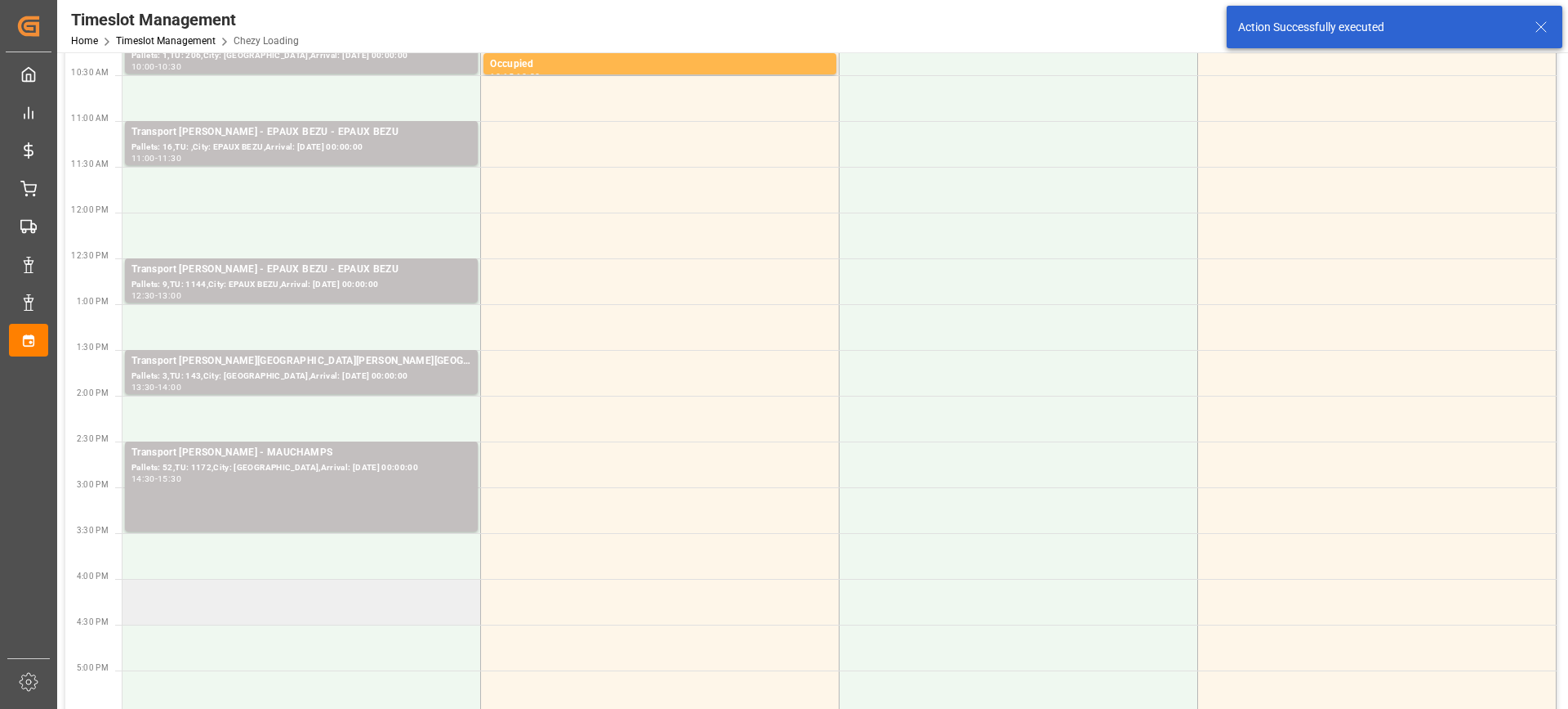
click at [347, 616] on td at bounding box center [301, 601] width 358 height 46
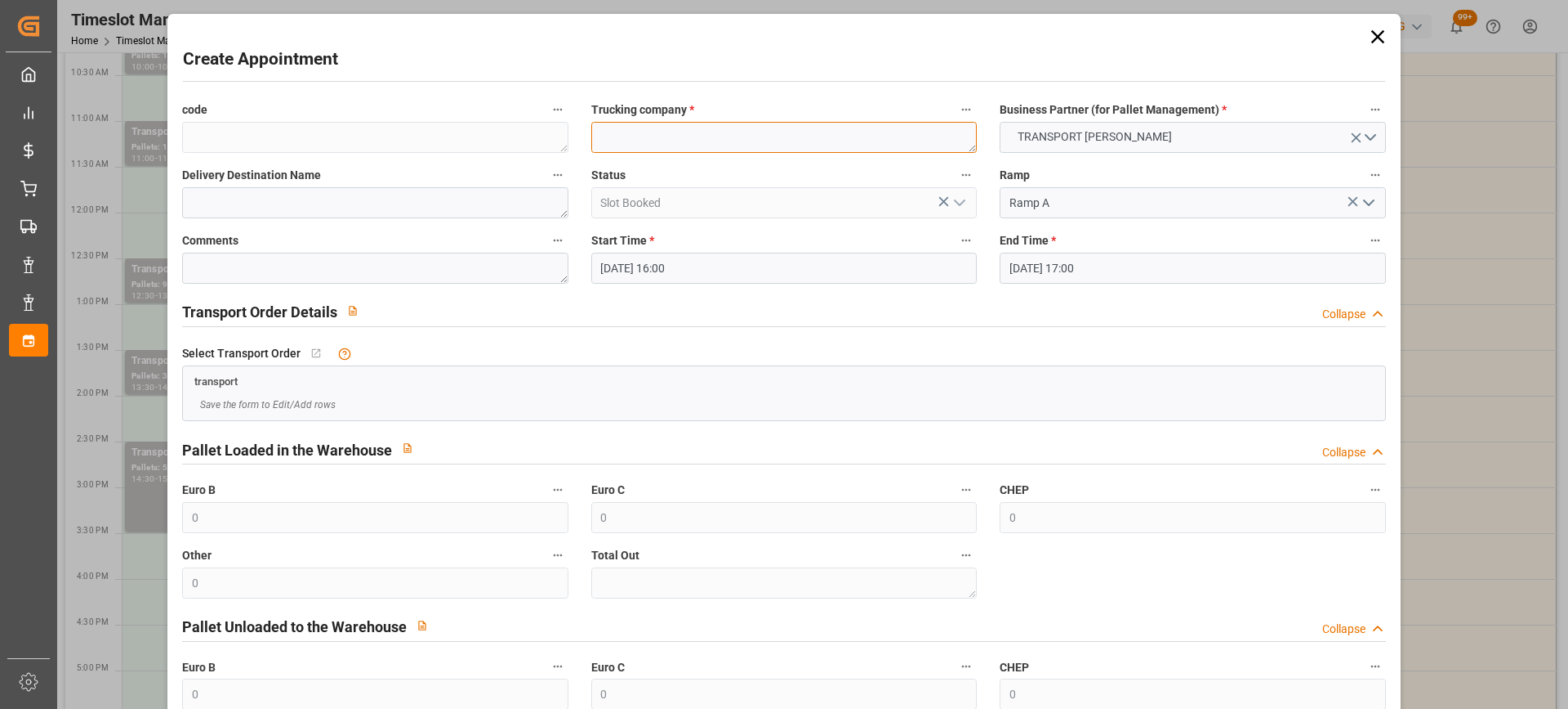
paste textarea "EPAUX BEZU"
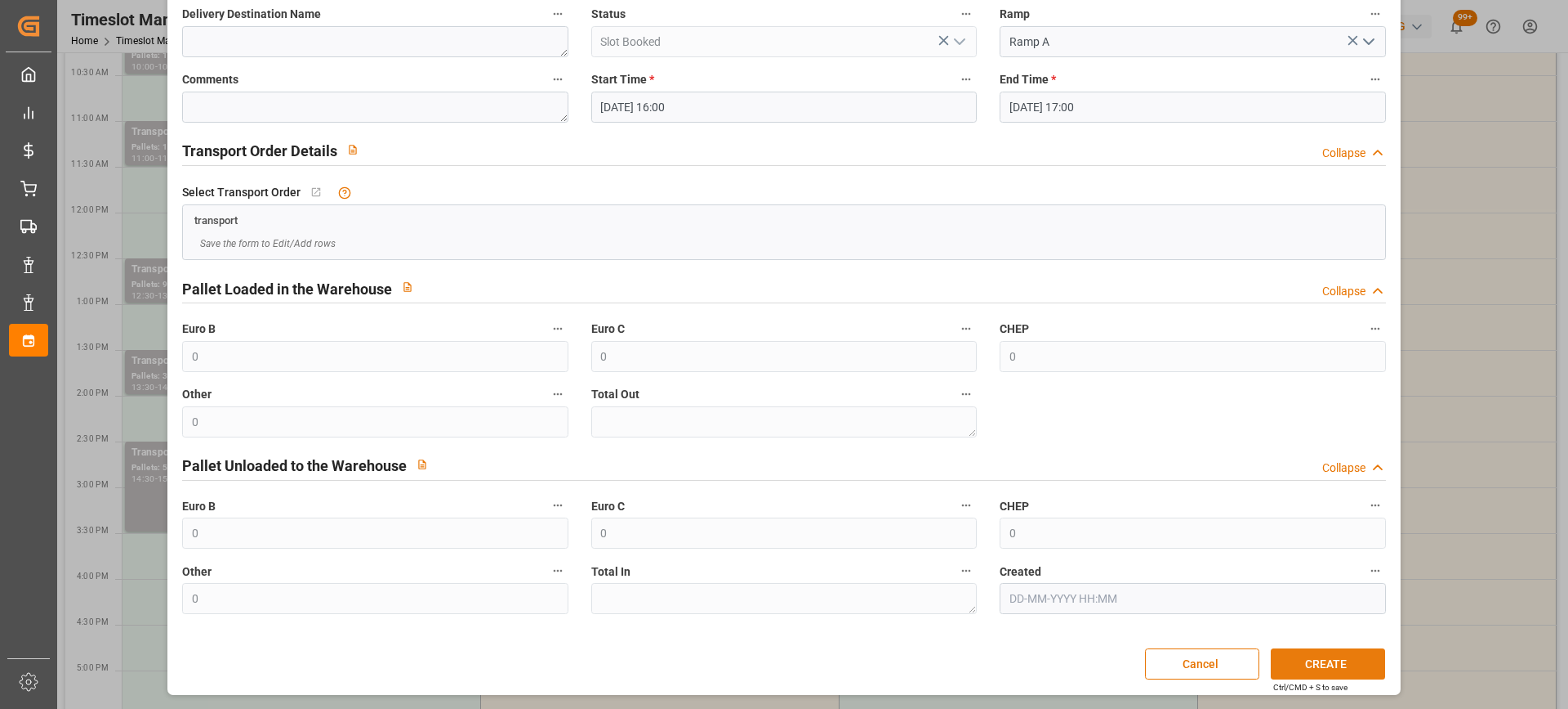
type textarea "EPAUX BEZU"
click at [1336, 653] on button "CREATE" at bounding box center [1329, 664] width 114 height 31
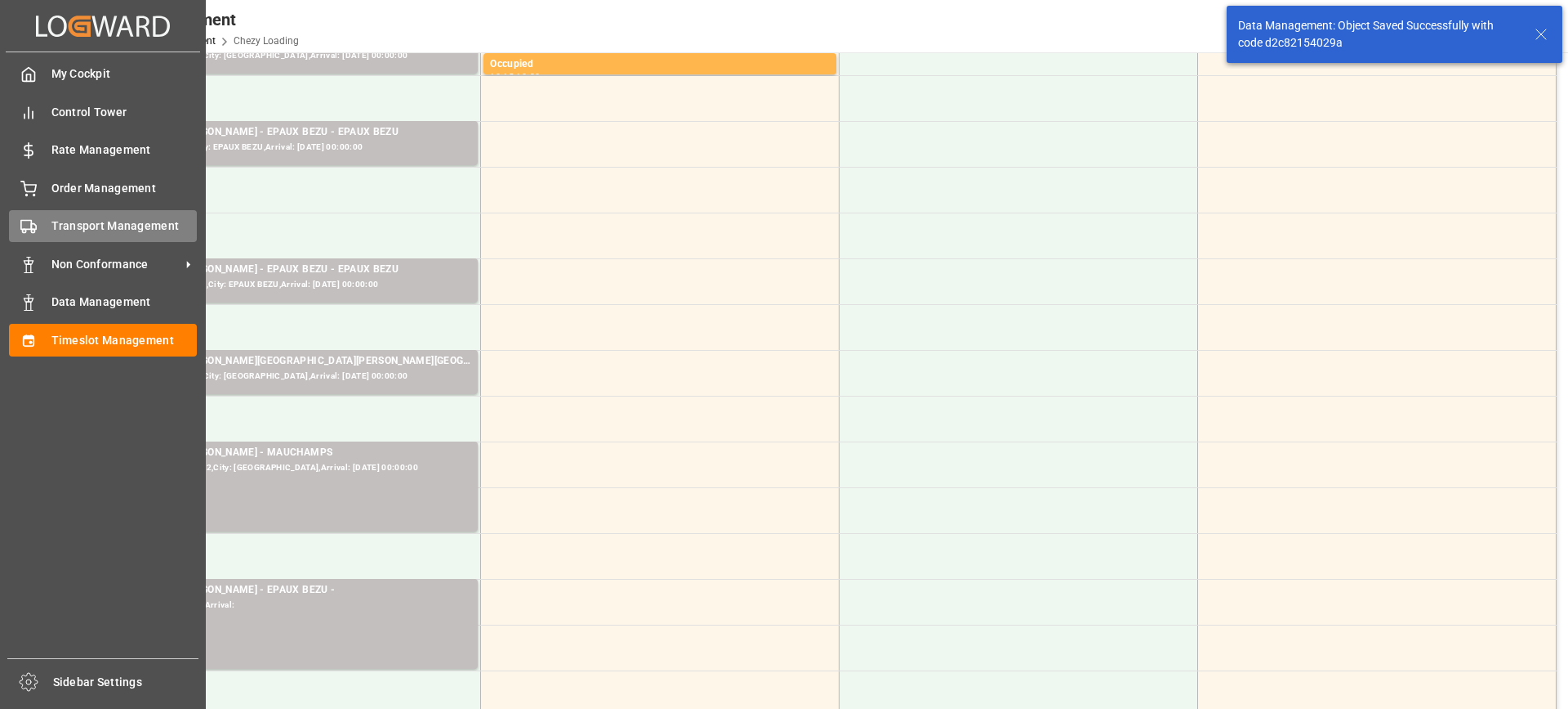
click at [51, 218] on span "Transport Management" at bounding box center [124, 226] width 147 height 17
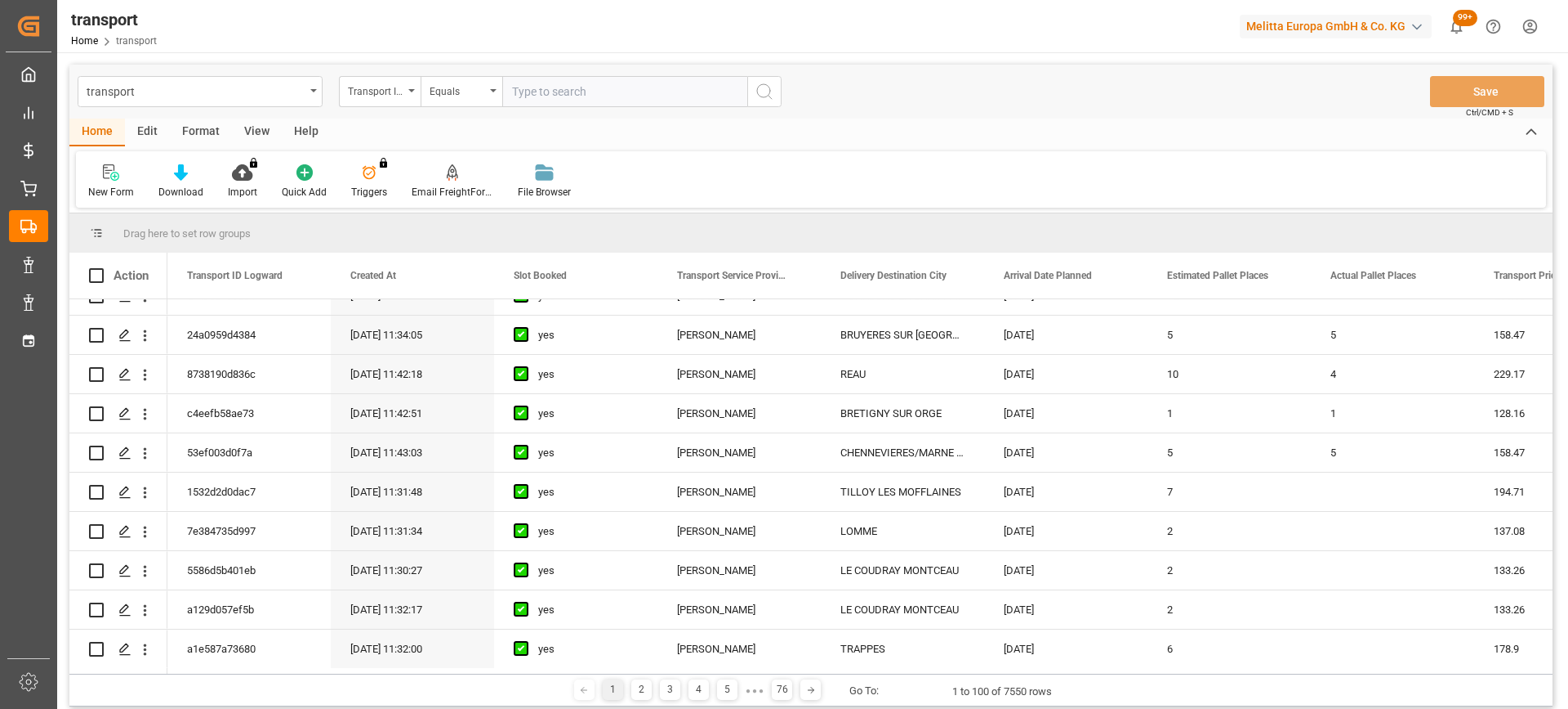
scroll to position [817, 0]
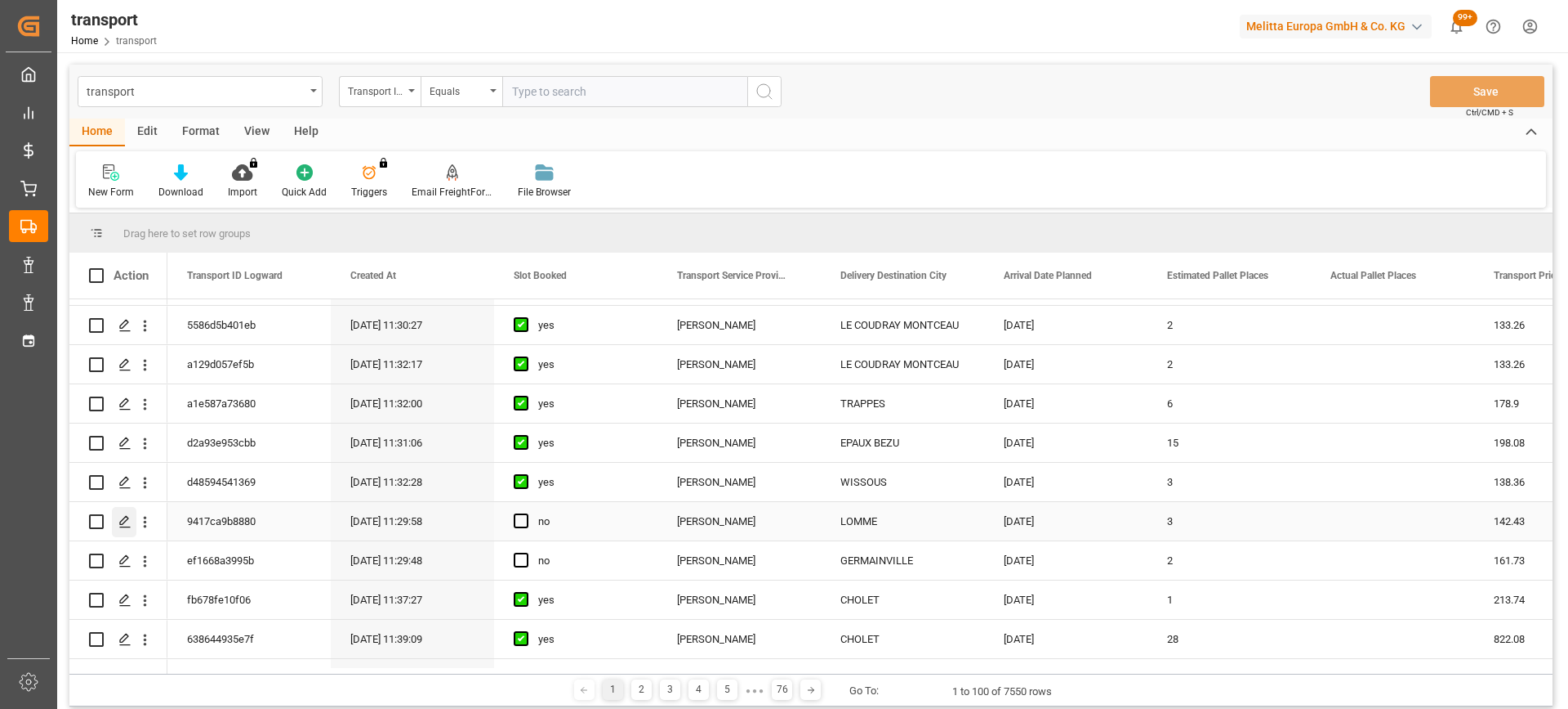
click at [127, 519] on icon "Press SPACE to select this row." at bounding box center [125, 521] width 13 height 13
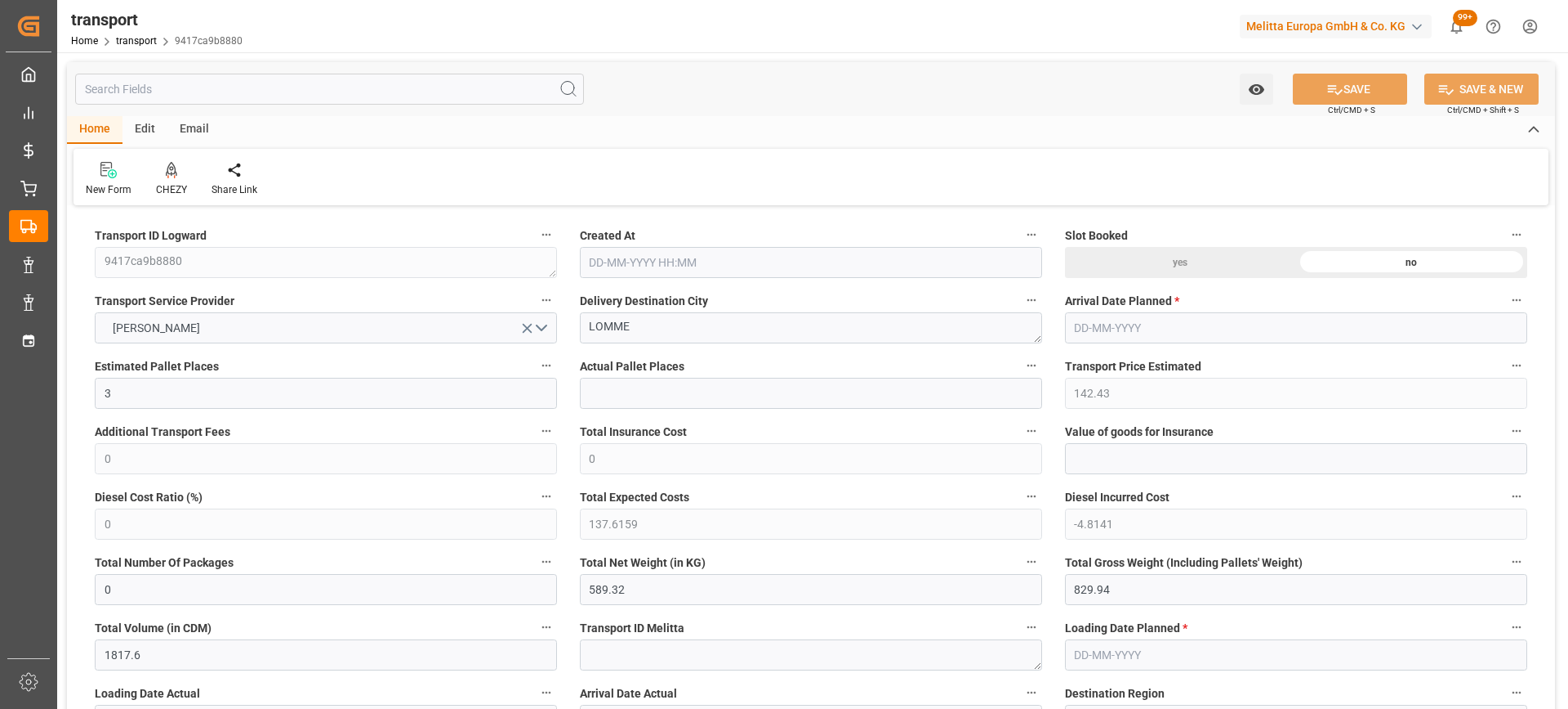
type input "[DATE] 11:29"
type input "[DATE]"
drag, startPoint x: 651, startPoint y: 331, endPoint x: 419, endPoint y: 381, distance: 237.3
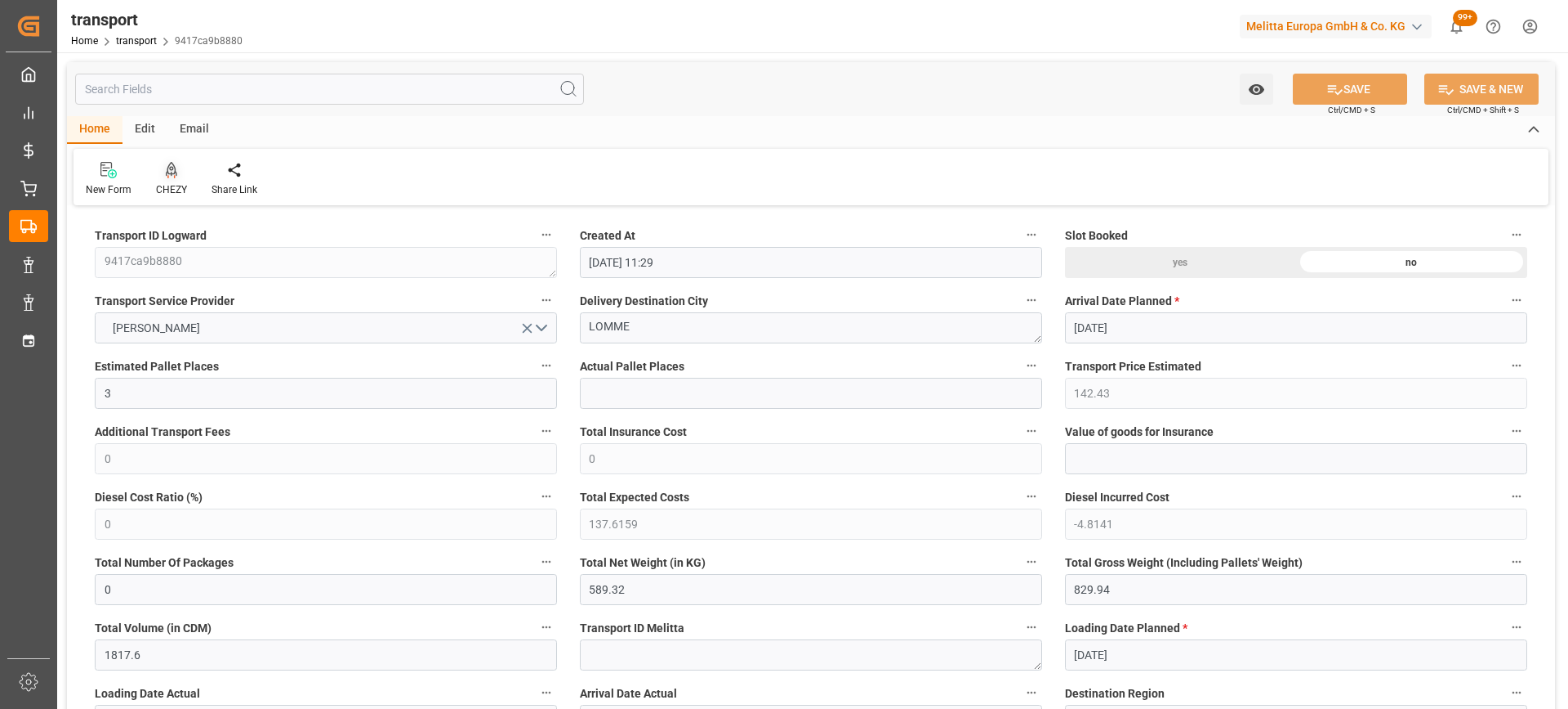
click at [173, 177] on icon at bounding box center [171, 169] width 11 height 16
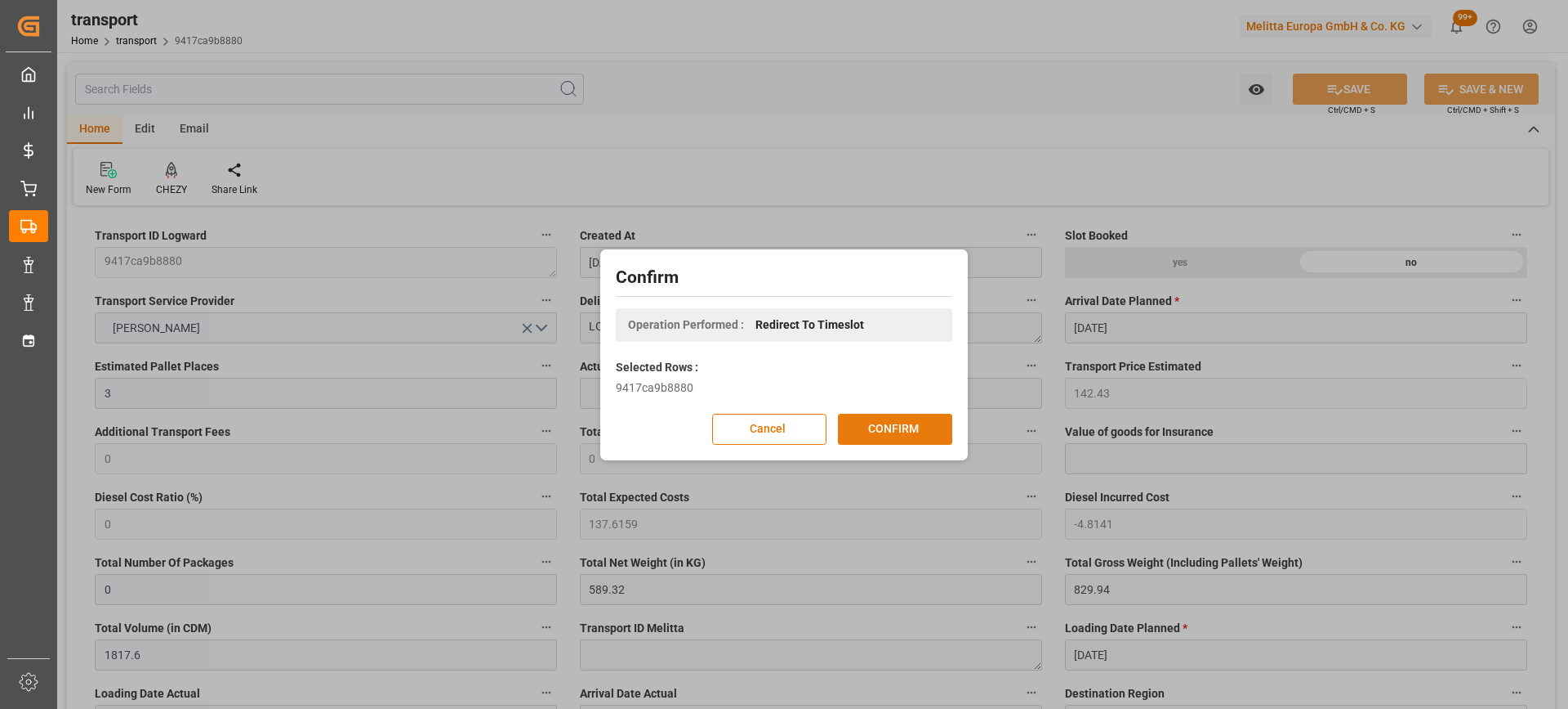
click at [924, 423] on button "CONFIRM" at bounding box center [895, 430] width 114 height 31
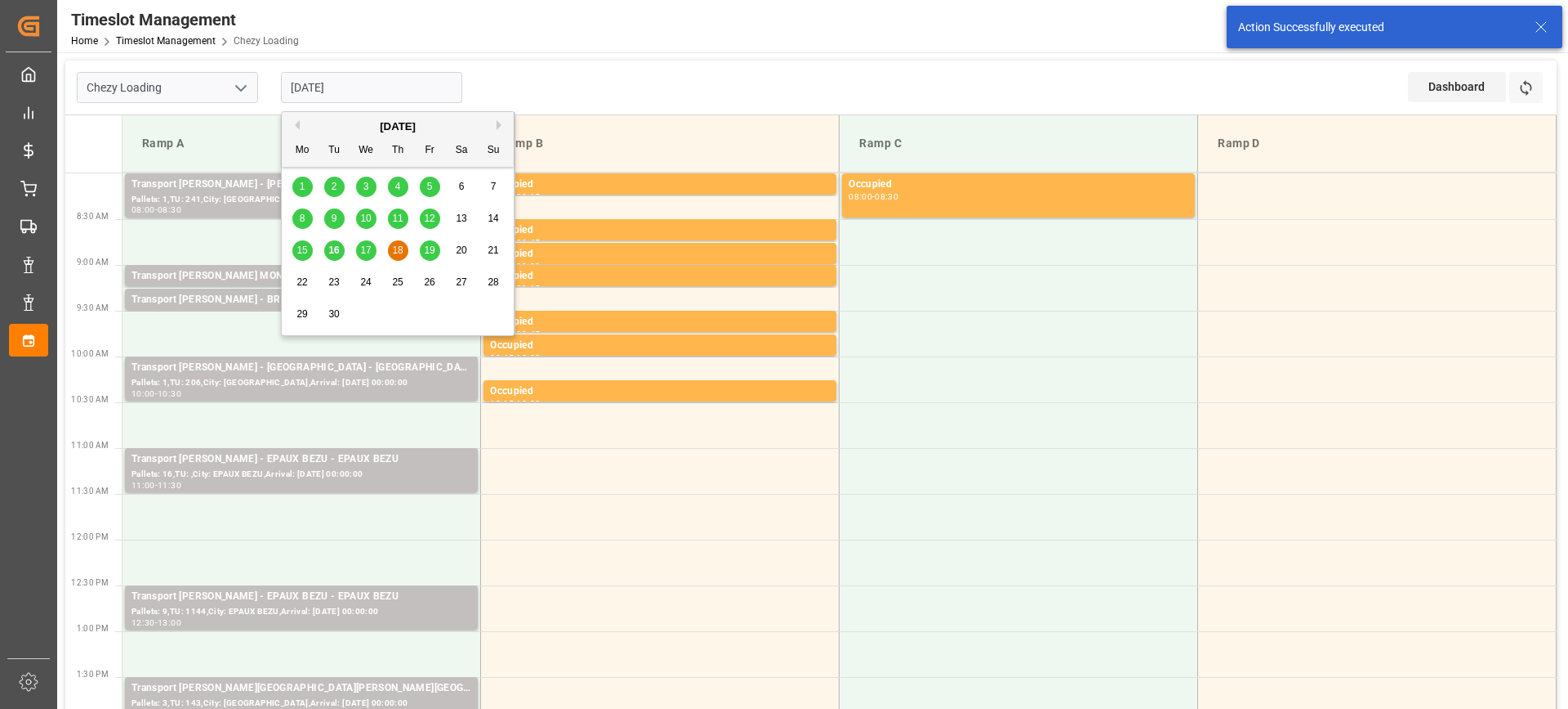
click at [383, 94] on input "[DATE]" at bounding box center [371, 88] width 181 height 31
click at [336, 249] on span "16" at bounding box center [334, 250] width 10 height 11
type input "[DATE]"
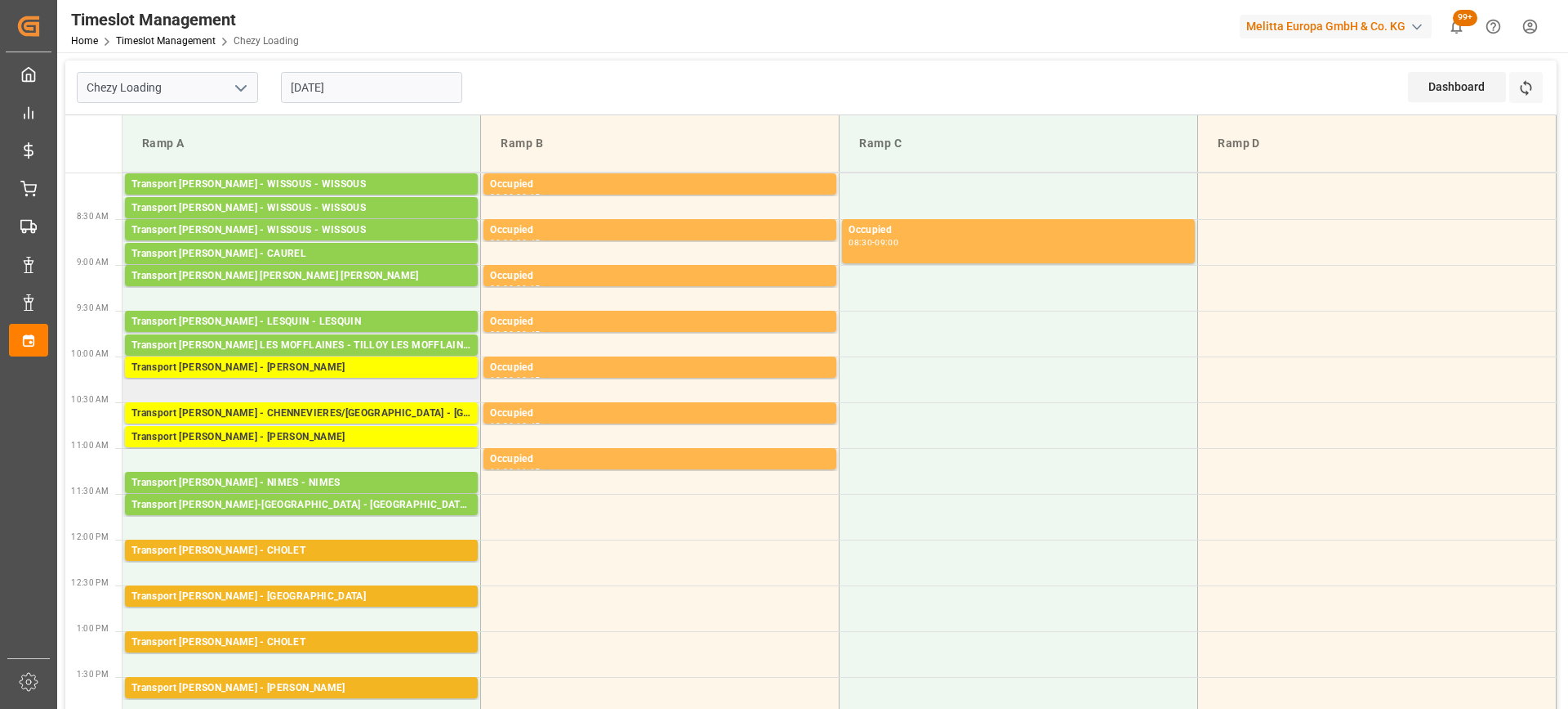
click at [320, 392] on td "Transport [PERSON_NAME] - [PERSON_NAME] Pallets: 5,TU: 915,City: [GEOGRAPHIC_DA…" at bounding box center [301, 379] width 358 height 46
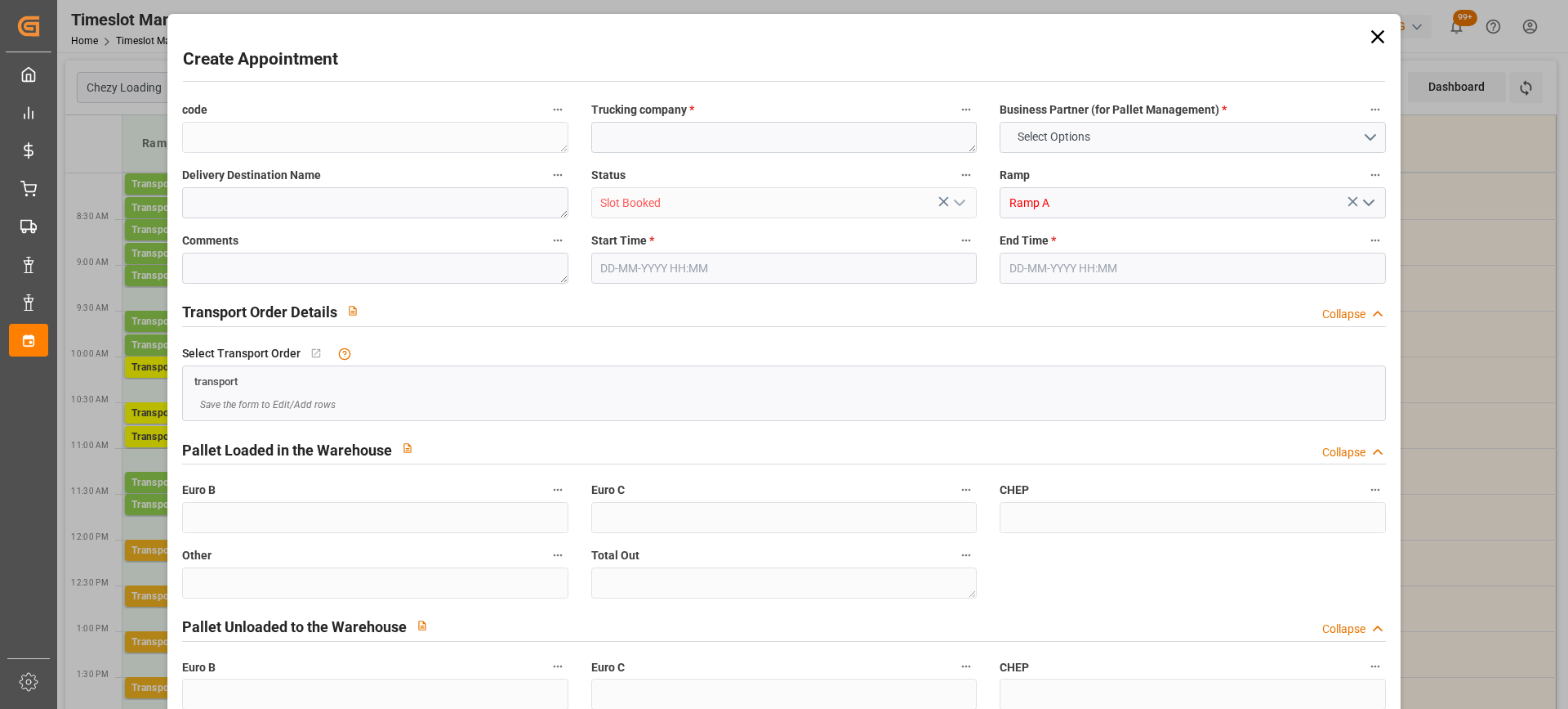
type input "0"
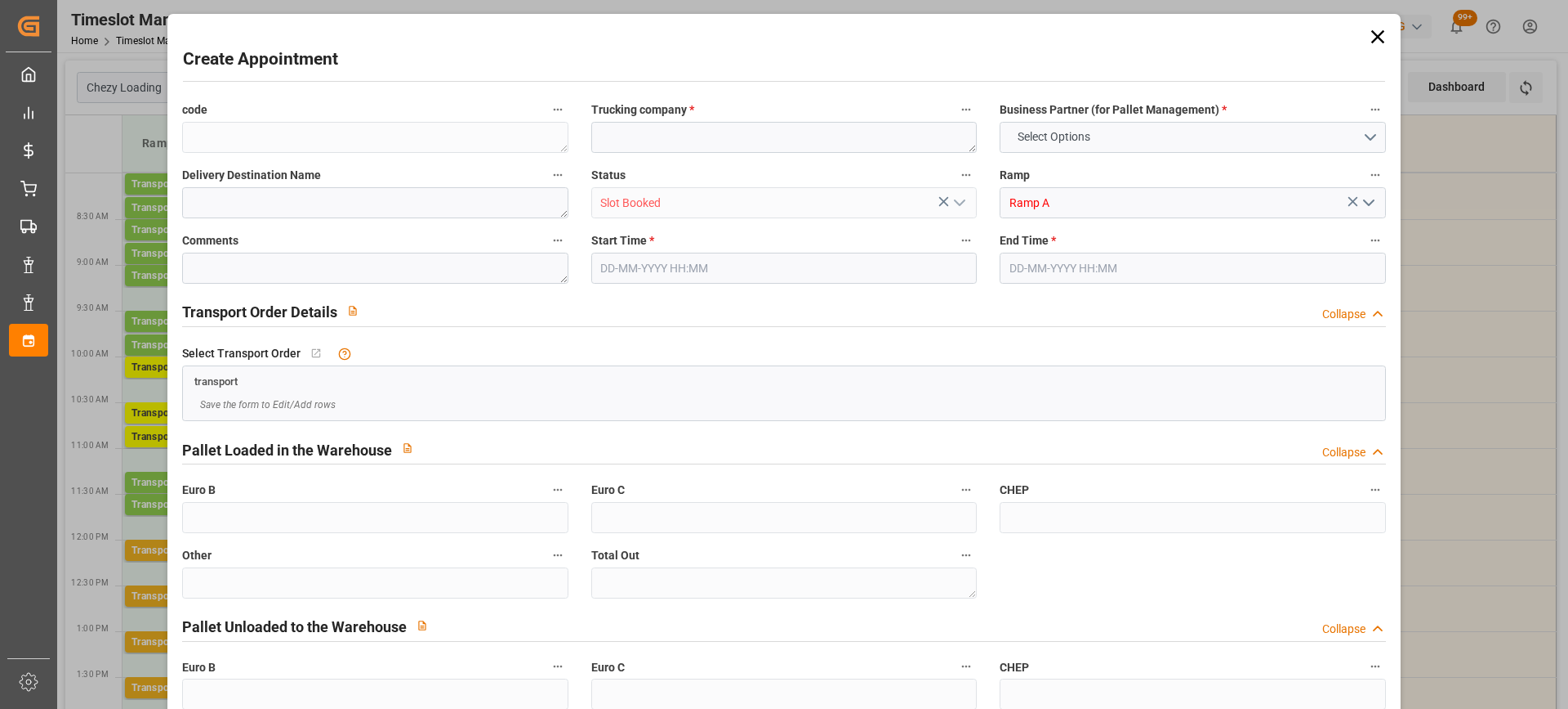
type input "0"
type input "[DATE] 10:15"
type input "[DATE] 10:30"
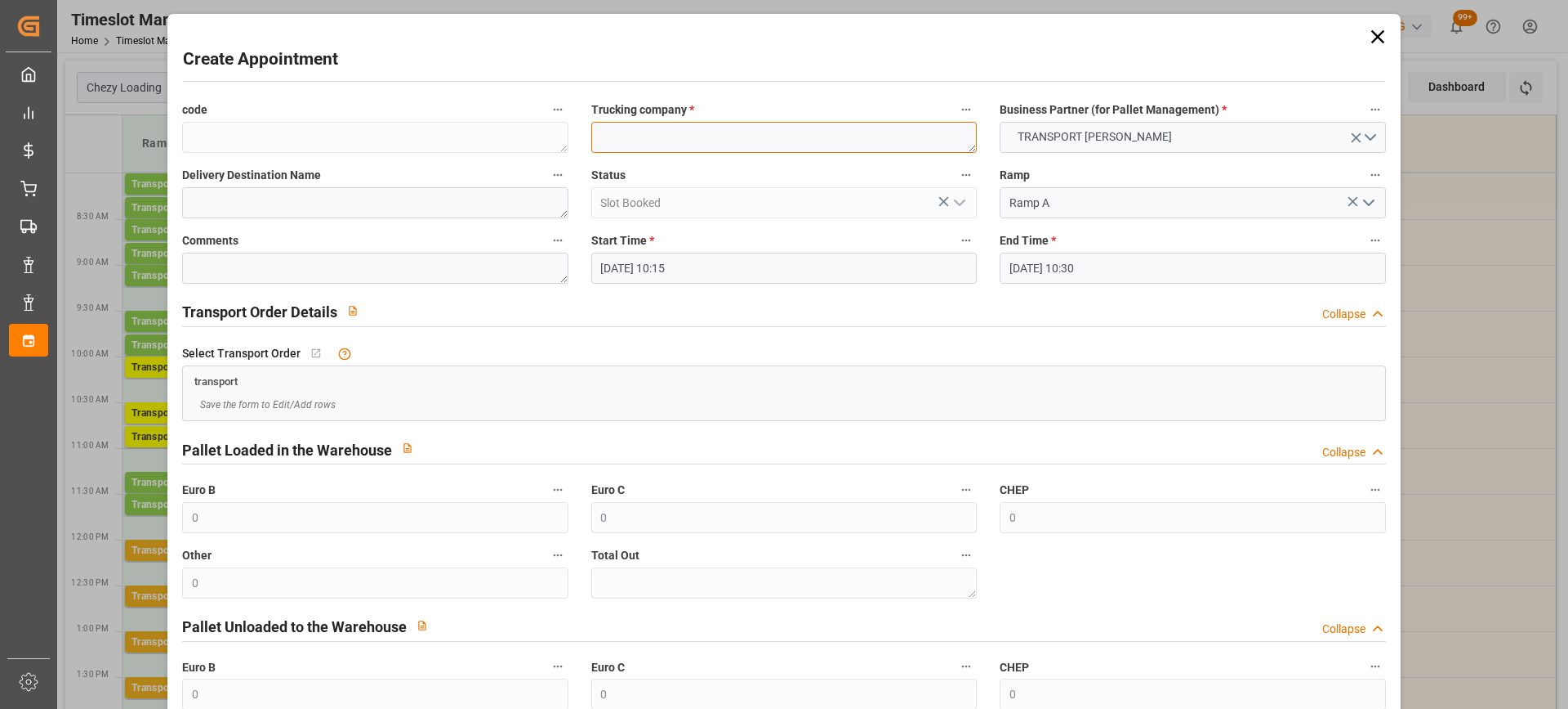
paste textarea "LOMME"
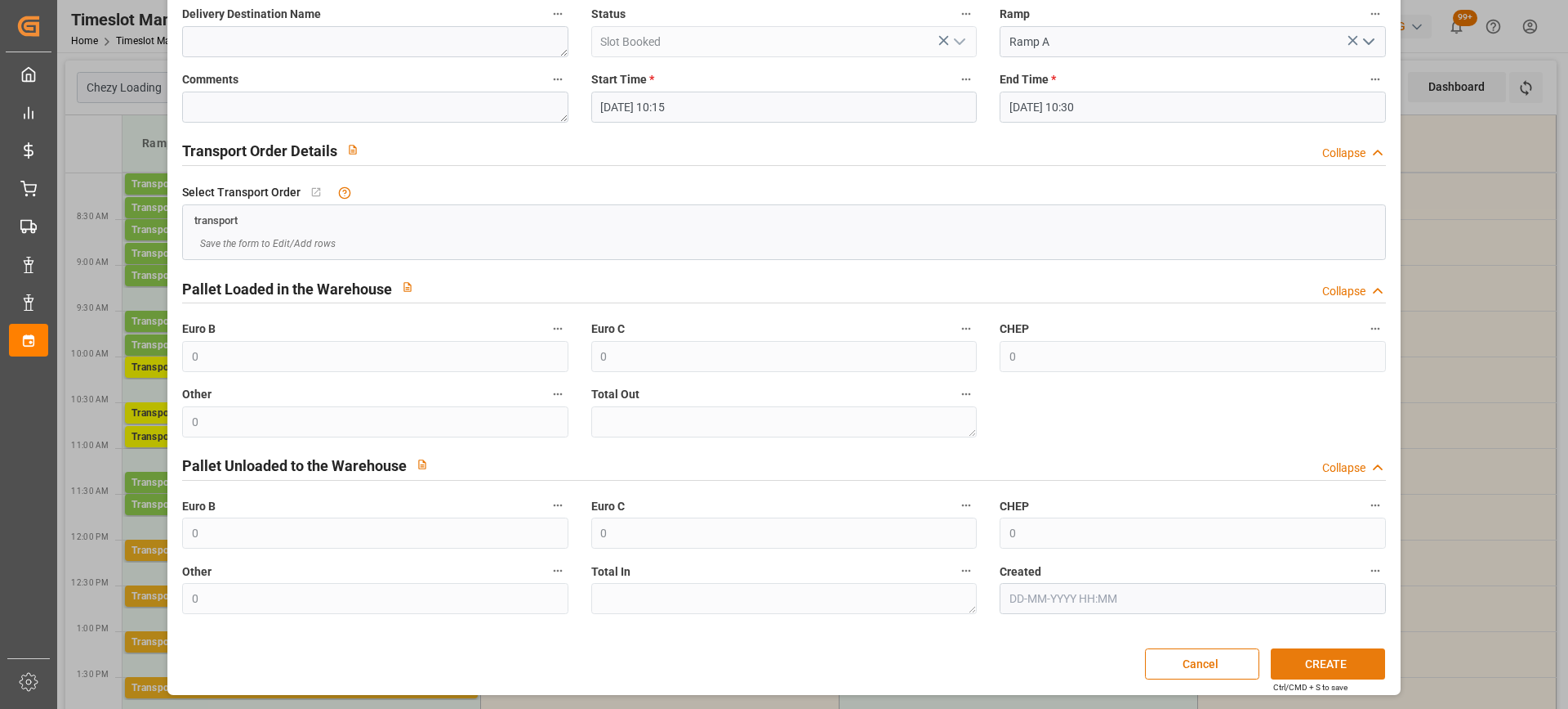
type textarea "LOMME"
click at [1365, 656] on button "CREATE" at bounding box center [1329, 664] width 114 height 31
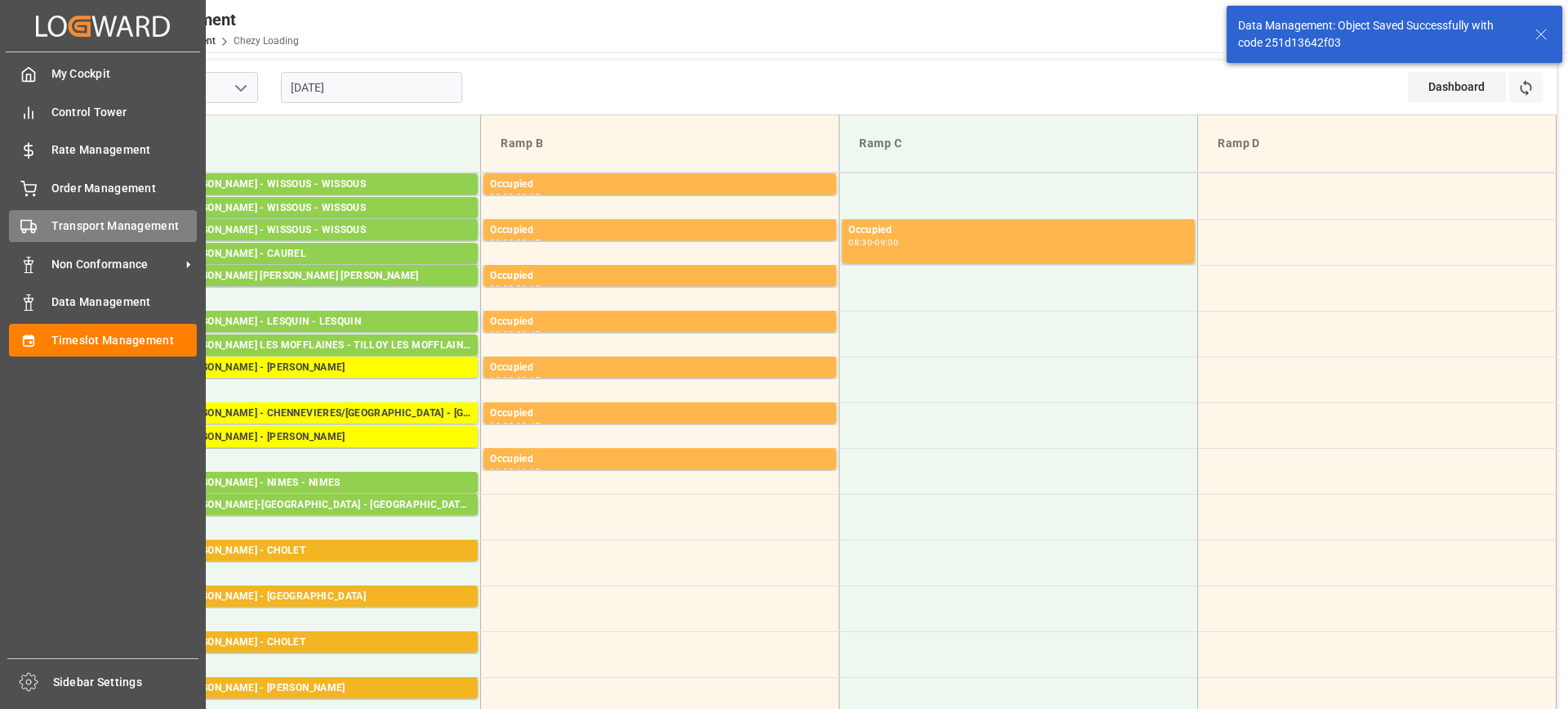
click at [42, 218] on div "Transport Management Transport Management" at bounding box center [102, 226] width 188 height 32
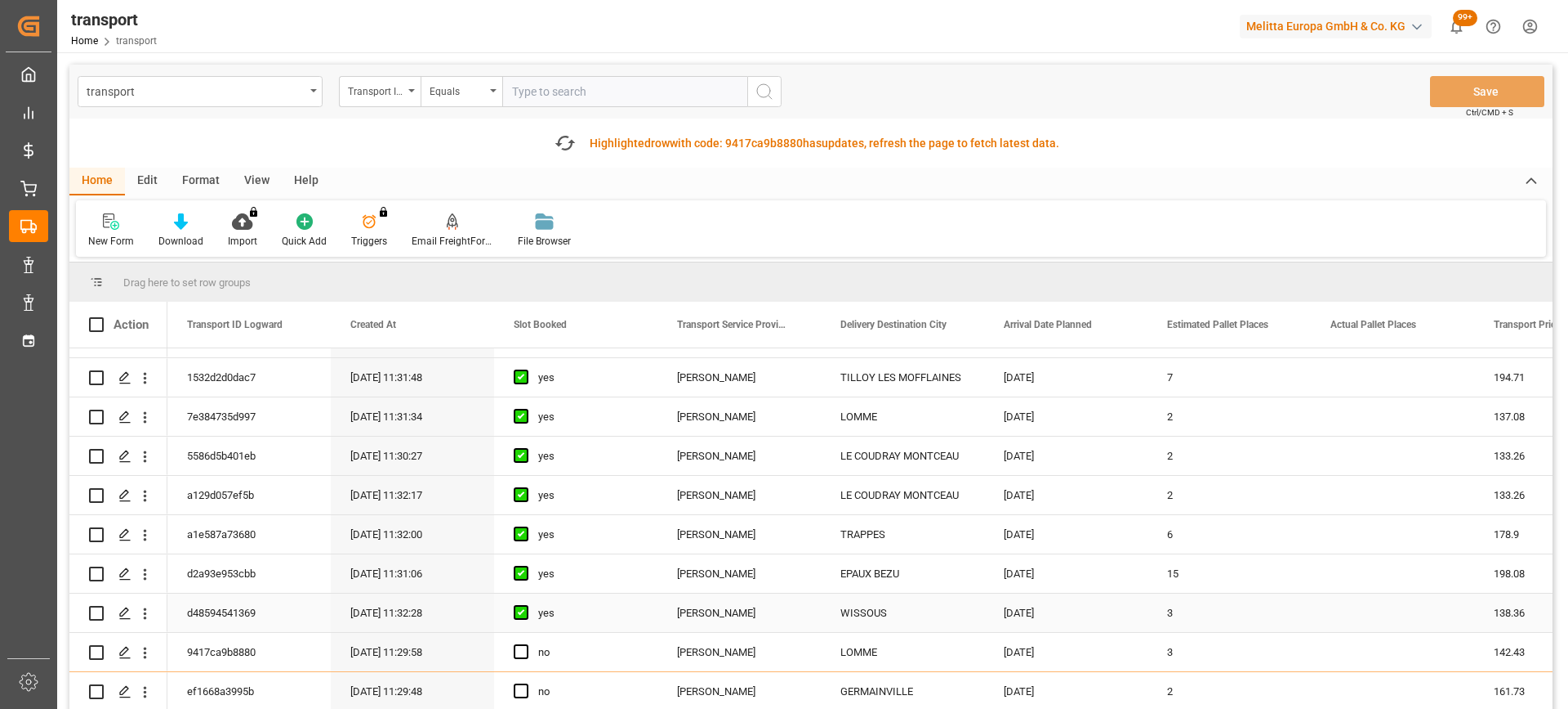
scroll to position [817, 0]
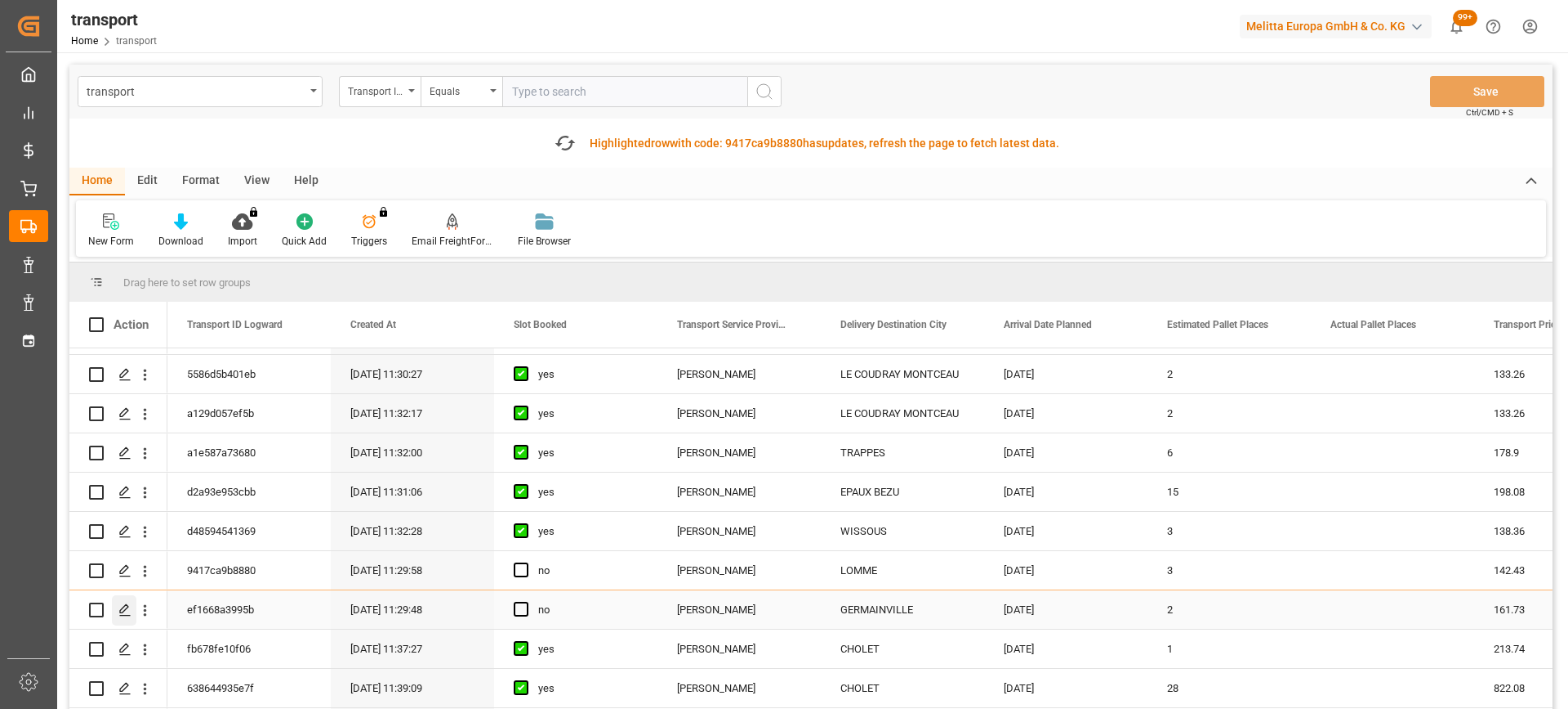
click at [123, 609] on icon "Press SPACE to select this row." at bounding box center [125, 609] width 13 height 13
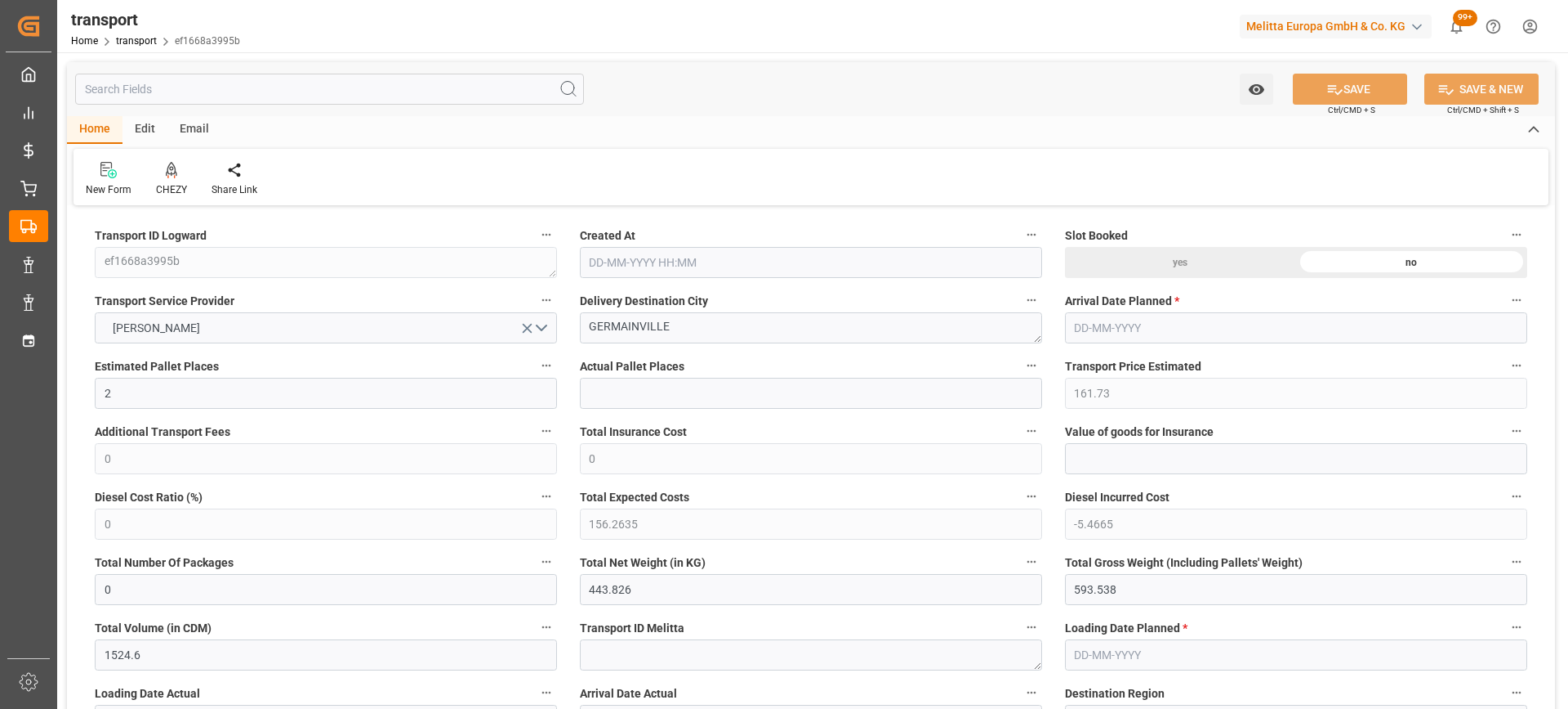
type input "15-09-2025 11:29"
type input "[DATE]"
drag, startPoint x: 682, startPoint y: 330, endPoint x: 505, endPoint y: 329, distance: 177.0
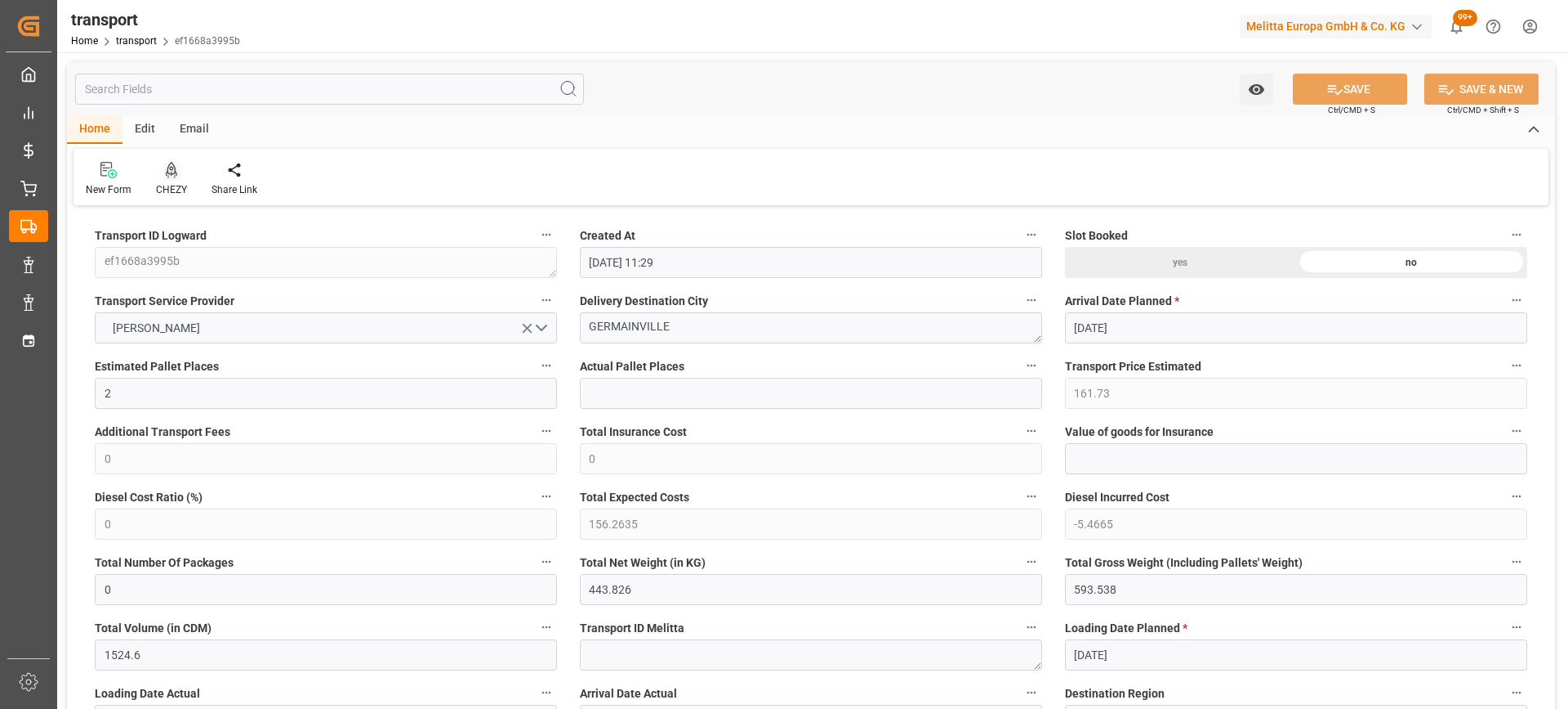
click at [175, 180] on div "CHEZY" at bounding box center [172, 179] width 56 height 36
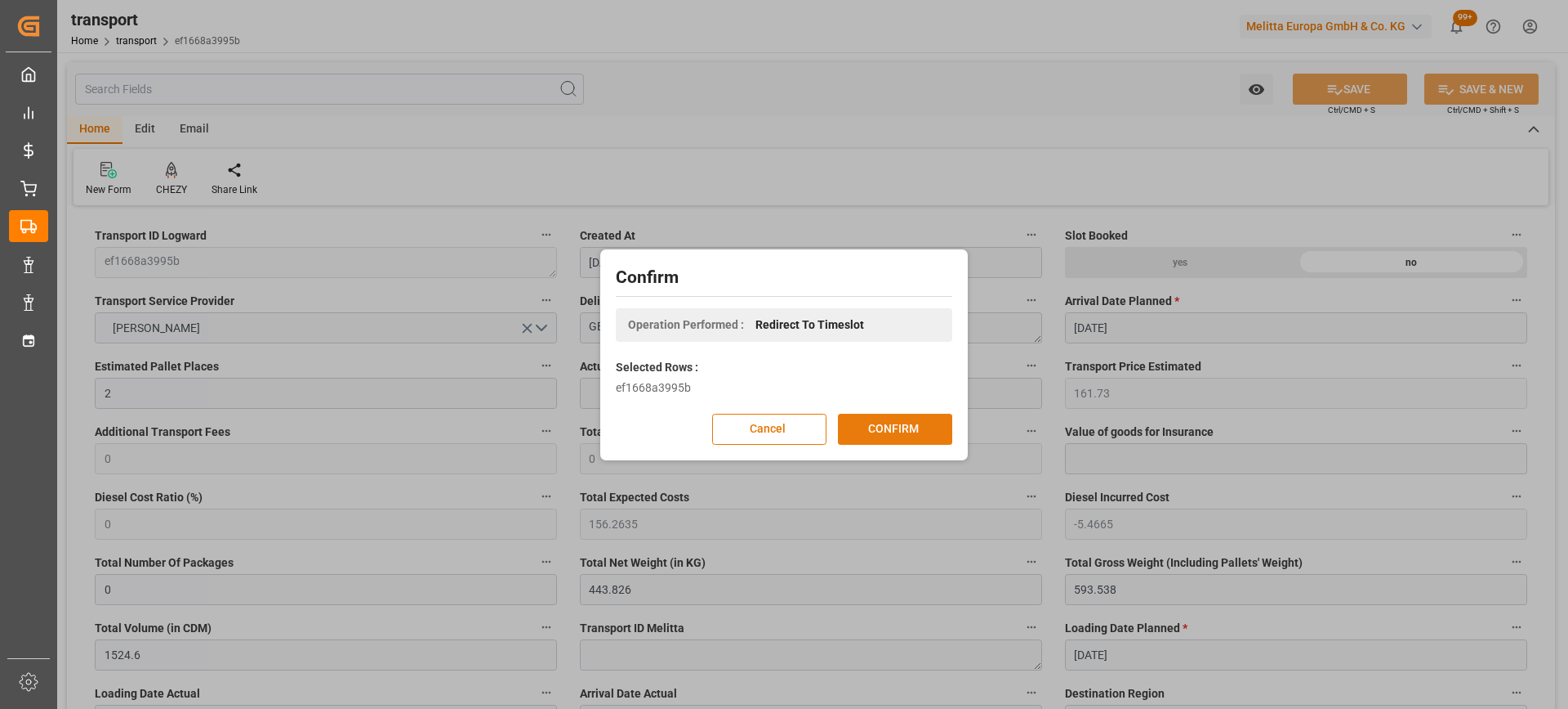
click at [863, 430] on button "CONFIRM" at bounding box center [895, 430] width 114 height 31
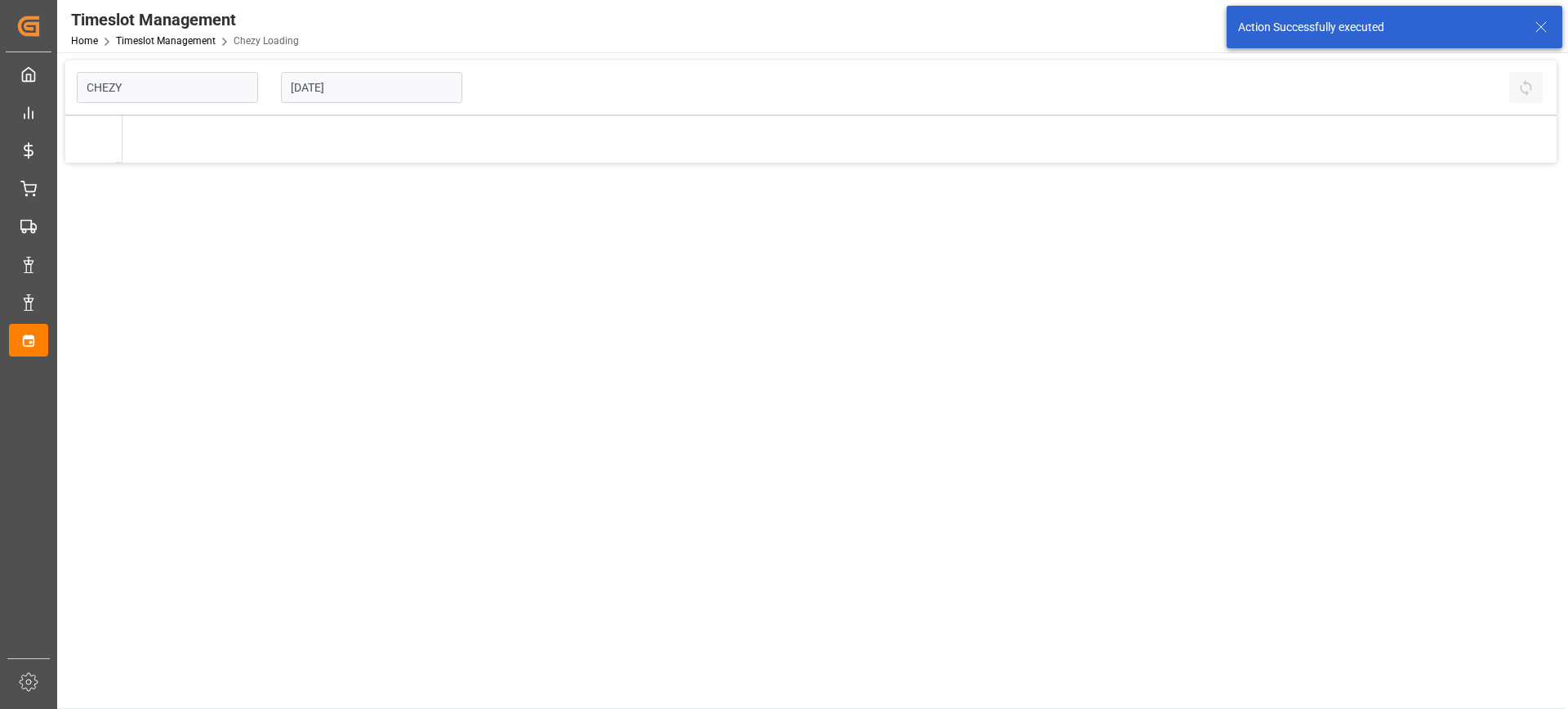
type input "Chezy Loading"
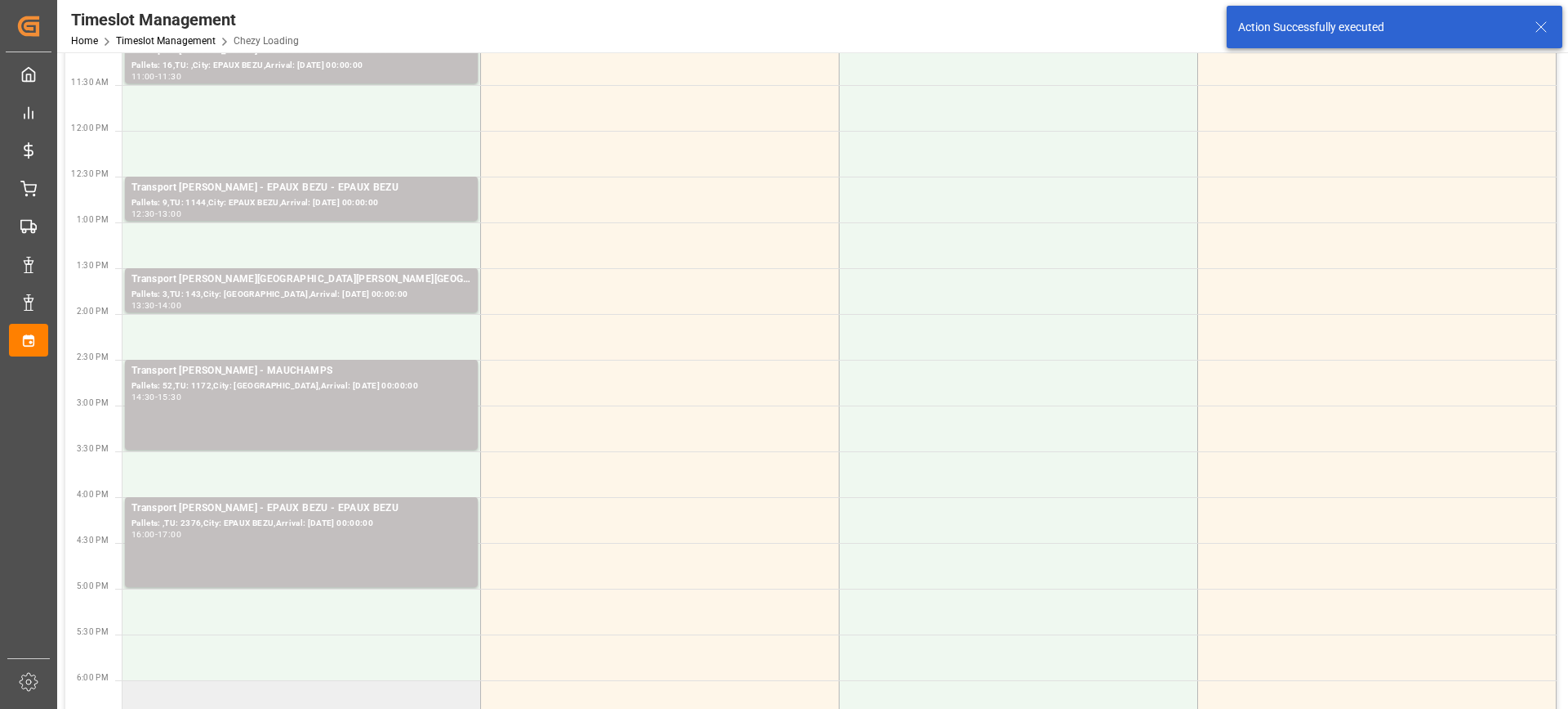
scroll to position [490, 0]
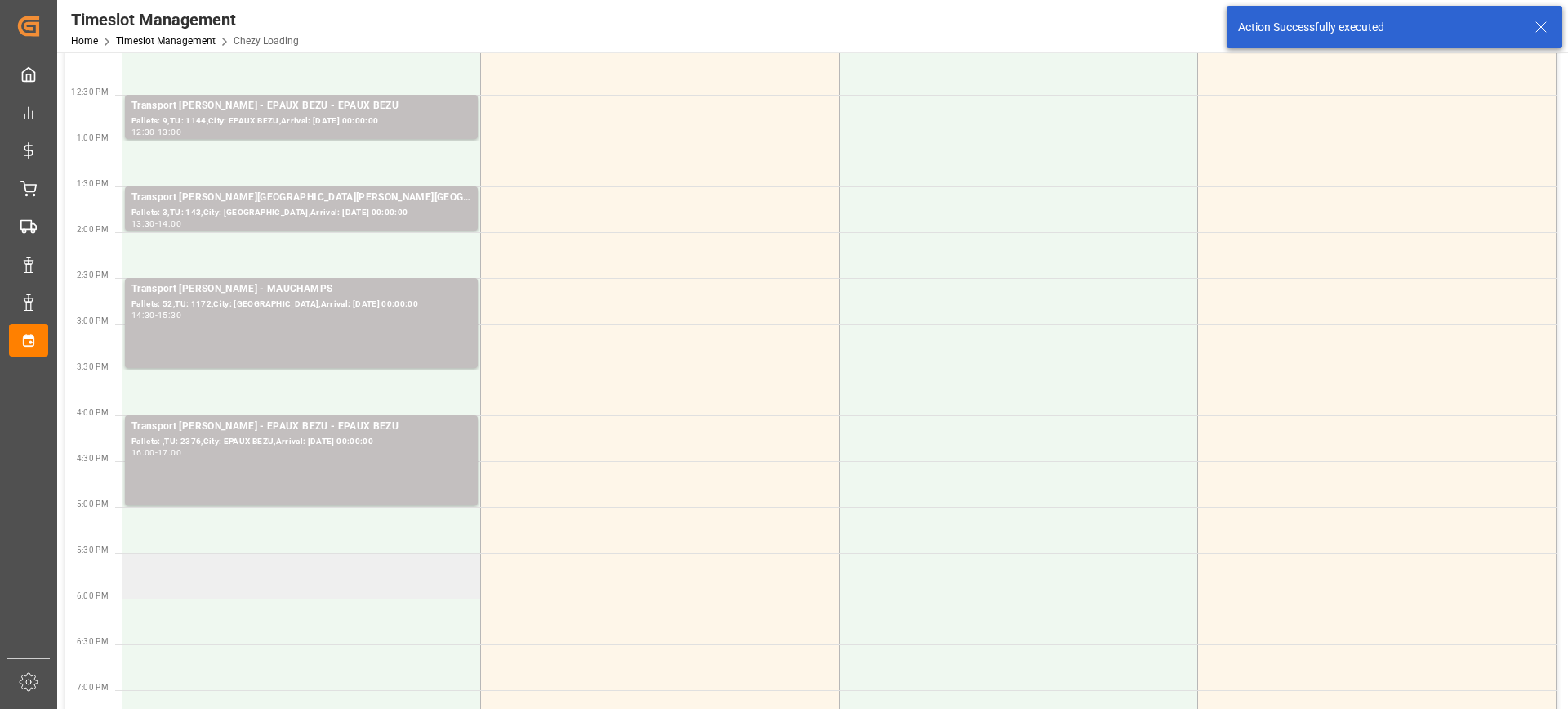
click at [361, 581] on td at bounding box center [301, 575] width 358 height 46
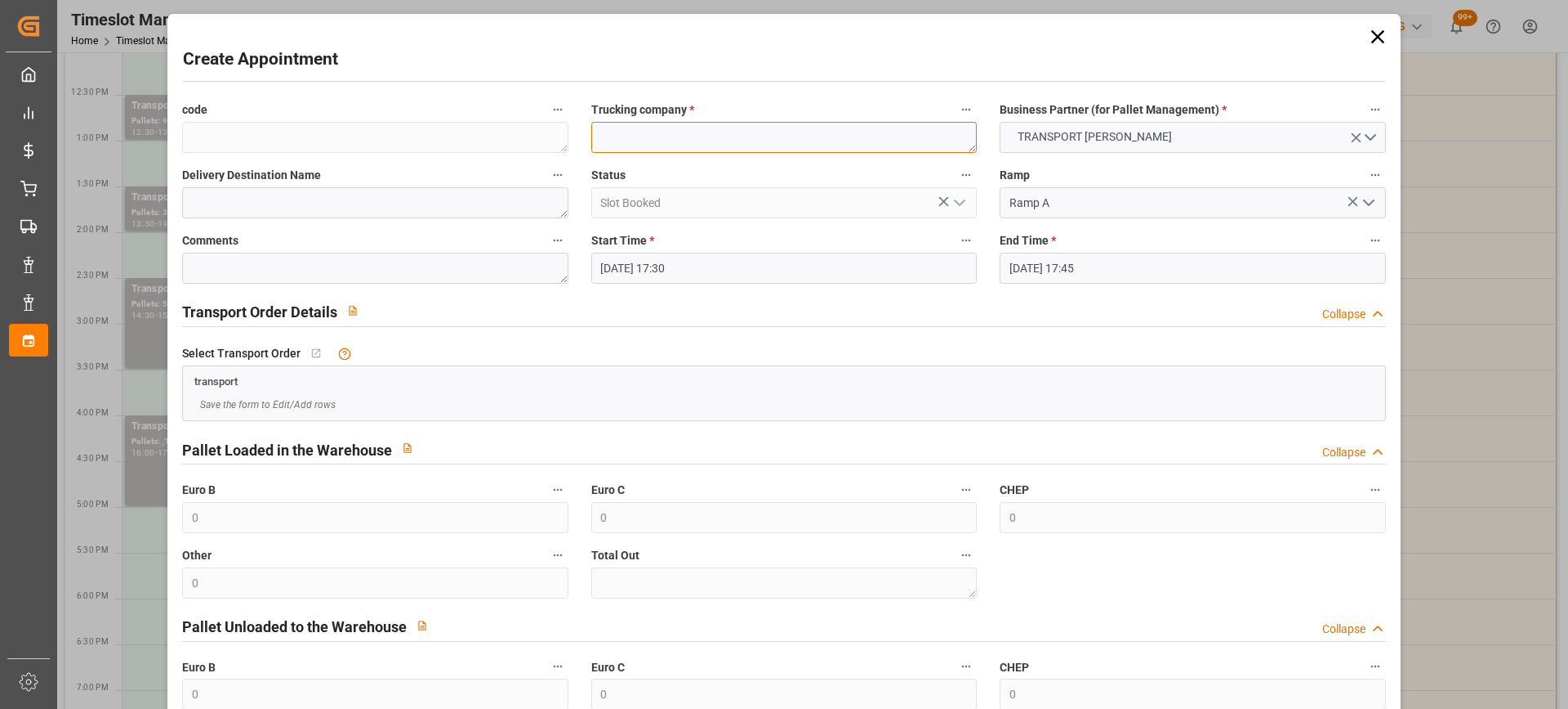
paste textarea "GERMAINVILLE"
type textarea "GERMAINVILLE"
click at [1162, 272] on input "[DATE] 17:45" at bounding box center [1192, 268] width 386 height 31
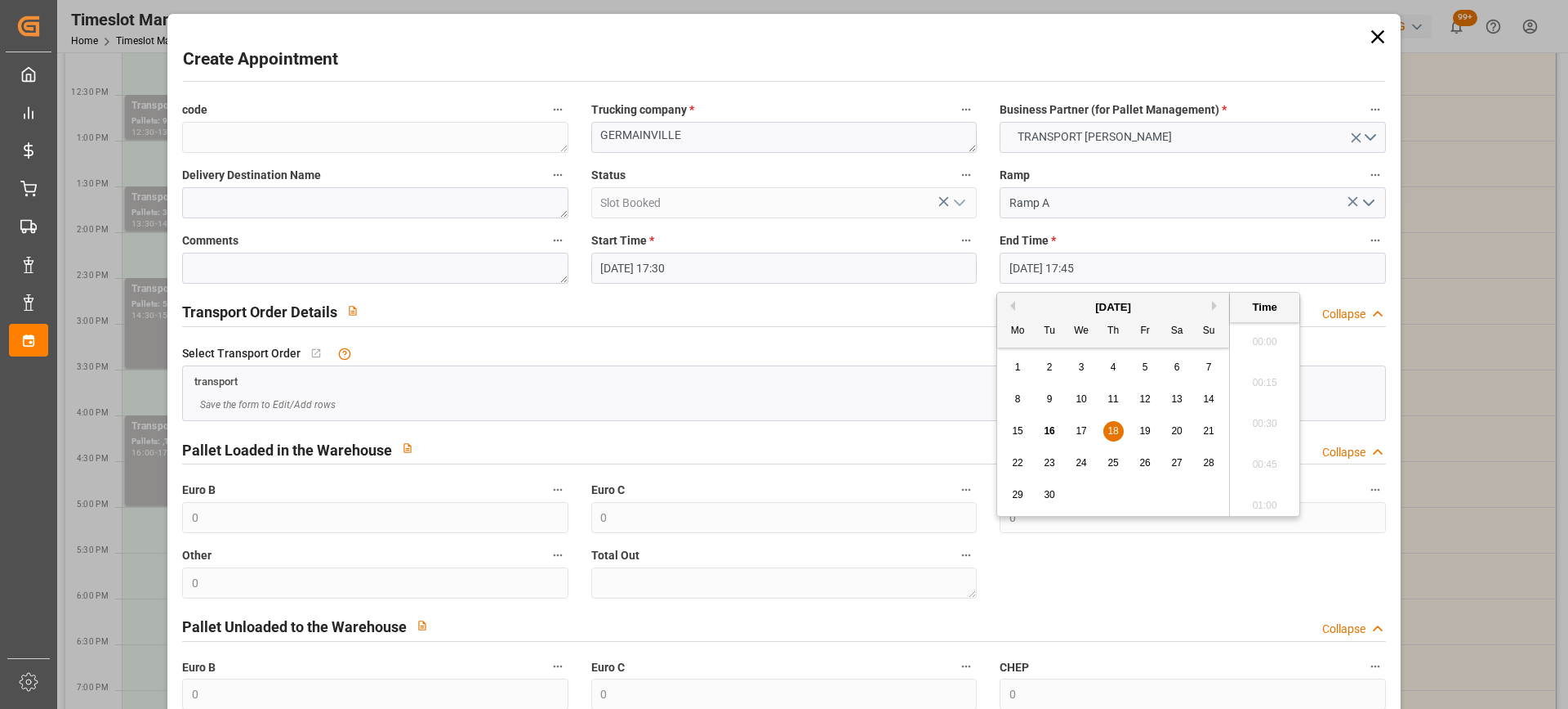
scroll to position [2826, 0]
click at [1114, 432] on span "18" at bounding box center [1113, 430] width 10 height 11
click at [1285, 454] on li "18:00" at bounding box center [1264, 459] width 69 height 41
type input "[DATE] 18:00"
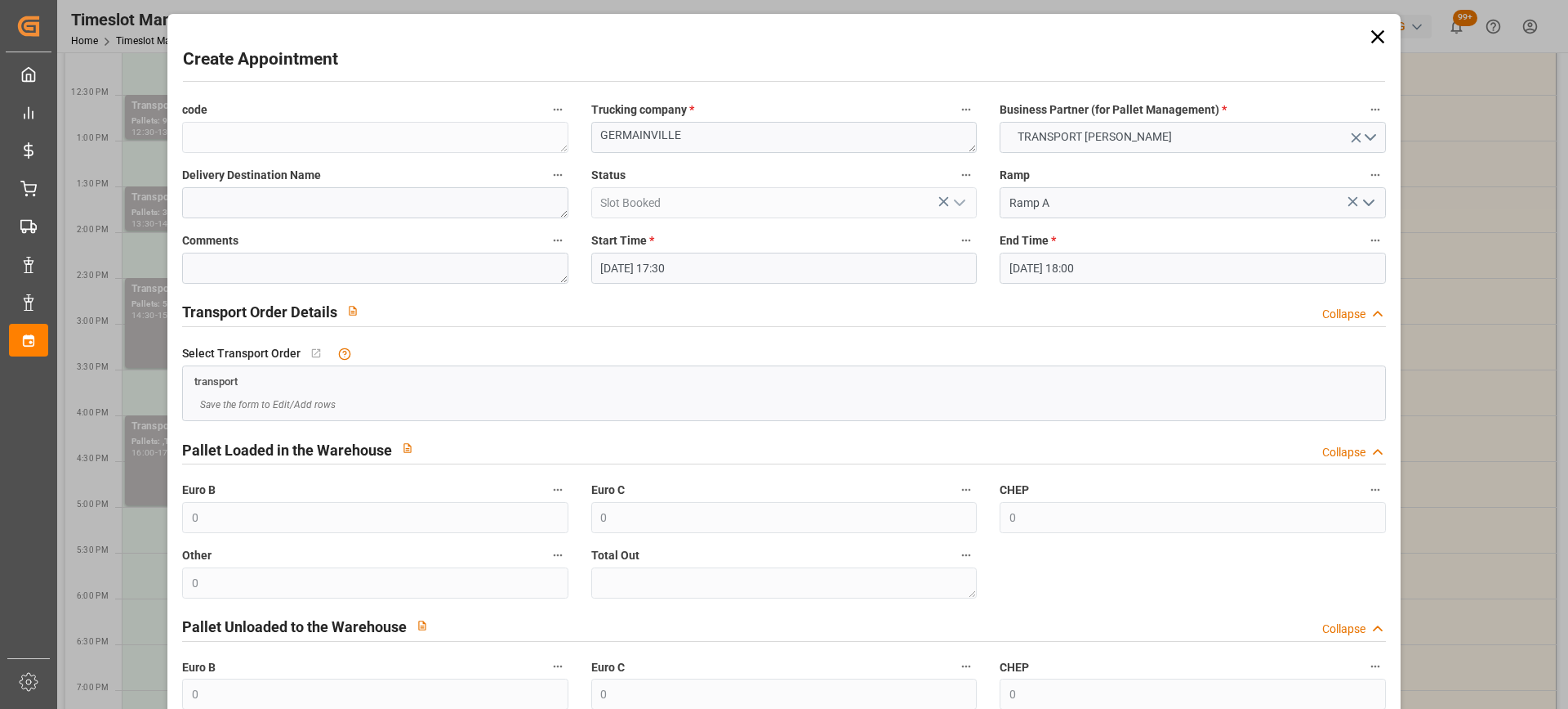
scroll to position [161, 0]
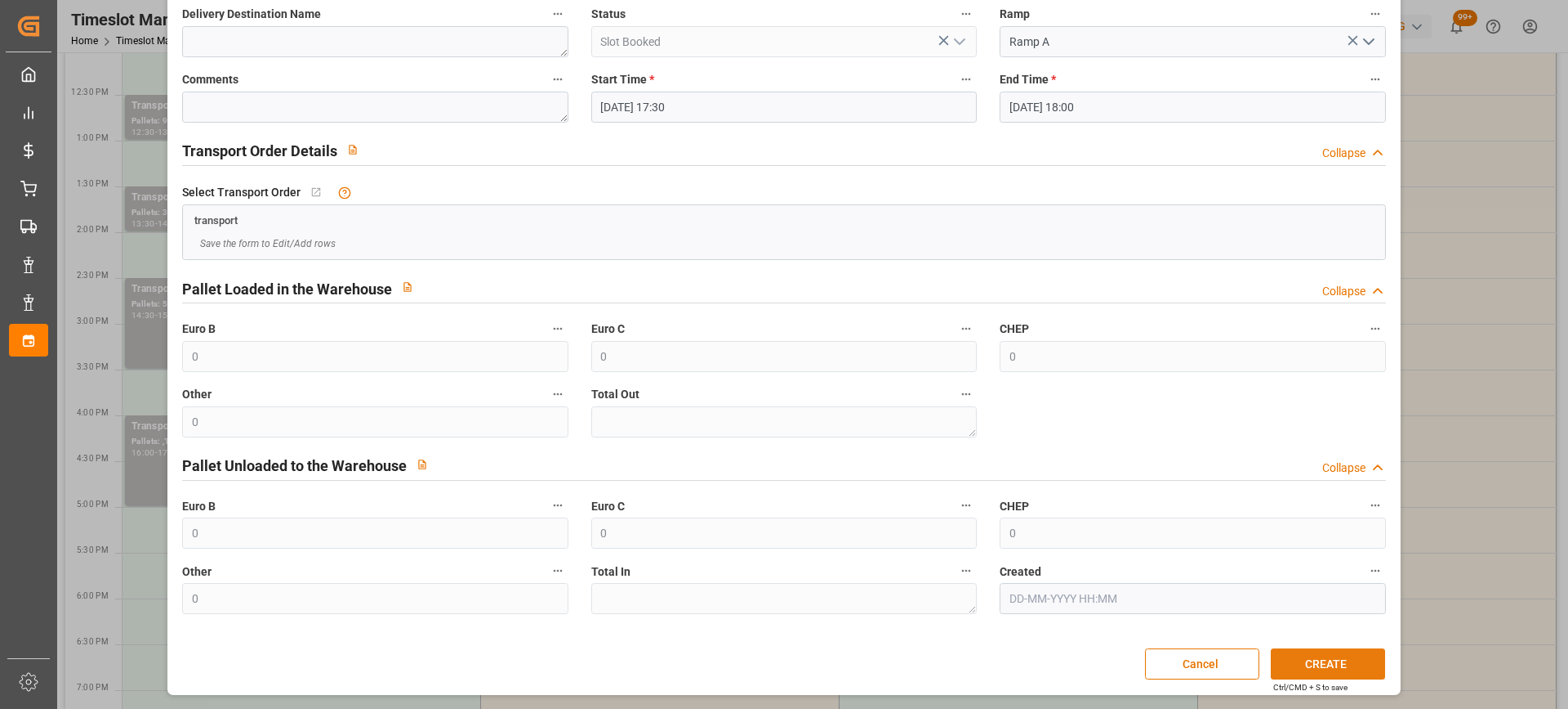
click at [1329, 667] on button "CREATE" at bounding box center [1329, 664] width 114 height 31
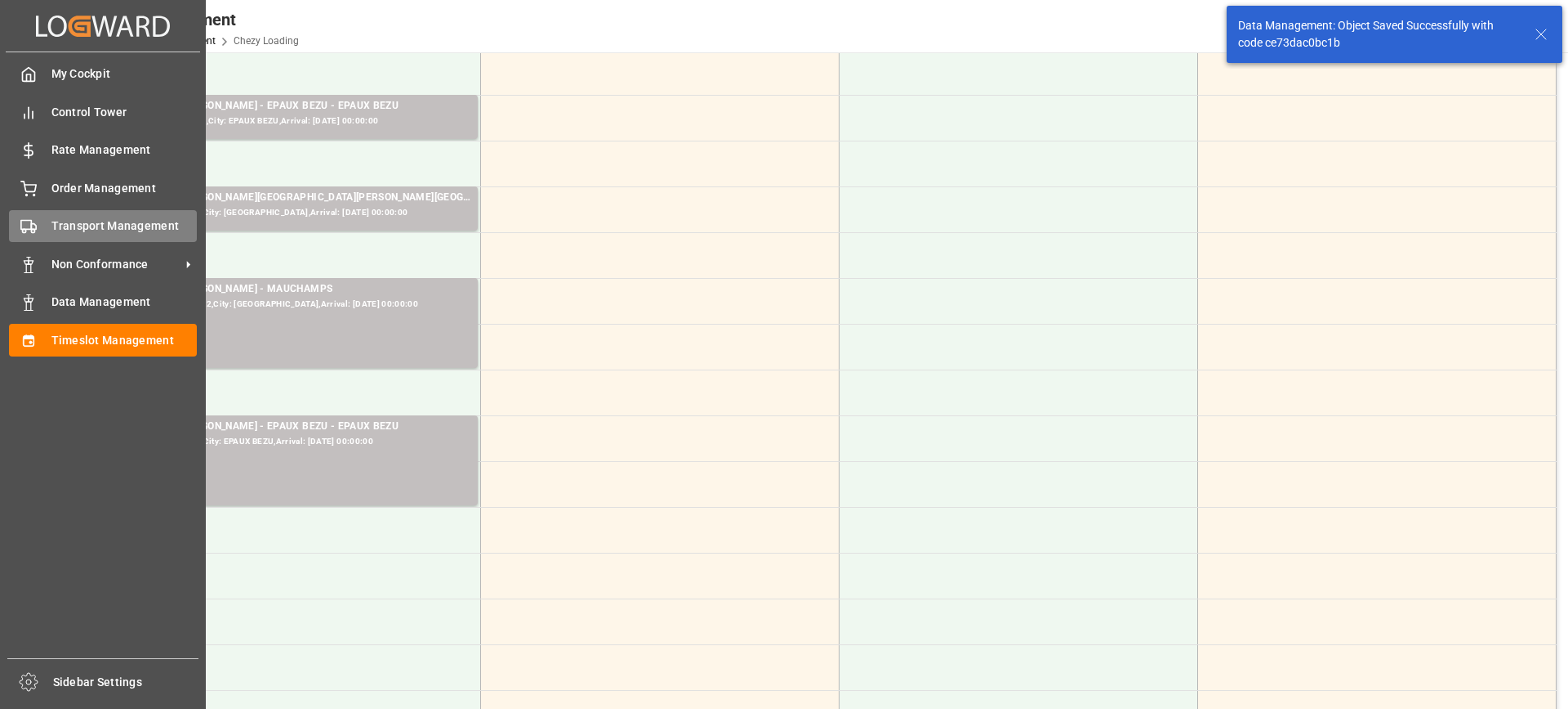
click at [47, 221] on div "Transport Management Transport Management" at bounding box center [102, 226] width 188 height 32
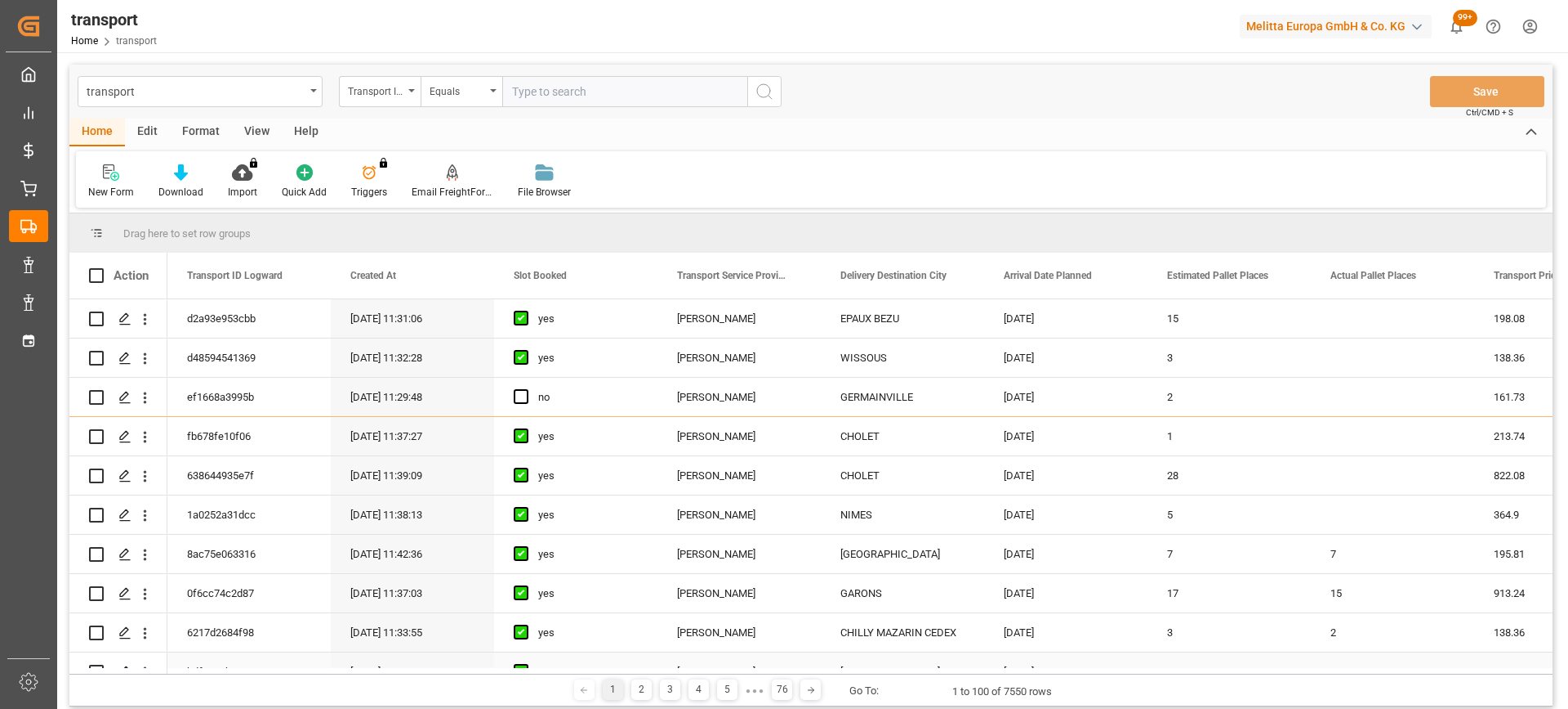
scroll to position [817, 0]
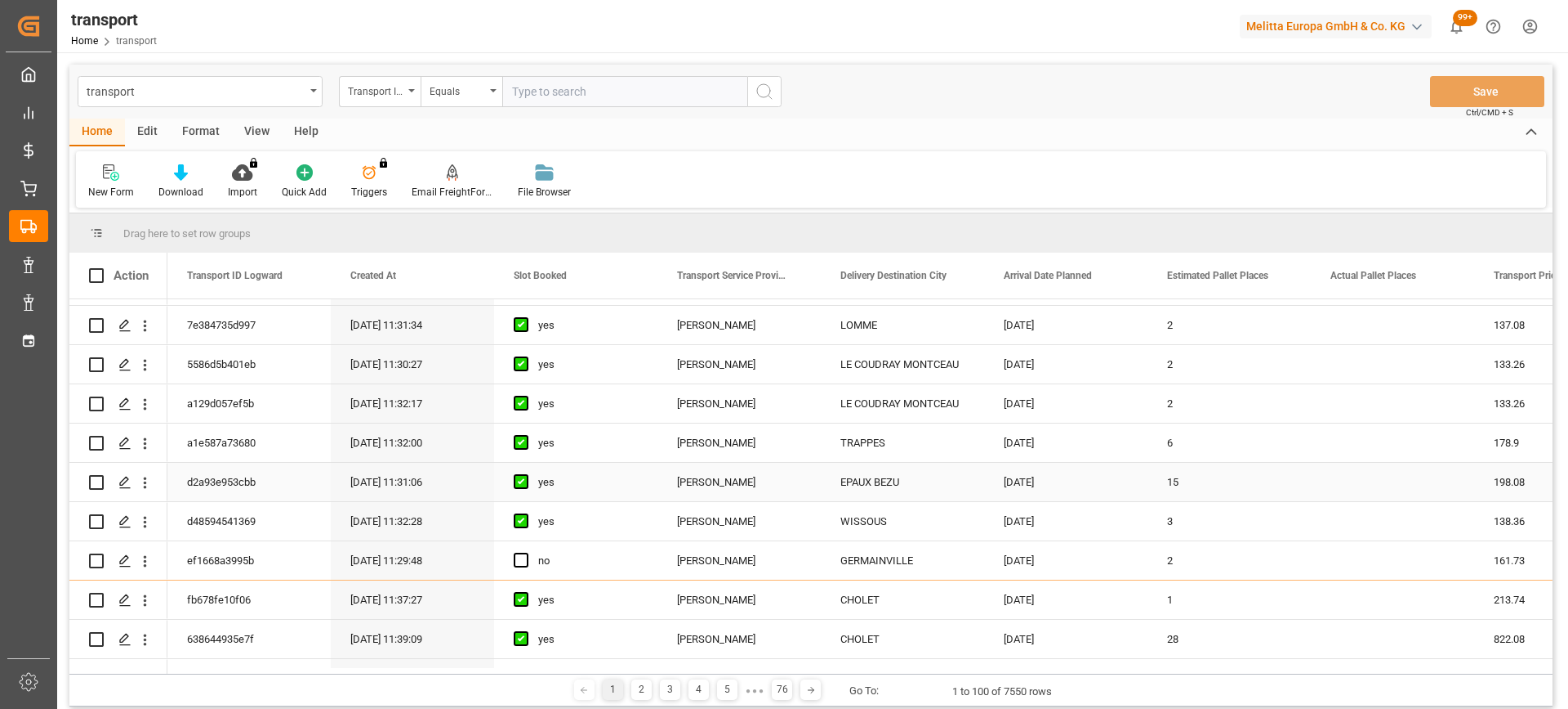
click at [556, 497] on div "yes" at bounding box center [588, 482] width 100 height 37
click at [565, 522] on div "yes" at bounding box center [588, 521] width 100 height 37
